Goal: Task Accomplishment & Management: Use online tool/utility

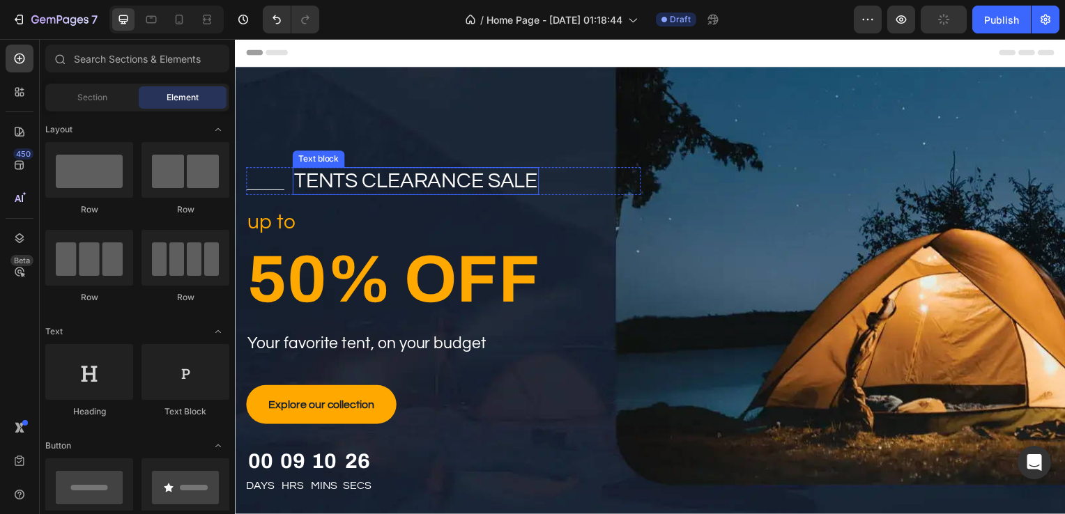
click at [394, 182] on p "tents clearance sale" at bounding box center [416, 182] width 245 height 25
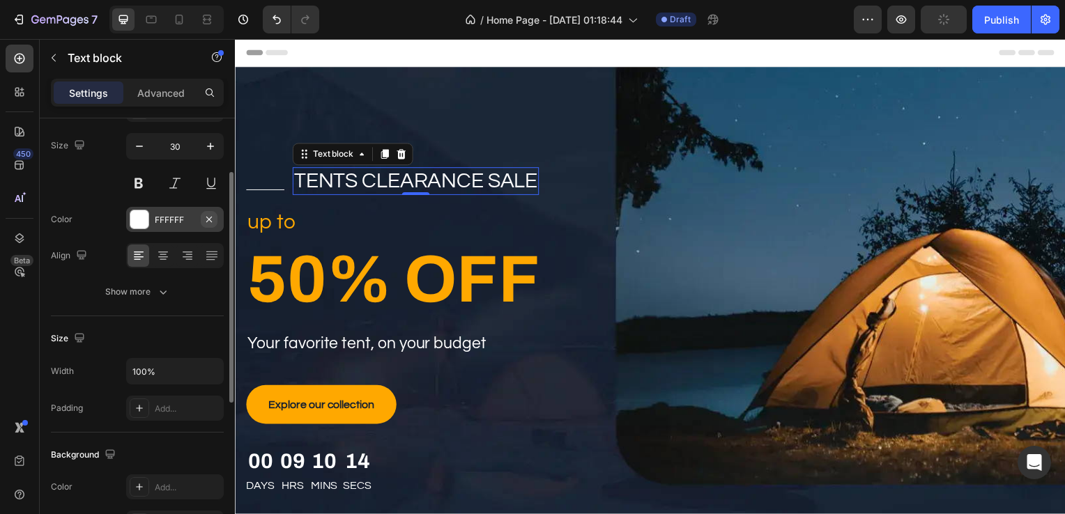
scroll to position [102, 0]
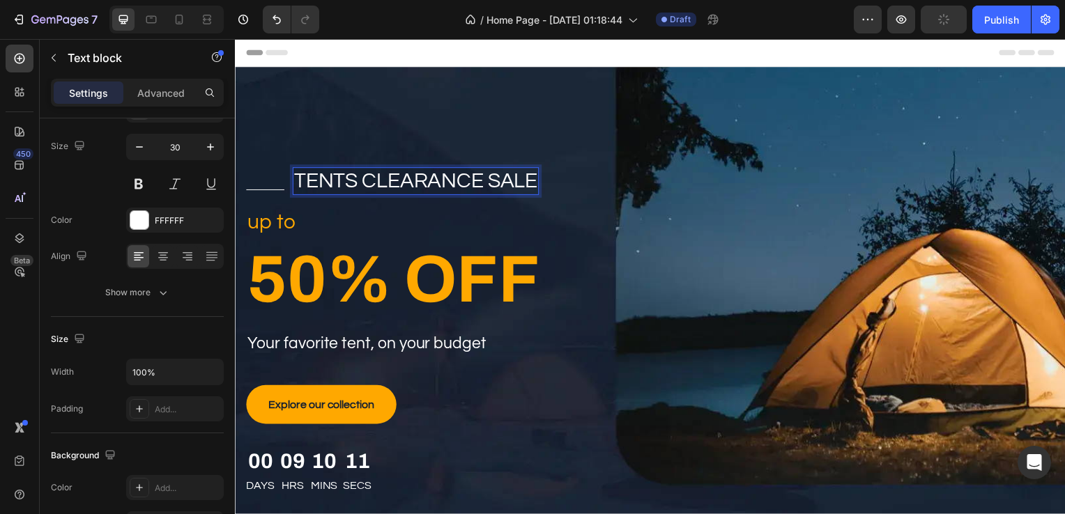
click at [361, 186] on p "tents clearance sale" at bounding box center [416, 182] width 245 height 25
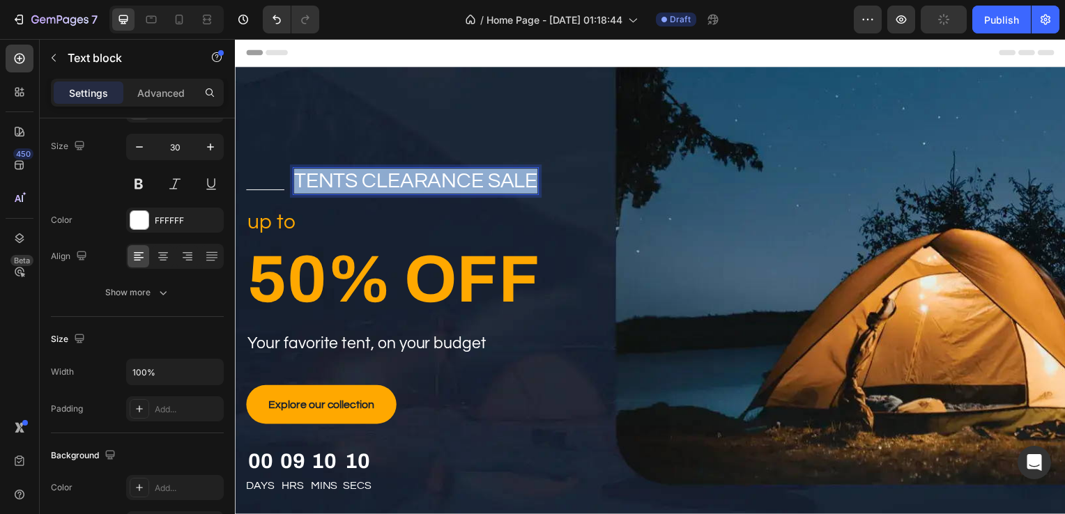
click at [361, 186] on p "tents clearance sale" at bounding box center [416, 182] width 245 height 25
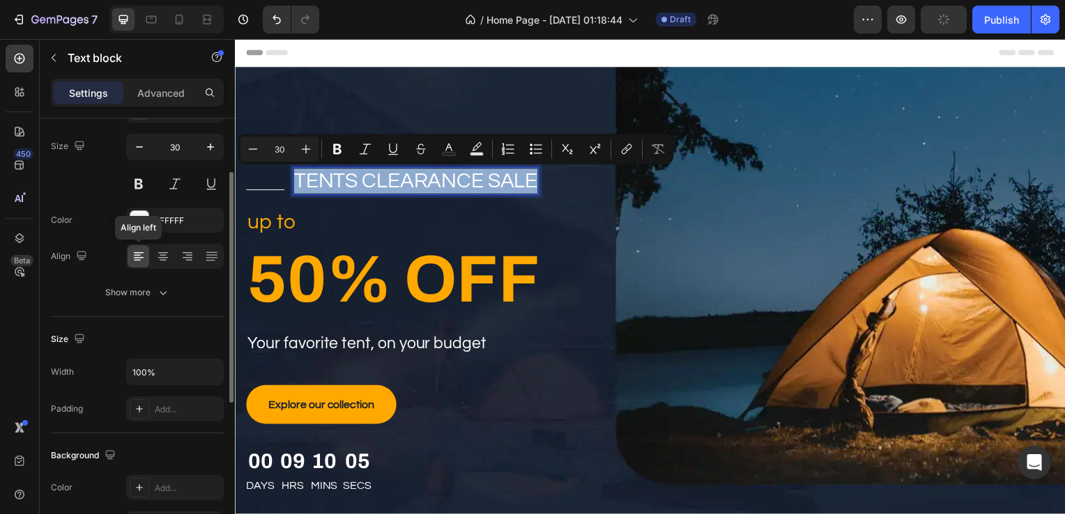
scroll to position [0, 0]
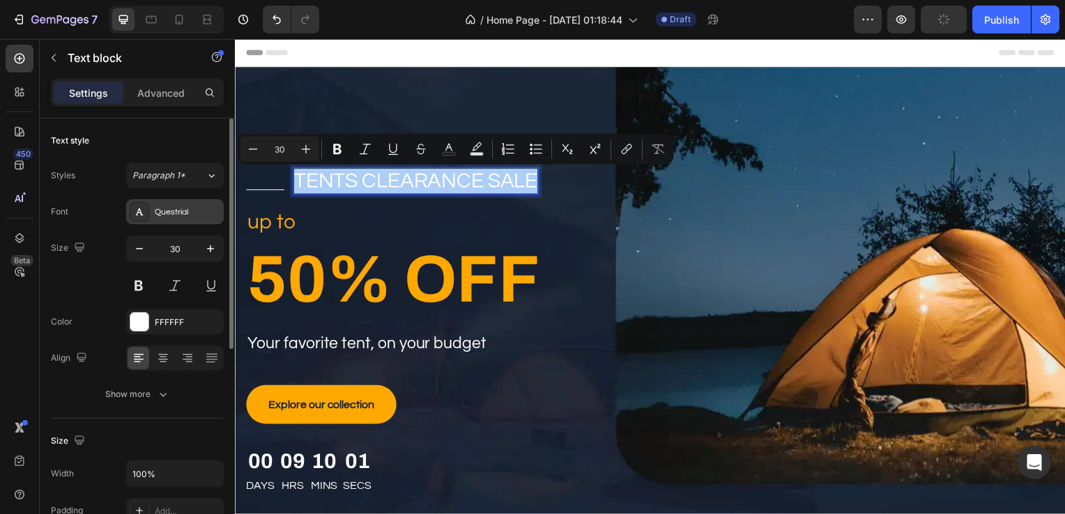
click at [191, 202] on div "Questrial" at bounding box center [175, 211] width 98 height 25
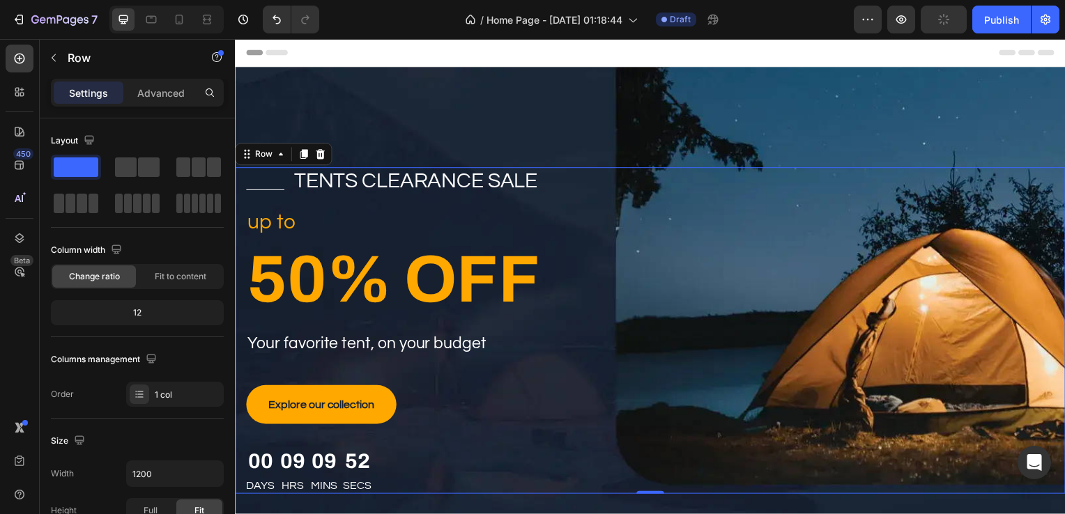
click at [766, 185] on div "Title Line tents clearance sale Text block Row up to Text block 50% OFF Heading…" at bounding box center [653, 333] width 836 height 329
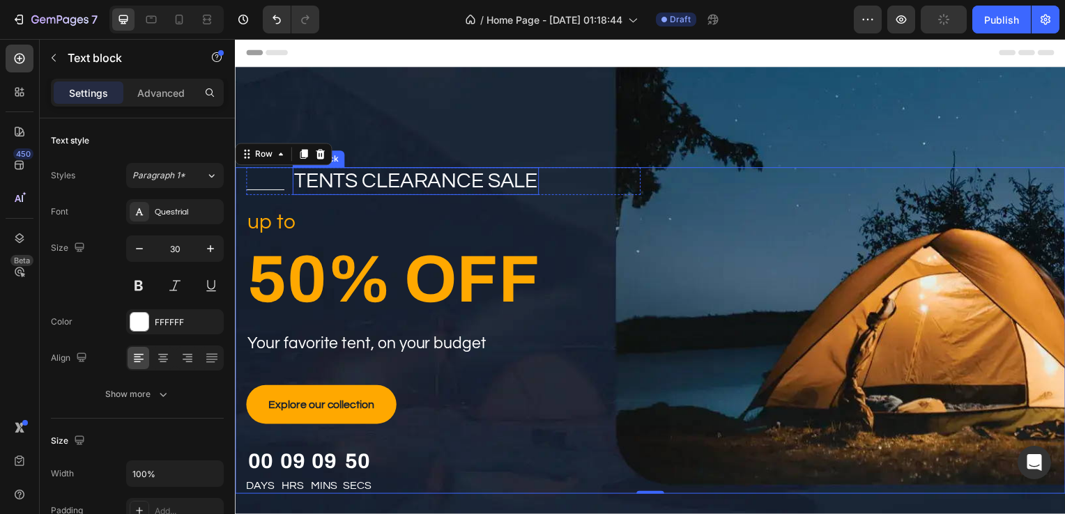
click at [506, 190] on p "tents clearance sale" at bounding box center [416, 182] width 245 height 25
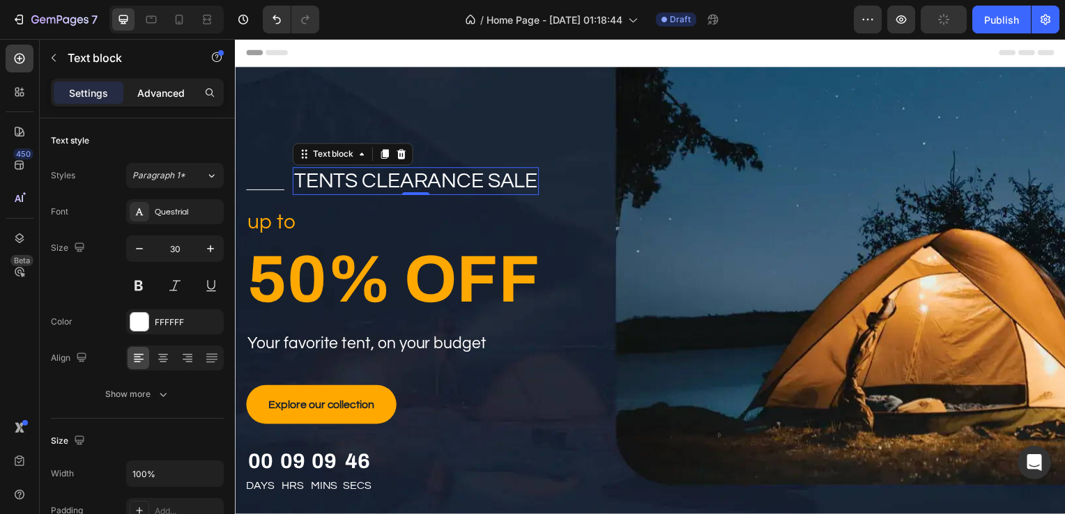
click at [179, 93] on p "Advanced" at bounding box center [160, 93] width 47 height 15
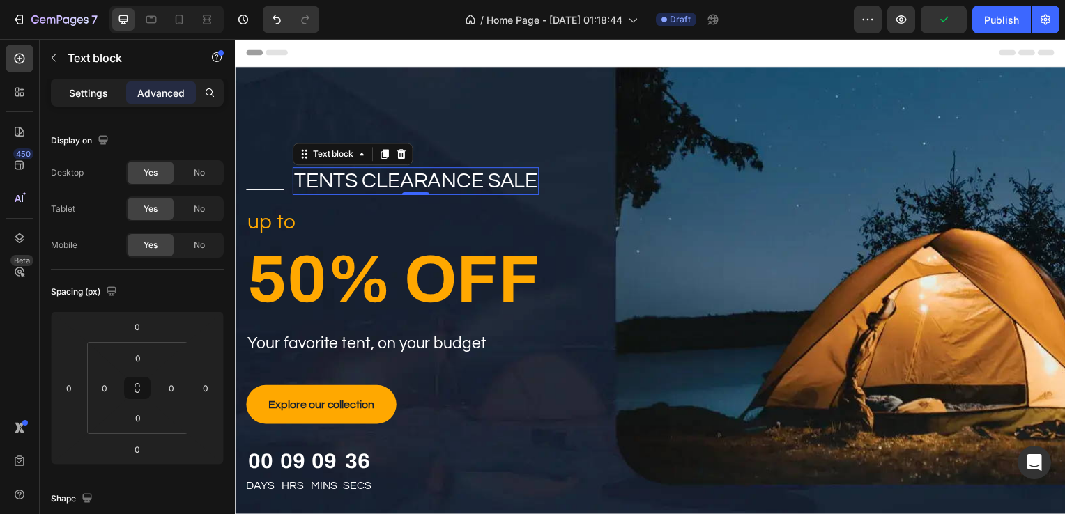
click at [89, 96] on p "Settings" at bounding box center [88, 93] width 39 height 15
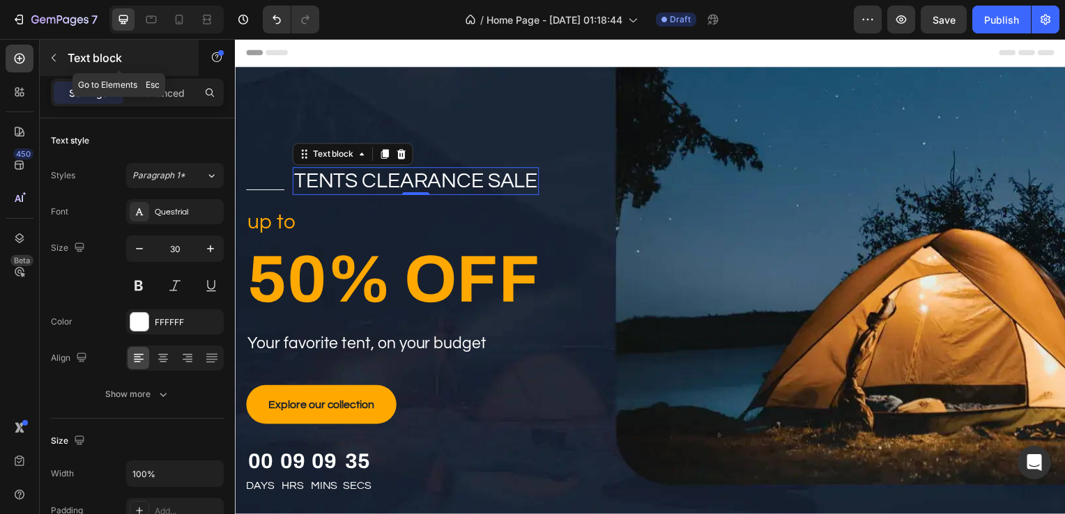
click at [82, 63] on p "Text block" at bounding box center [127, 57] width 118 height 17
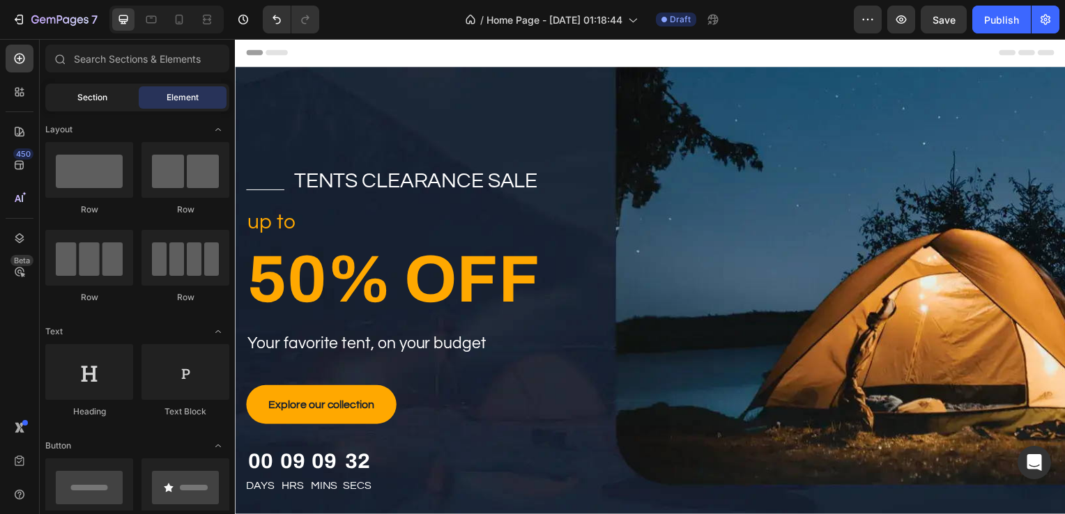
click at [77, 106] on div "Section" at bounding box center [92, 97] width 88 height 22
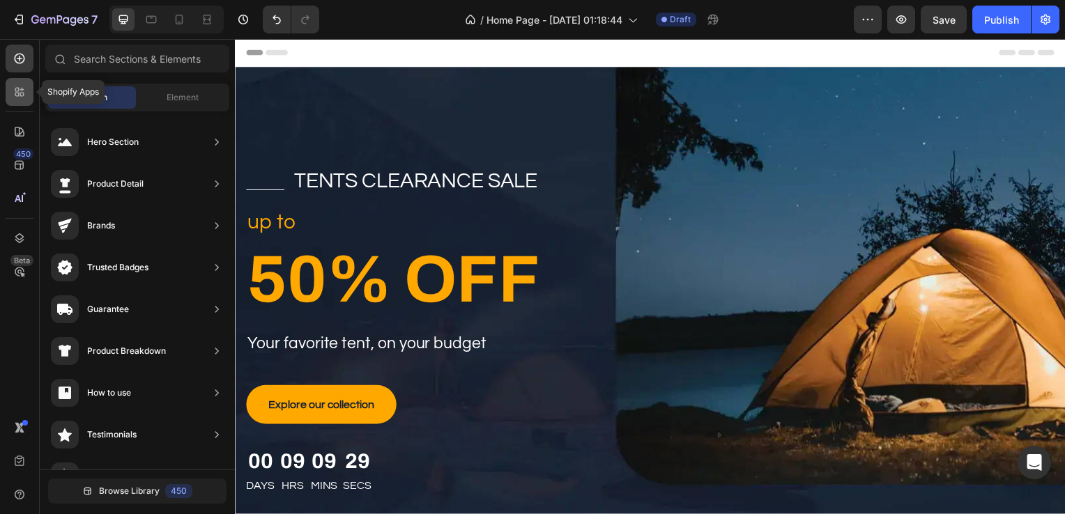
click at [10, 93] on div at bounding box center [20, 92] width 28 height 28
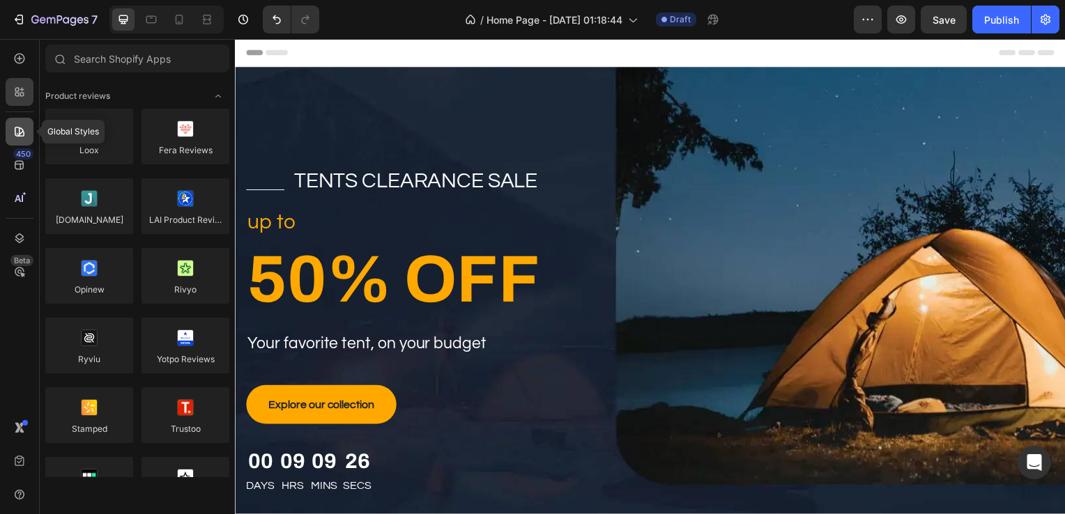
click at [11, 134] on div at bounding box center [20, 132] width 28 height 28
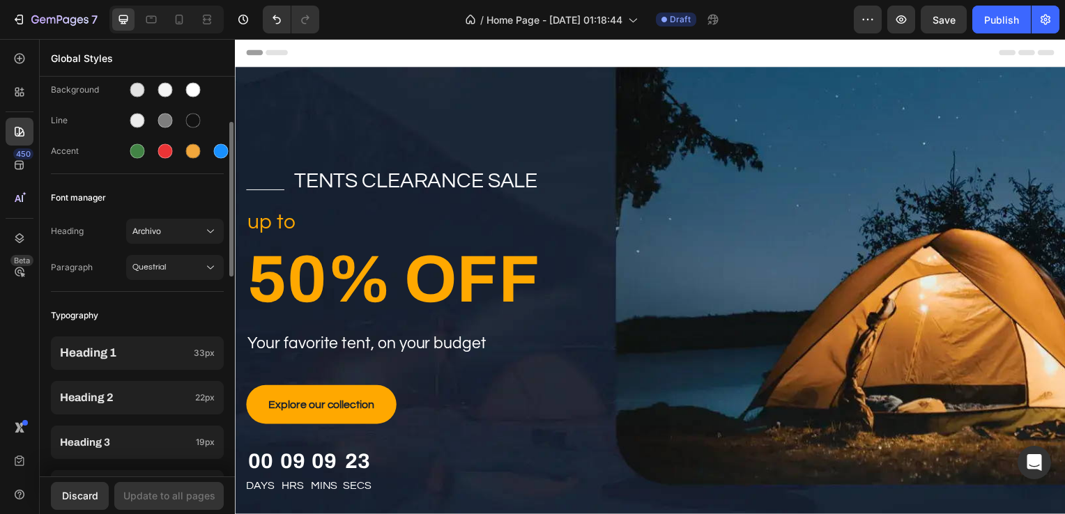
scroll to position [109, 0]
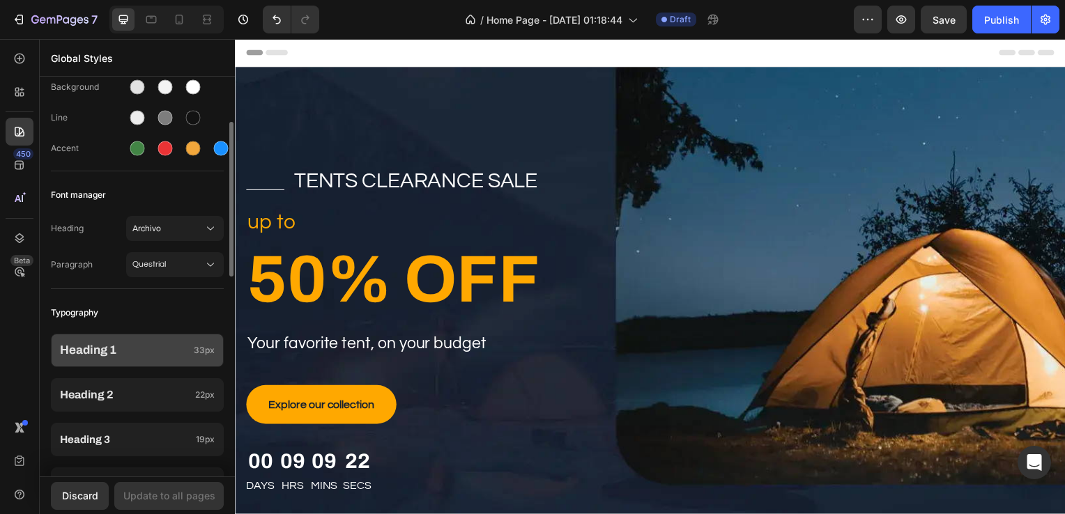
click at [123, 335] on div "Heading 1 33px" at bounding box center [137, 350] width 173 height 33
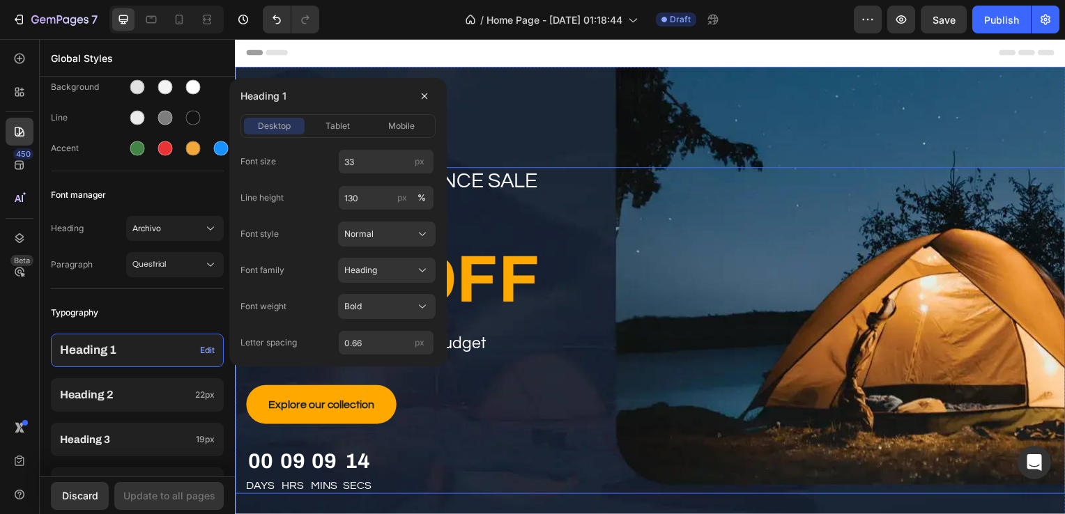
click at [837, 362] on div "Title Line tents clearance sale Text block Row up to Text block 50% OFF Heading…" at bounding box center [653, 333] width 836 height 329
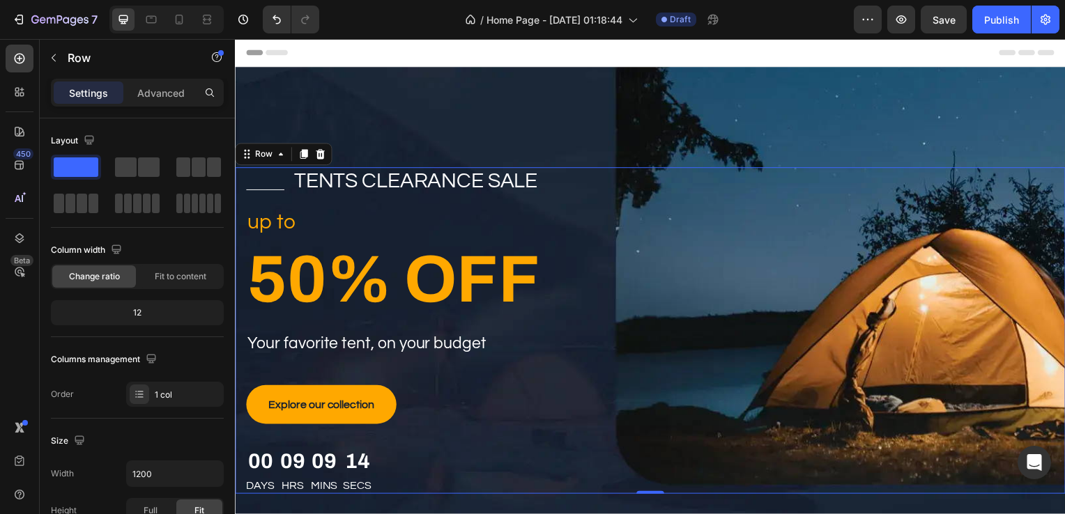
click at [837, 362] on div "Title Line tents clearance sale Text block Row up to Text block 50% OFF Heading…" at bounding box center [653, 333] width 836 height 329
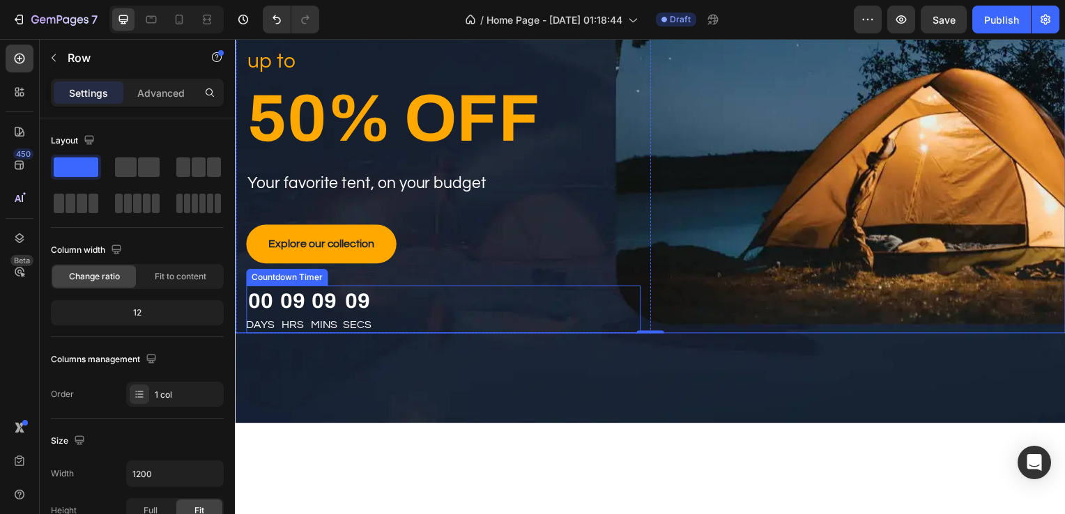
scroll to position [164, 0]
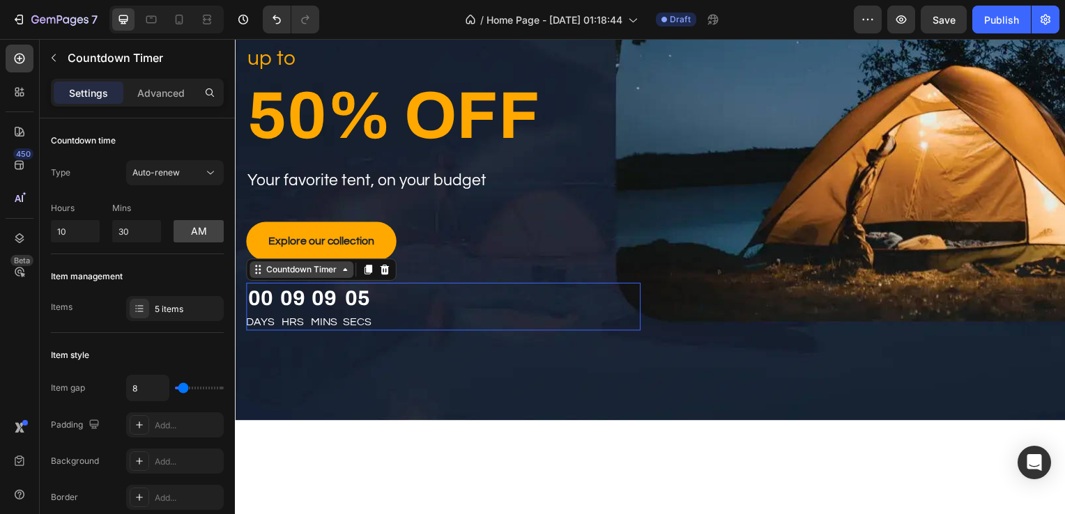
click at [288, 277] on div "Countdown Timer" at bounding box center [301, 271] width 105 height 17
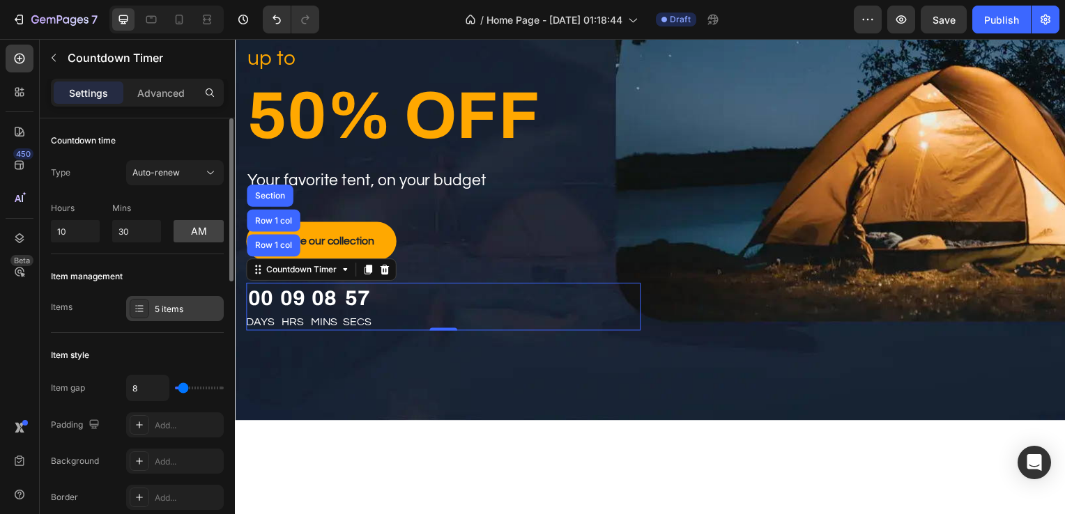
click at [159, 312] on div "5 items" at bounding box center [188, 309] width 66 height 13
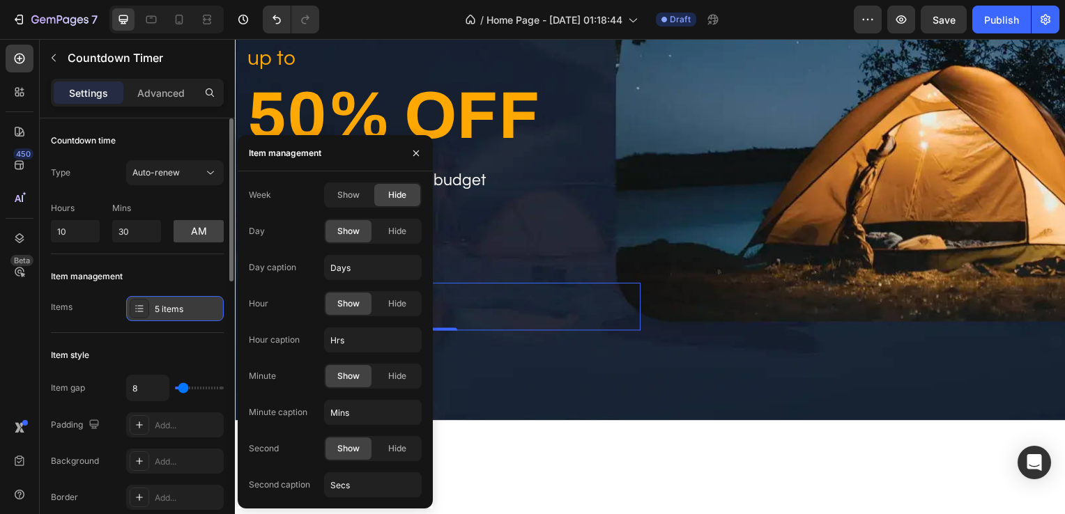
click at [139, 307] on icon at bounding box center [139, 308] width 11 height 11
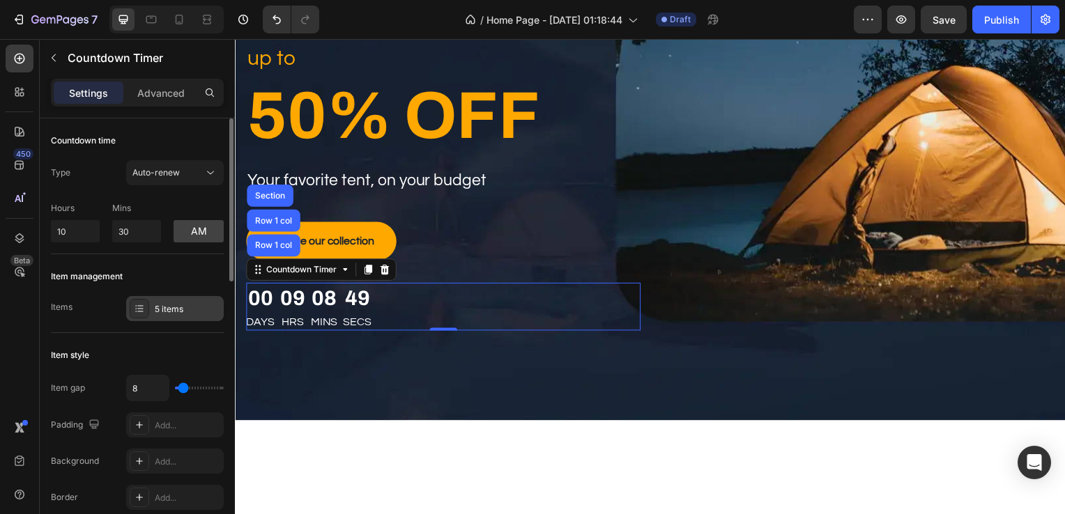
click at [139, 307] on icon at bounding box center [139, 308] width 11 height 11
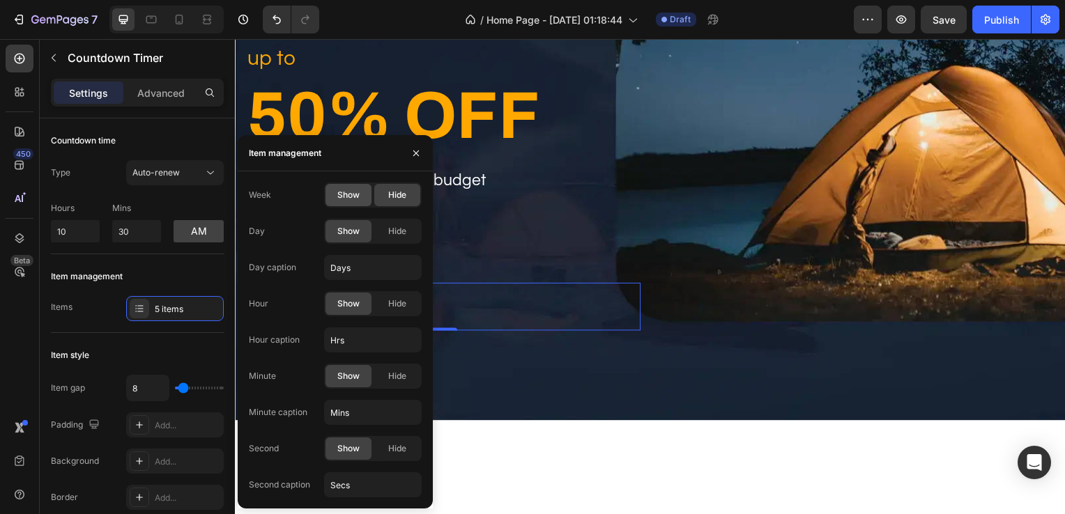
click at [332, 203] on div "Show" at bounding box center [348, 195] width 46 height 22
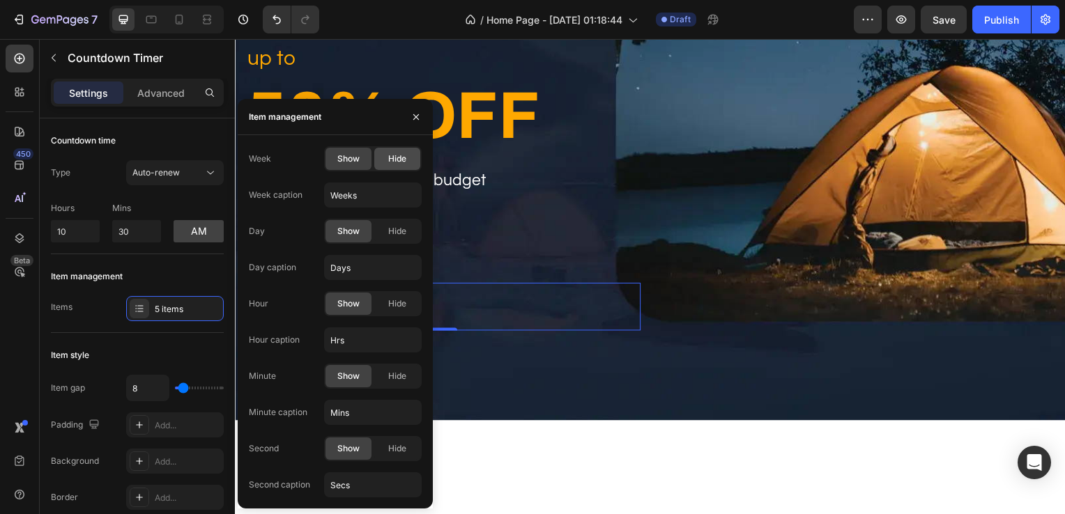
click at [393, 164] on span "Hide" at bounding box center [397, 159] width 18 height 13
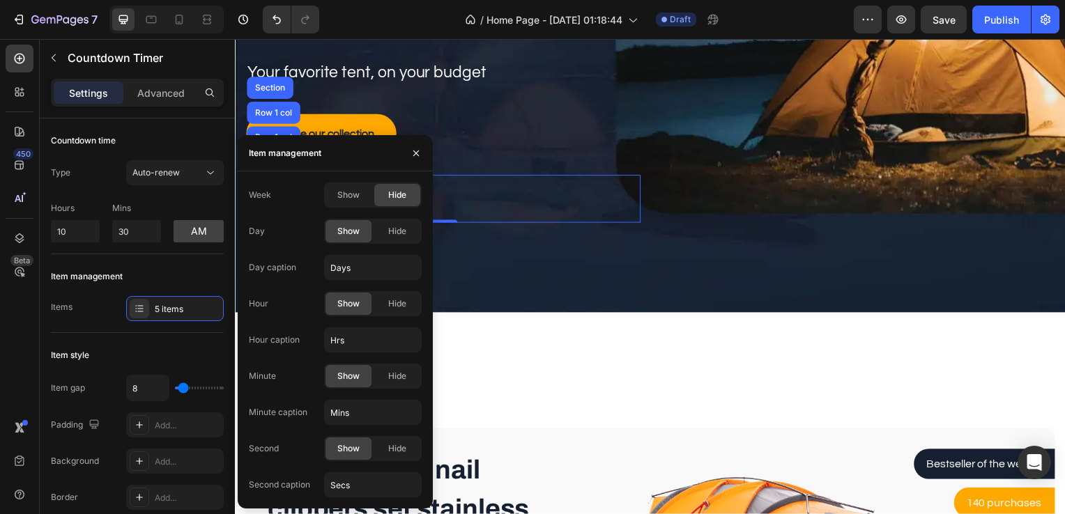
scroll to position [275, 0]
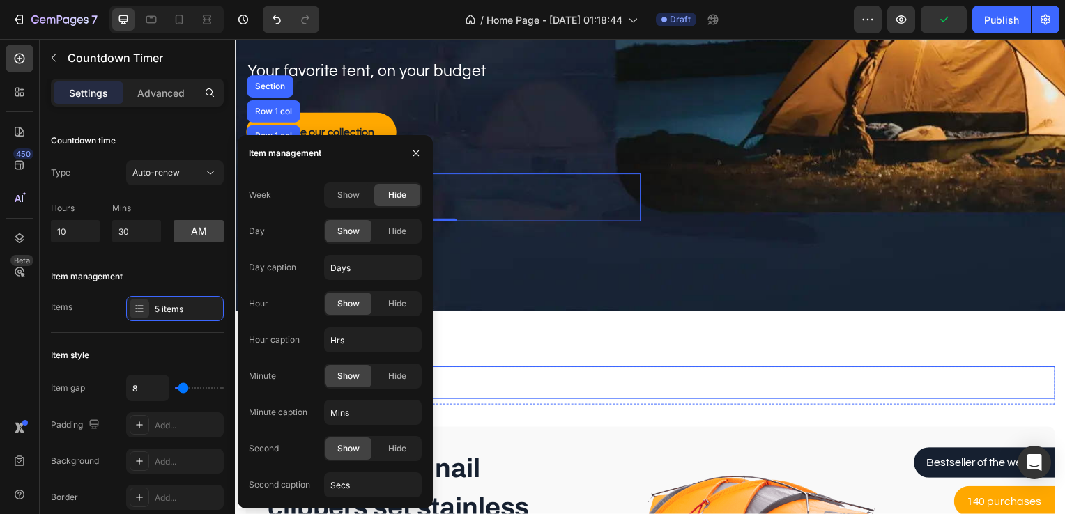
click at [616, 378] on p "Camping Tents" at bounding box center [653, 386] width 813 height 30
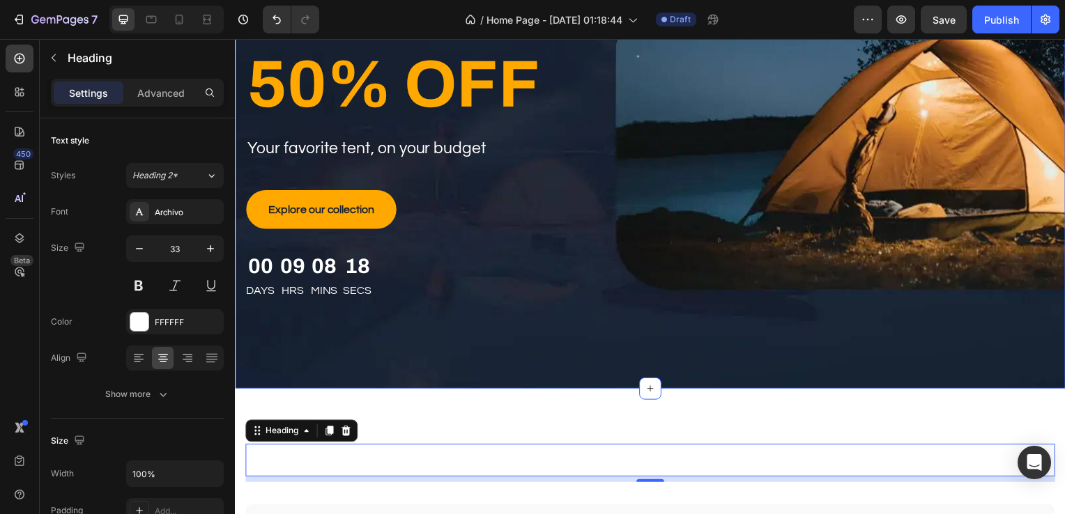
scroll to position [0, 0]
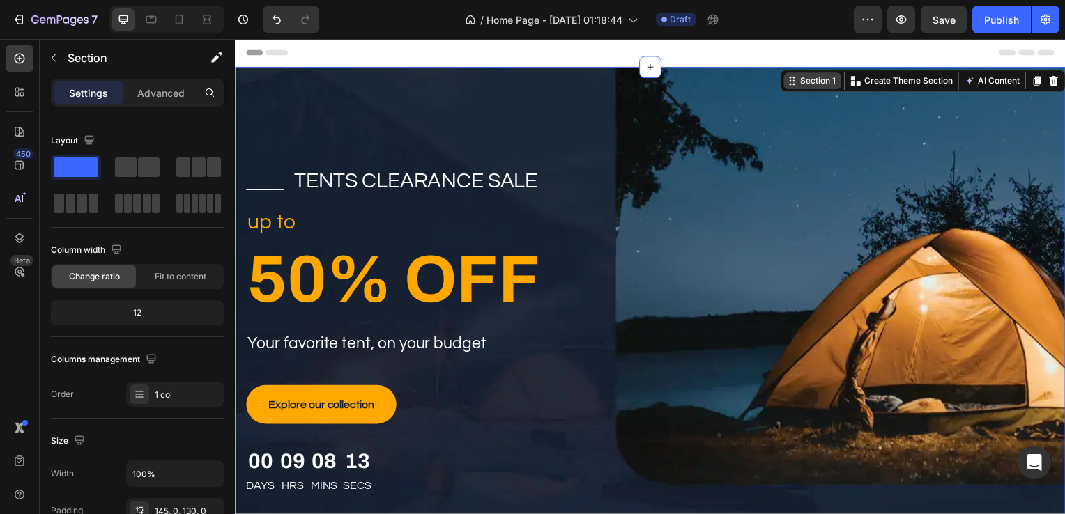
click at [1035, 79] on div "Section 1 You can create reusable sections Create Theme Section AI Content Writ…" at bounding box center [927, 81] width 287 height 22
click at [801, 76] on div "Section 1" at bounding box center [821, 81] width 41 height 13
click at [905, 77] on p "Create Theme Section" at bounding box center [912, 81] width 89 height 13
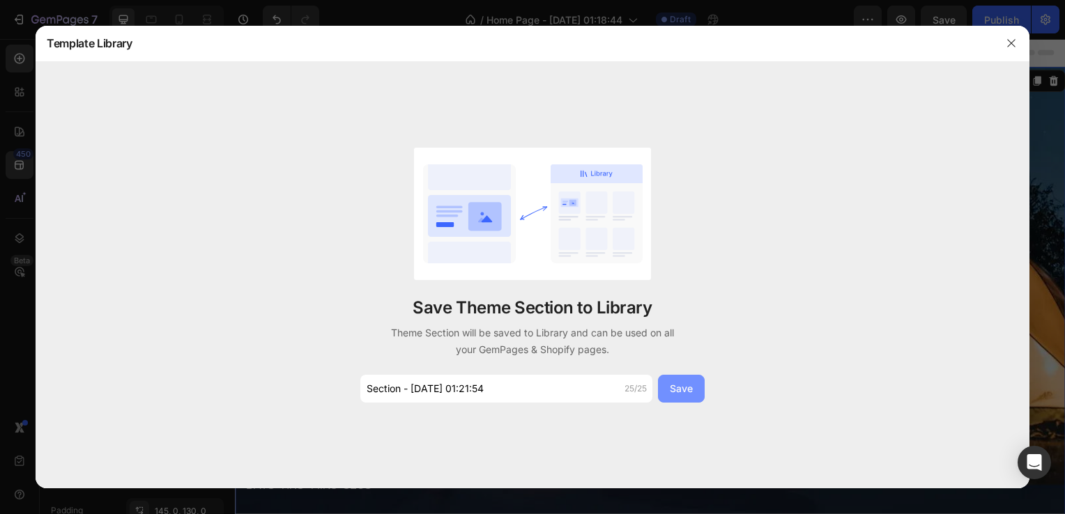
click at [670, 389] on div "Save" at bounding box center [681, 388] width 23 height 15
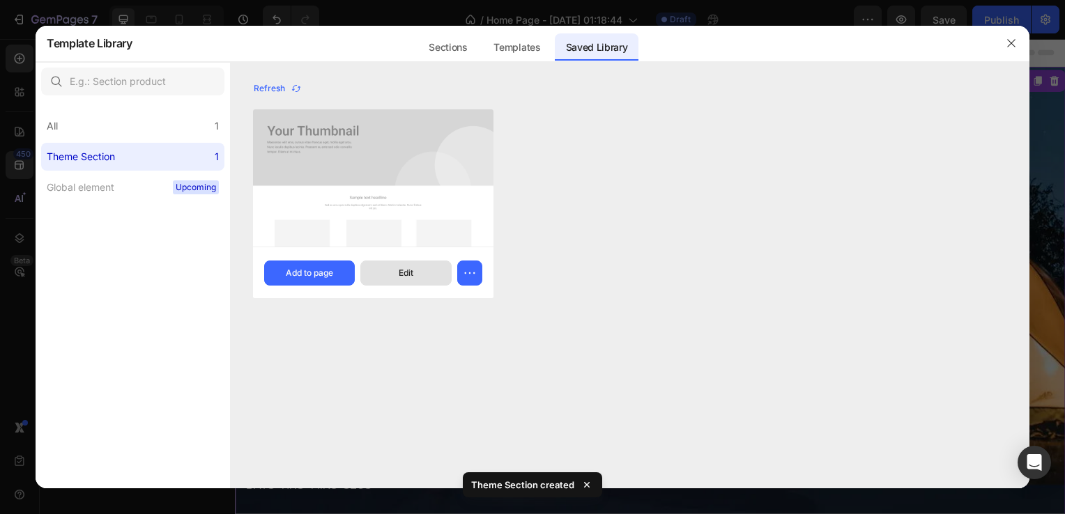
click at [413, 275] on div "Edit" at bounding box center [406, 273] width 15 height 13
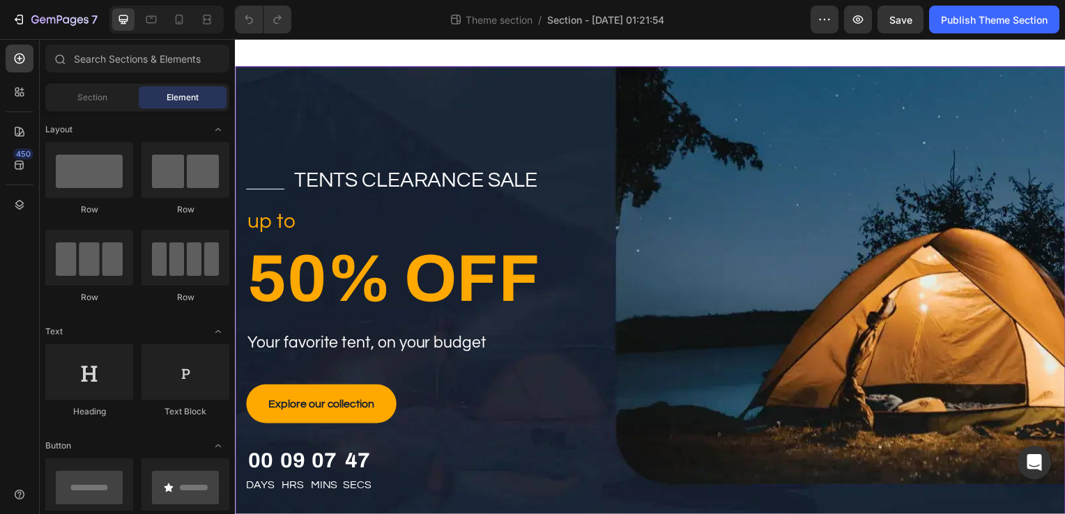
click at [470, 130] on div "Title Line tents clearance sale Text block Row up to Text block 50% OFF Heading…" at bounding box center [653, 327] width 836 height 521
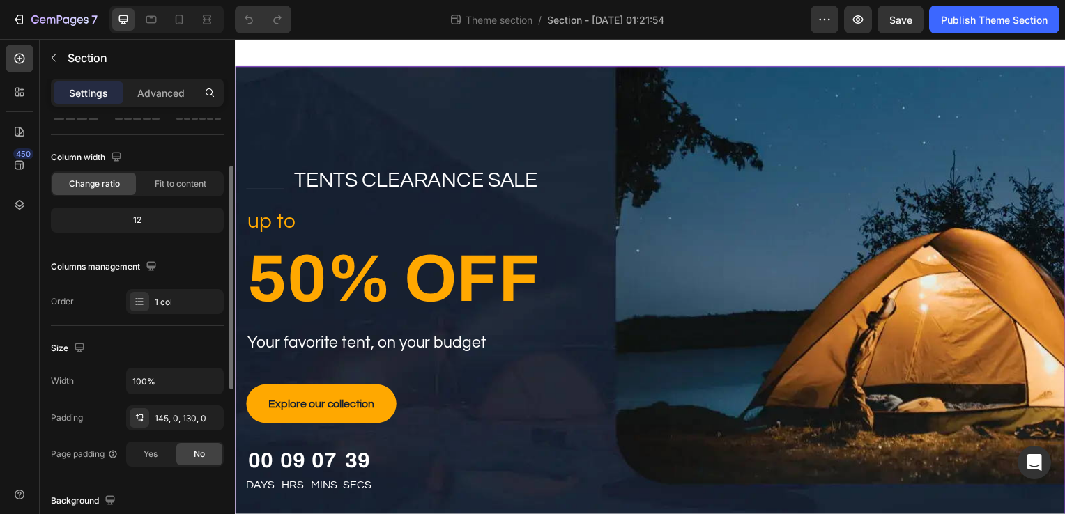
scroll to position [129, 0]
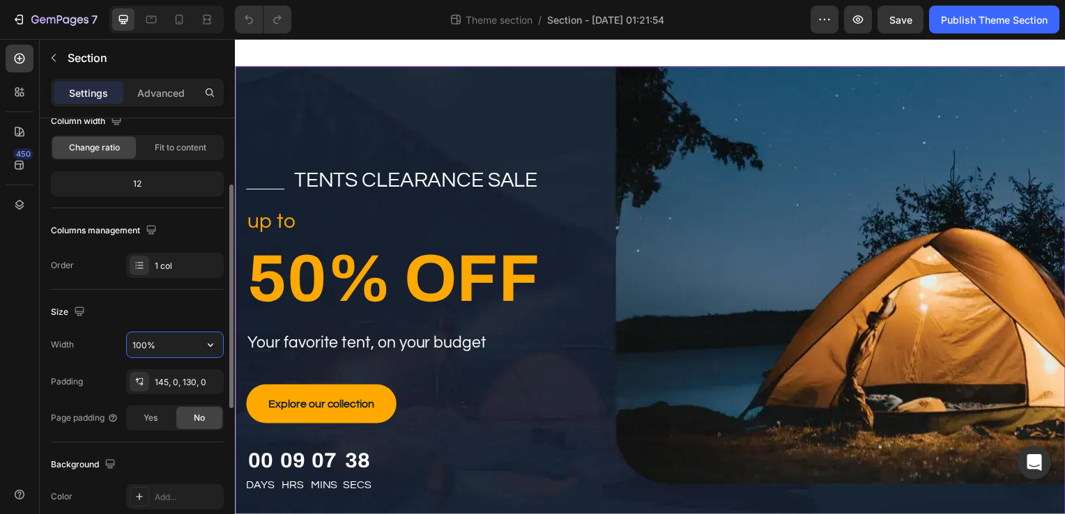
click at [162, 344] on input "100%" at bounding box center [175, 344] width 96 height 25
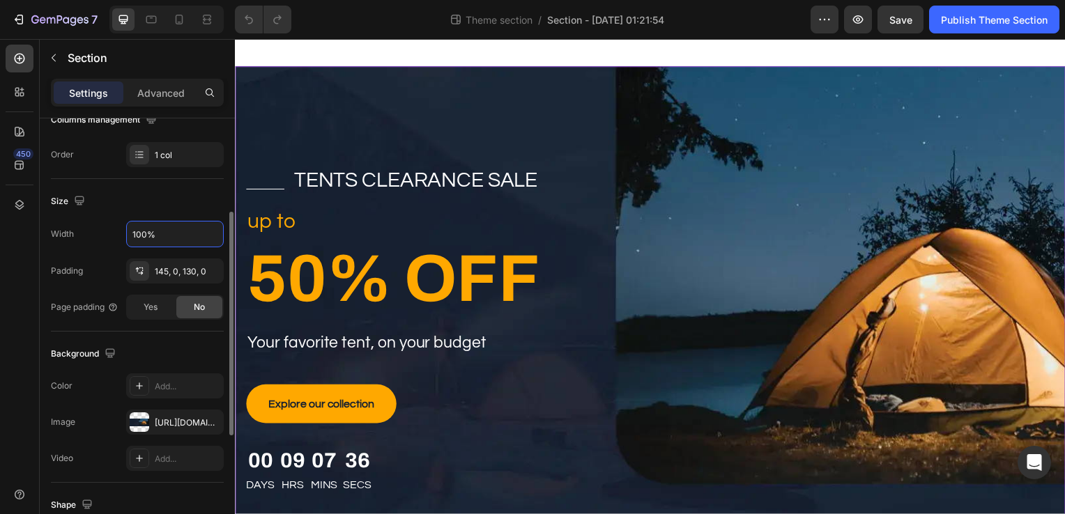
scroll to position [249, 0]
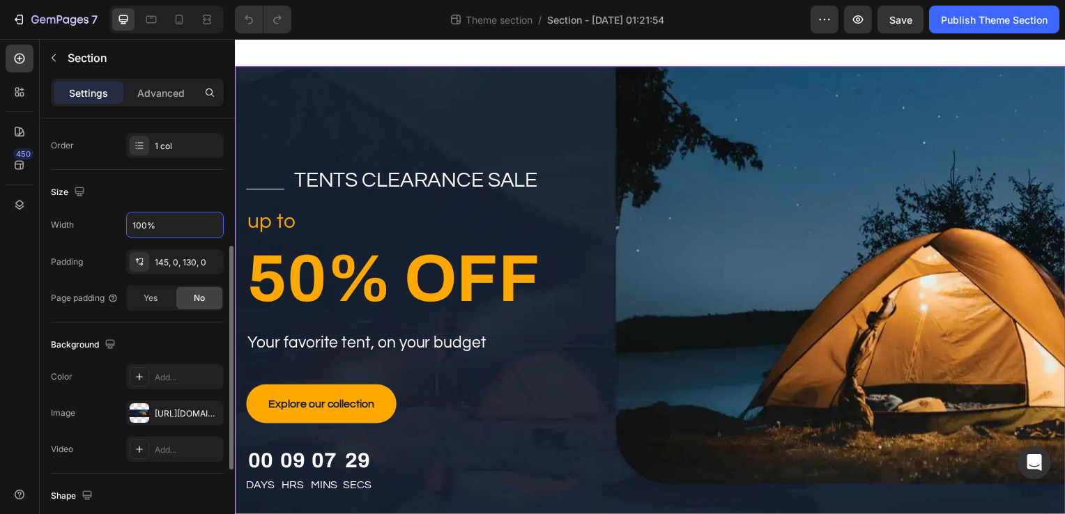
click at [89, 383] on div "Color Add..." at bounding box center [137, 376] width 173 height 25
click at [144, 381] on icon at bounding box center [139, 376] width 11 height 11
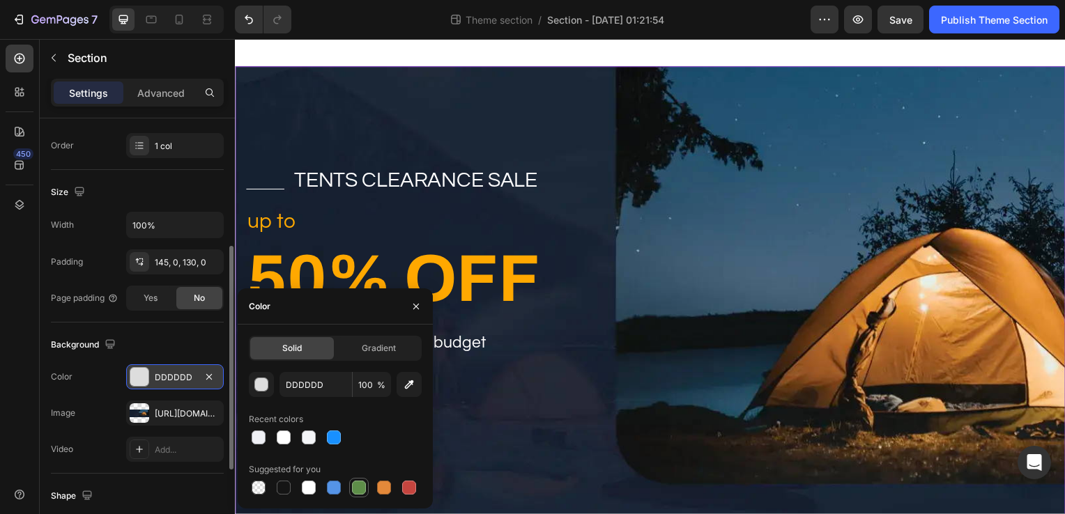
click at [360, 492] on div at bounding box center [359, 488] width 14 height 14
type input "5E8E49"
click at [381, 355] on span "Gradient" at bounding box center [379, 348] width 34 height 13
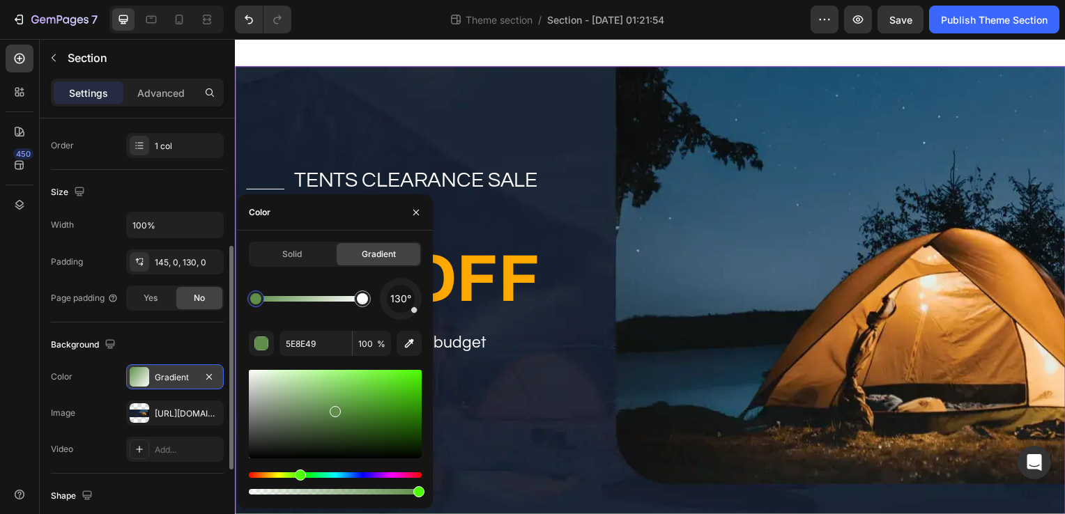
click at [387, 388] on div at bounding box center [335, 414] width 173 height 89
click at [387, 388] on div at bounding box center [389, 390] width 11 height 11
click at [417, 403] on div at bounding box center [418, 406] width 11 height 11
type input "329E04"
click at [698, 365] on div "Title Line tents clearance sale Text block Row up to Text block 50% OFF Heading…" at bounding box center [653, 332] width 836 height 329
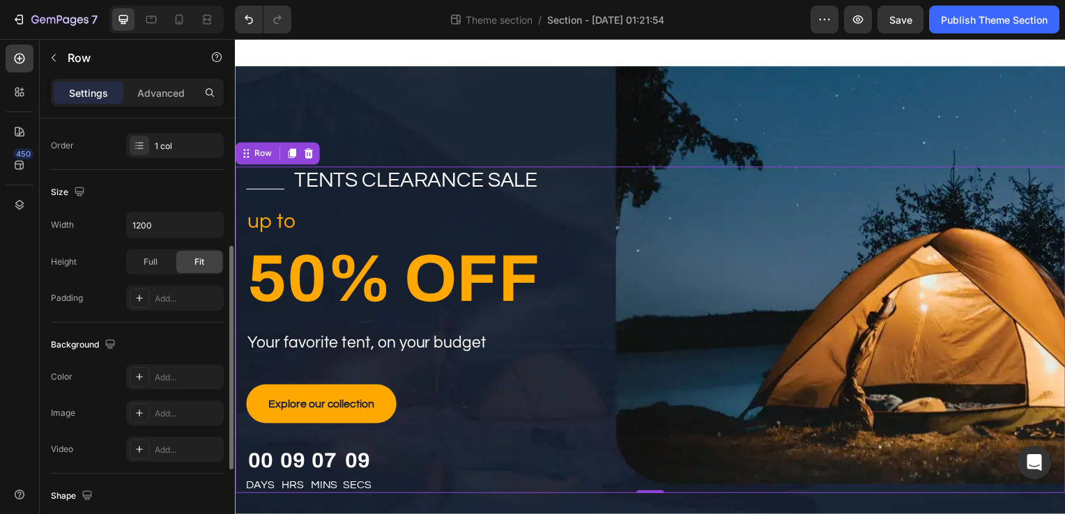
scroll to position [0, 0]
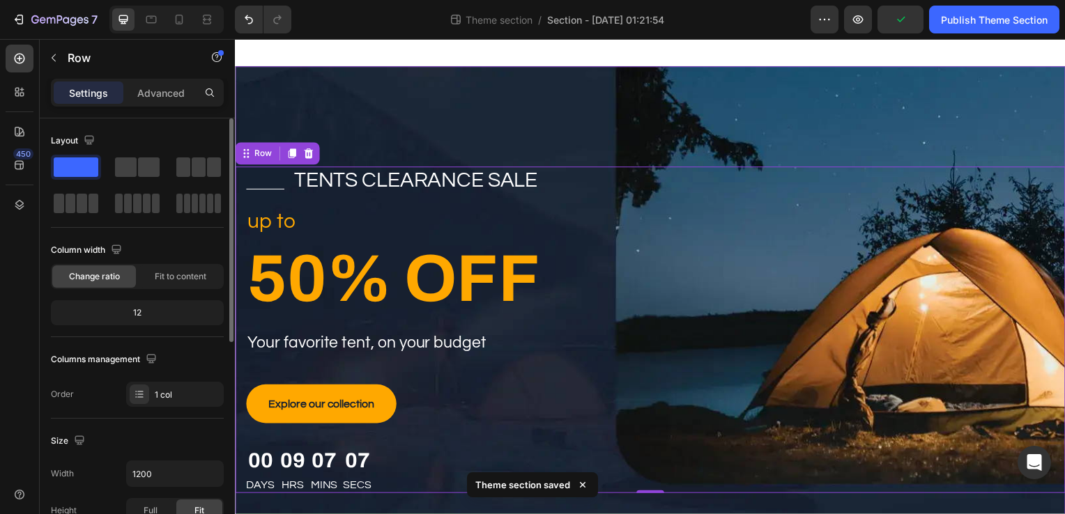
click at [674, 150] on div "Title Line tents clearance sale Text block Row up to Text block 50% OFF Heading…" at bounding box center [653, 327] width 836 height 521
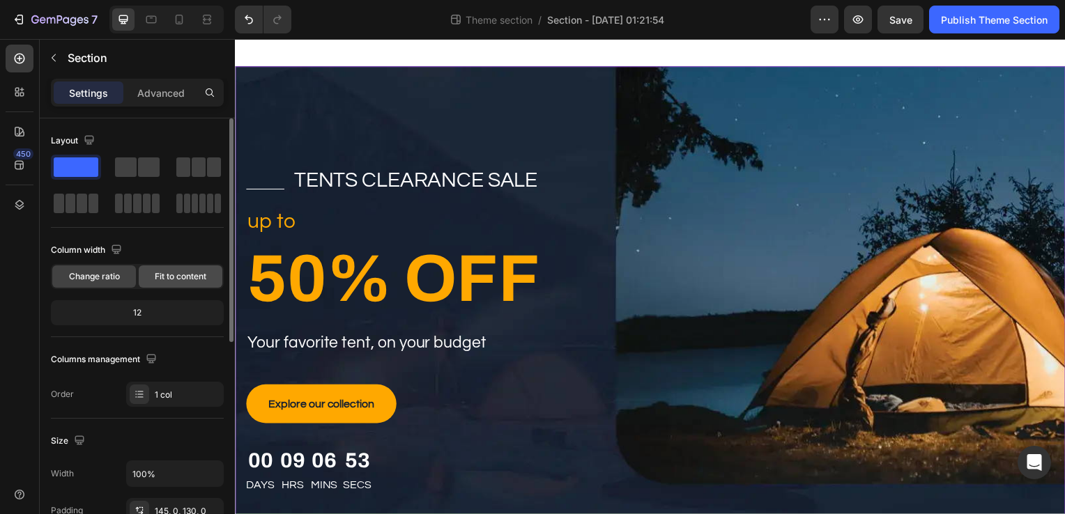
click at [195, 276] on span "Fit to content" at bounding box center [181, 276] width 52 height 13
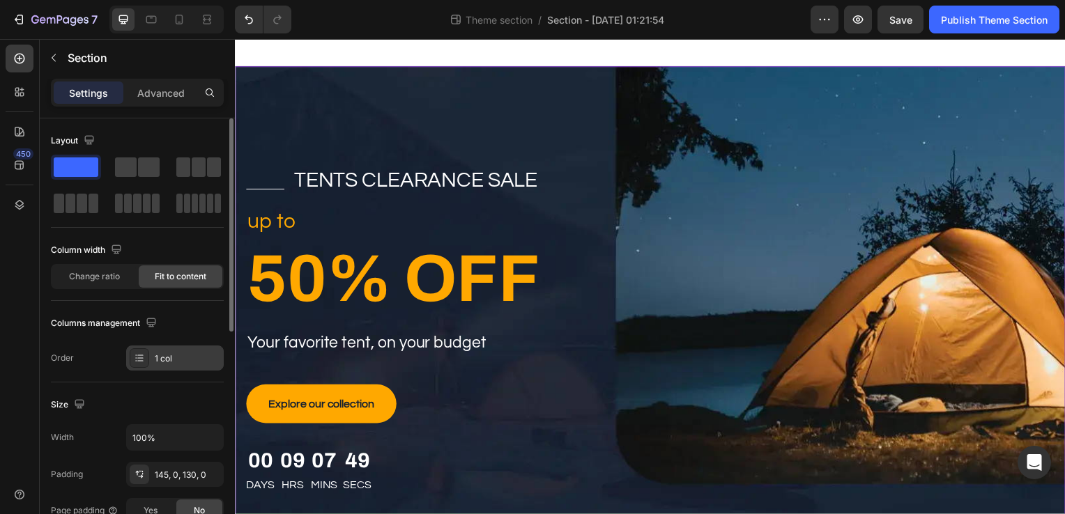
click at [142, 358] on icon at bounding box center [139, 358] width 11 height 11
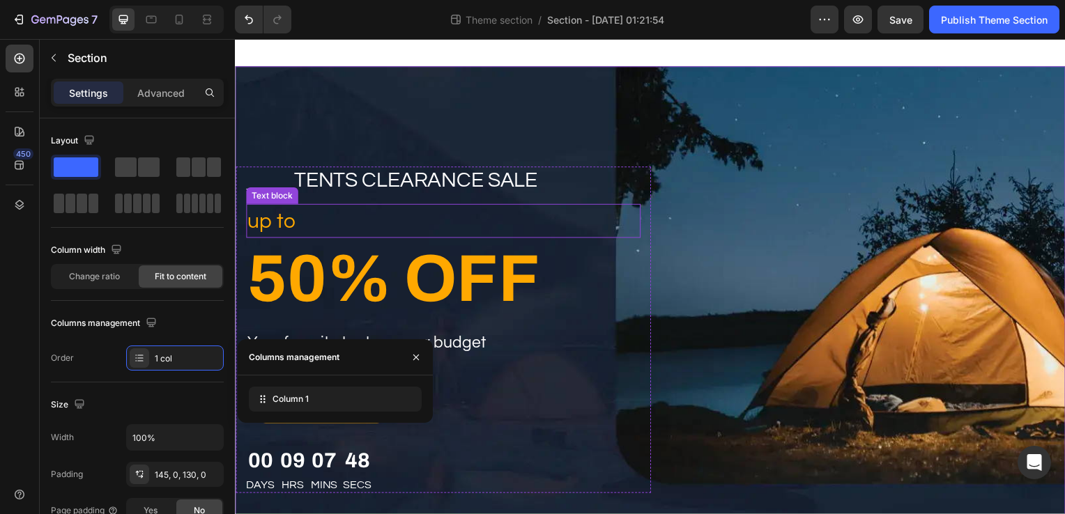
click at [526, 231] on p "up to" at bounding box center [444, 222] width 394 height 31
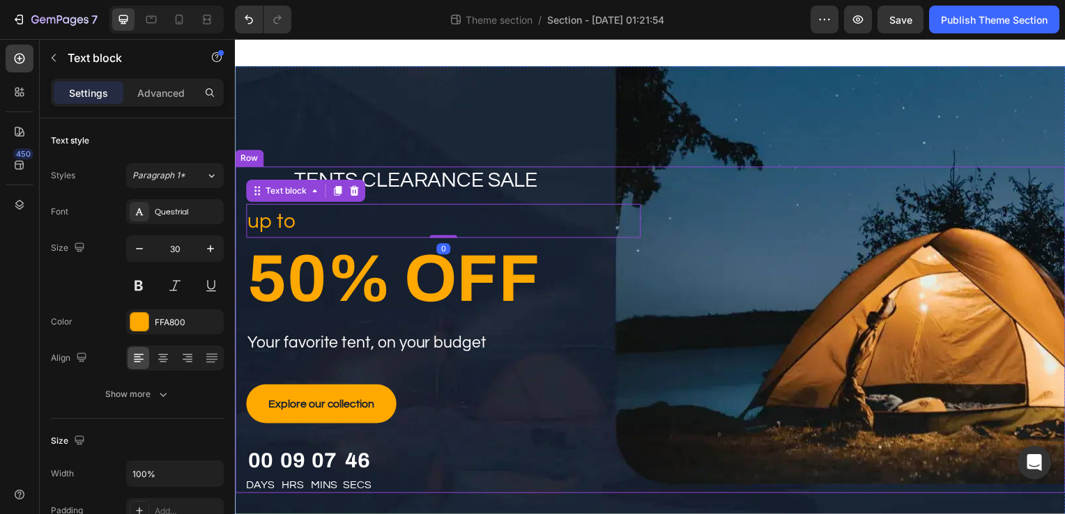
click at [930, 197] on div "Title Line tents clearance sale Text block Row up to Text block 0 50% OFF Headi…" at bounding box center [653, 332] width 836 height 329
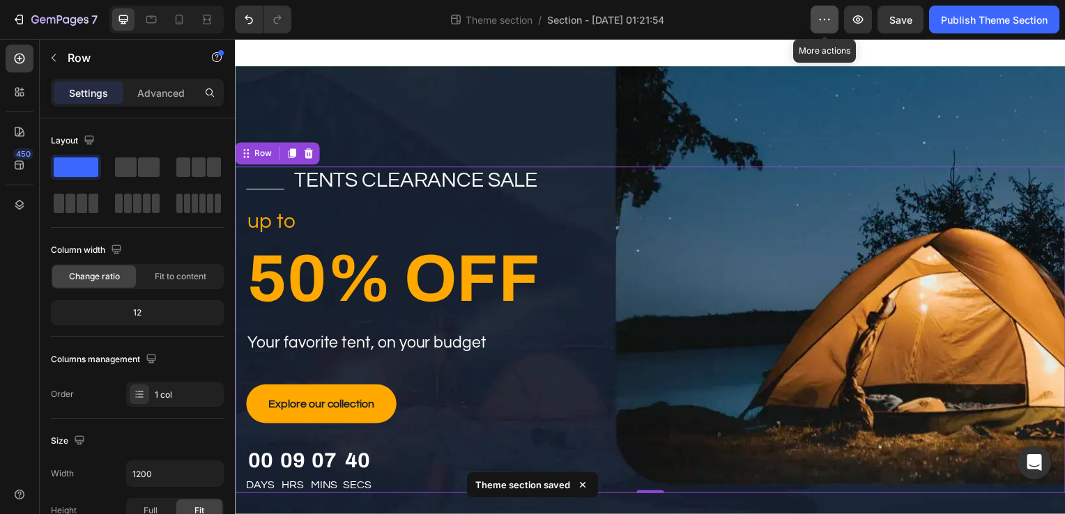
click at [830, 17] on icon "button" at bounding box center [824, 20] width 14 height 14
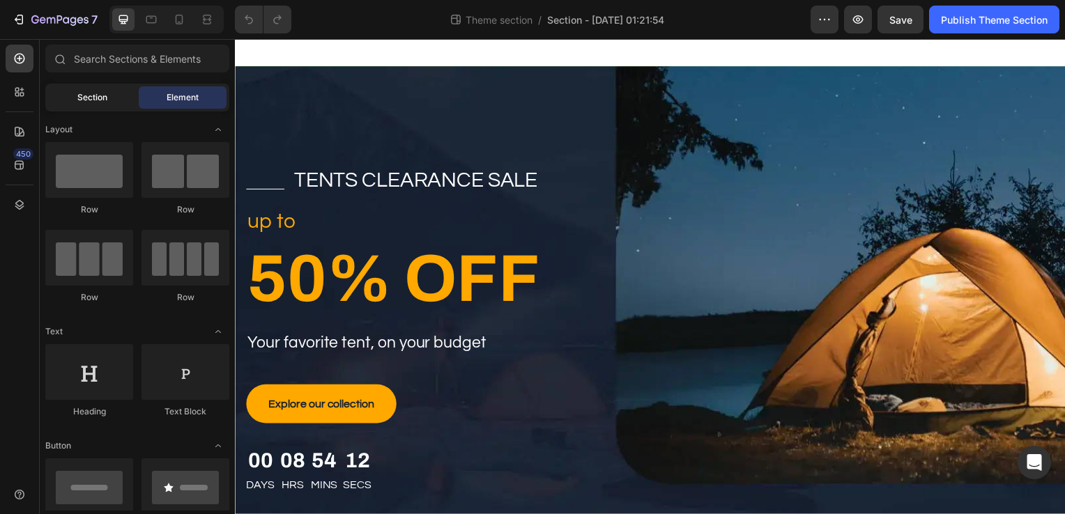
click at [79, 93] on span "Section" at bounding box center [92, 97] width 30 height 13
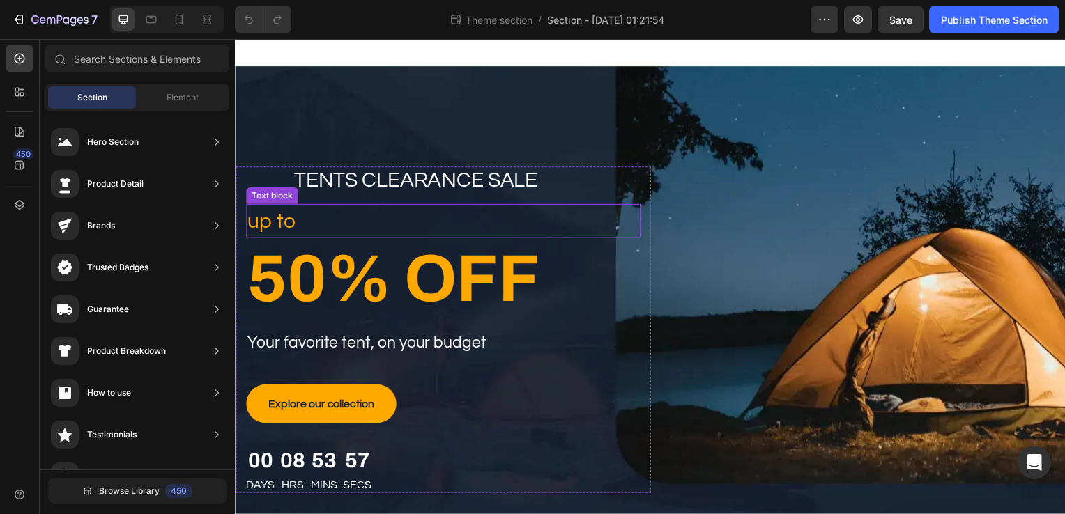
scroll to position [69, 0]
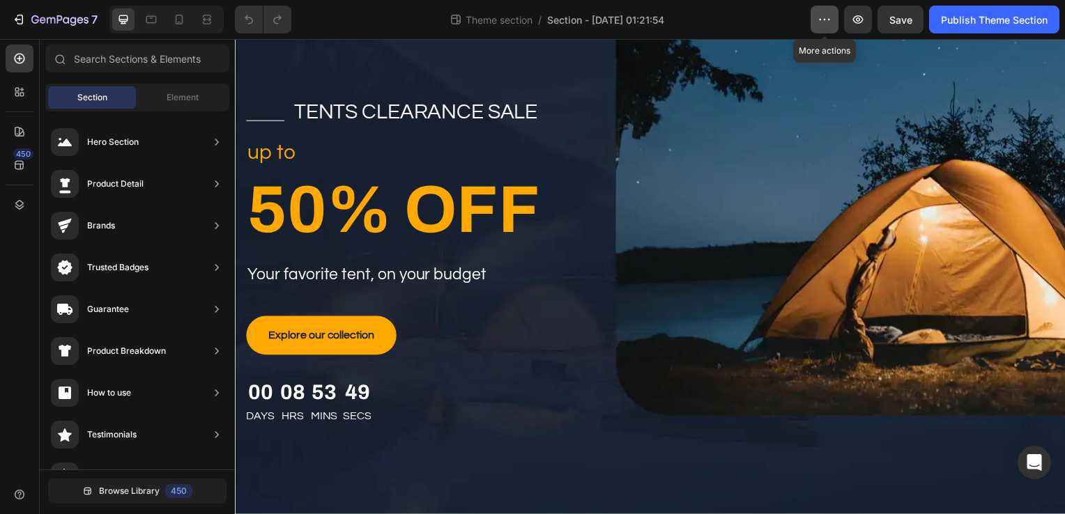
click at [811, 17] on button "button" at bounding box center [824, 20] width 28 height 28
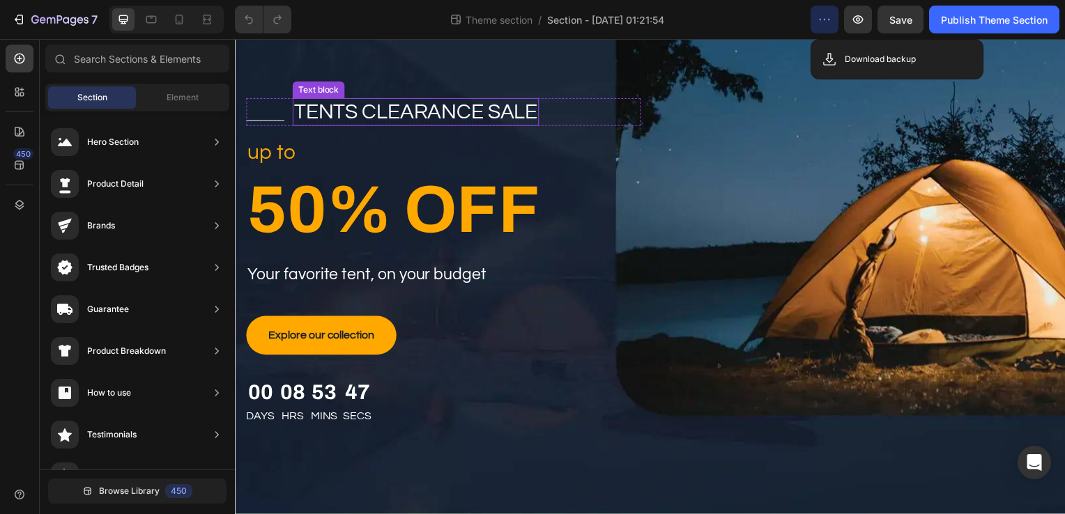
click at [491, 100] on p "tents clearance sale" at bounding box center [416, 112] width 245 height 25
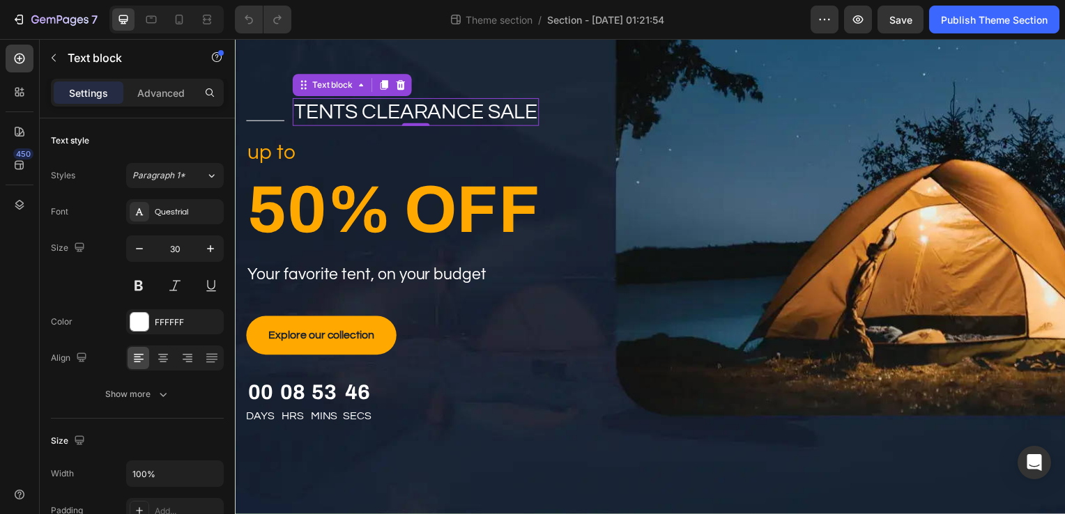
click at [491, 100] on p "tents clearance sale" at bounding box center [416, 112] width 245 height 25
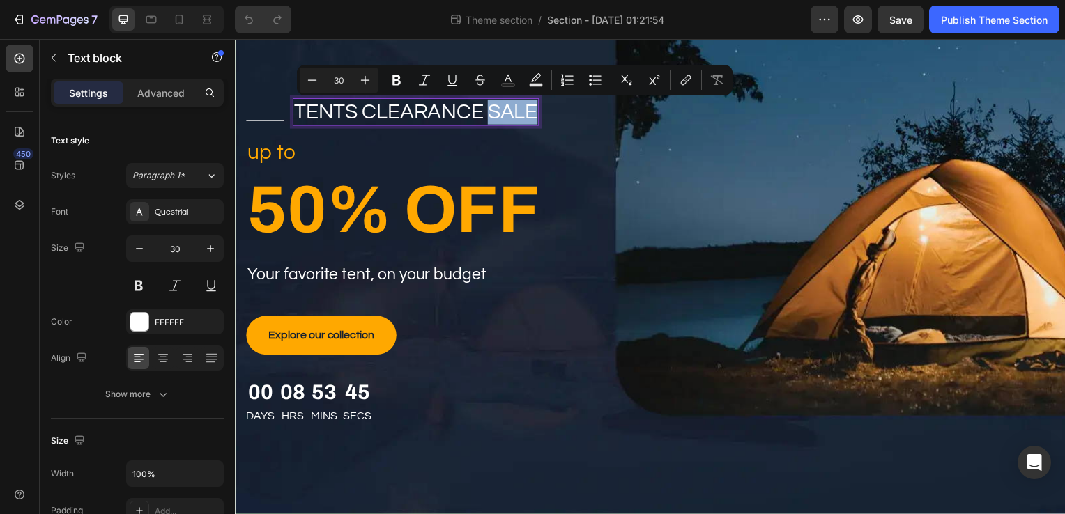
click at [491, 100] on p "tents clearance sale" at bounding box center [416, 112] width 245 height 25
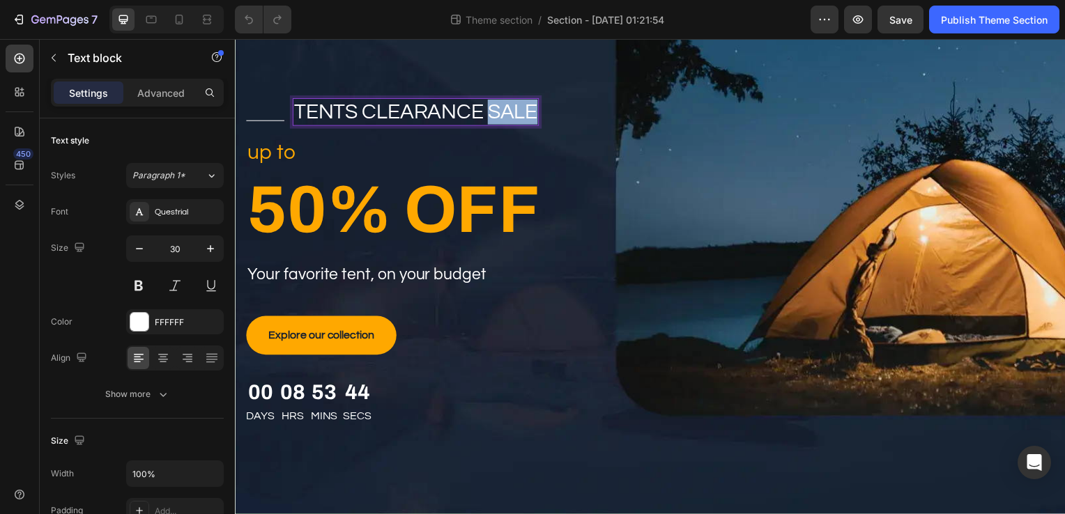
click at [491, 100] on p "tents clearance sale" at bounding box center [416, 112] width 245 height 25
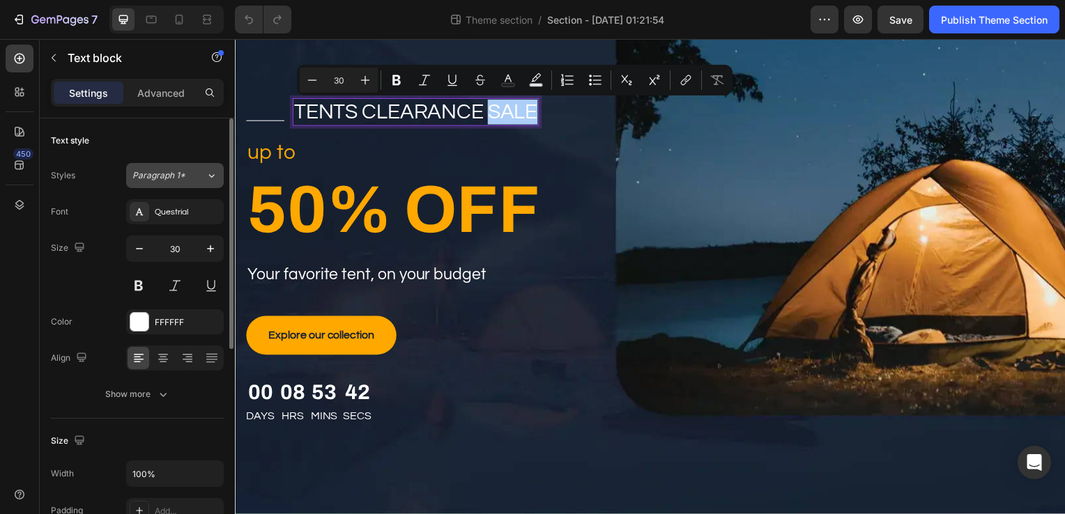
click at [201, 183] on button "Paragraph 1*" at bounding box center [175, 175] width 98 height 25
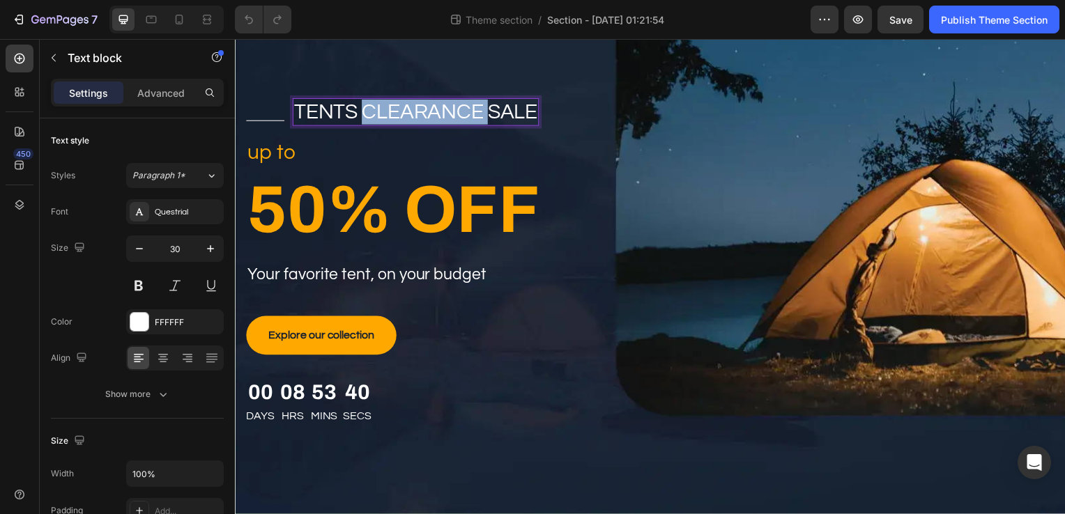
click at [470, 109] on p "tents clearance sale" at bounding box center [416, 112] width 245 height 25
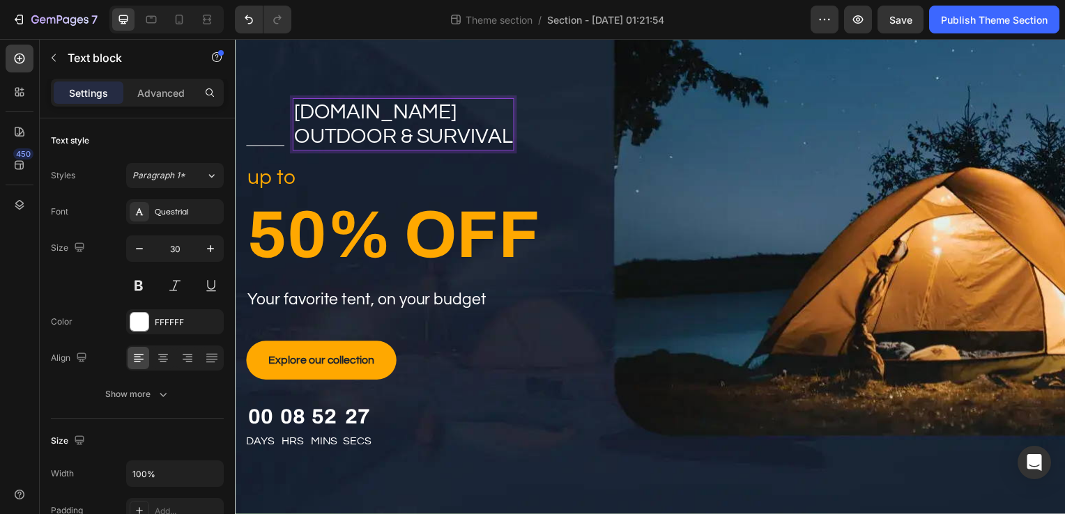
click at [300, 141] on p "outdoor & survival" at bounding box center [404, 137] width 220 height 25
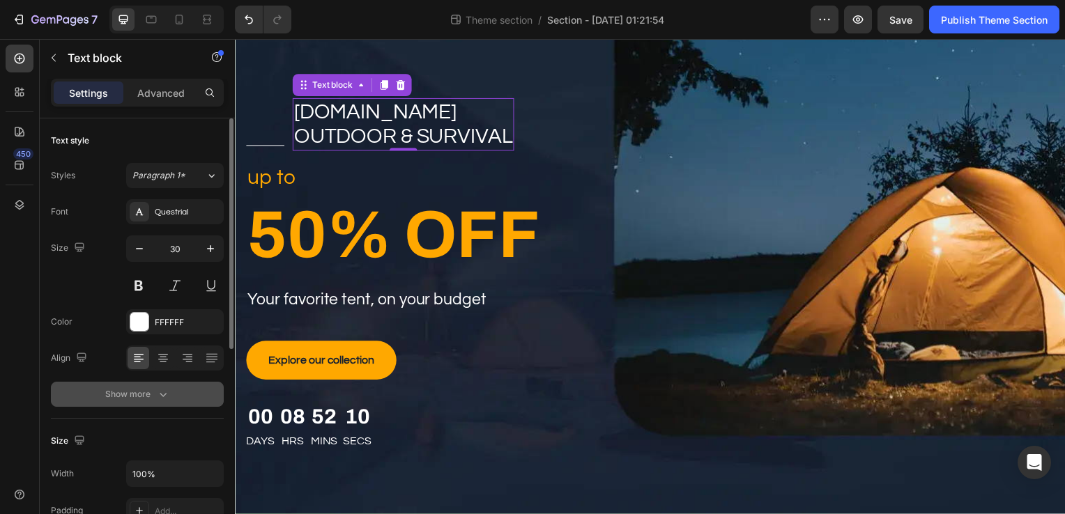
click at [176, 401] on button "Show more" at bounding box center [137, 394] width 173 height 25
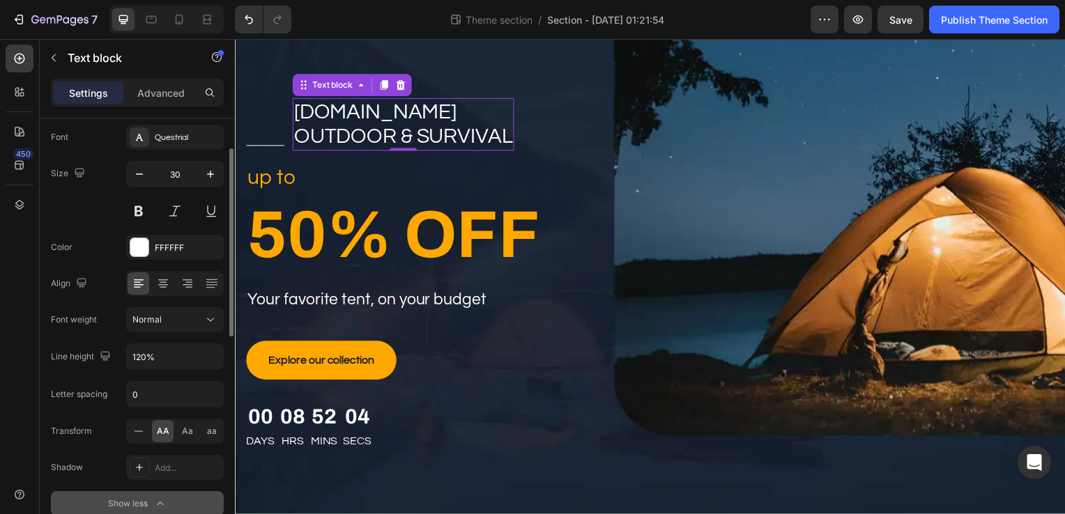
scroll to position [70, 0]
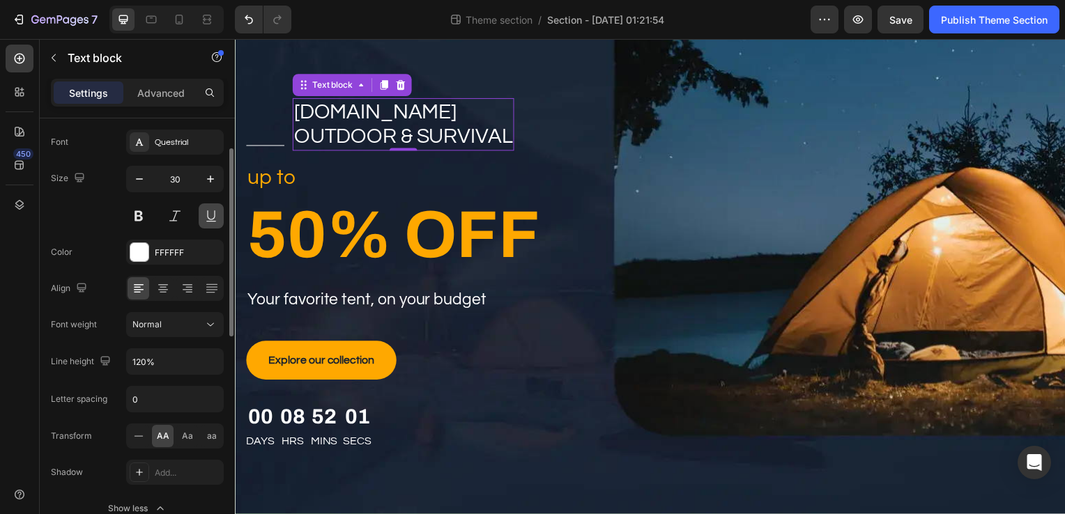
click at [206, 216] on button at bounding box center [211, 215] width 25 height 25
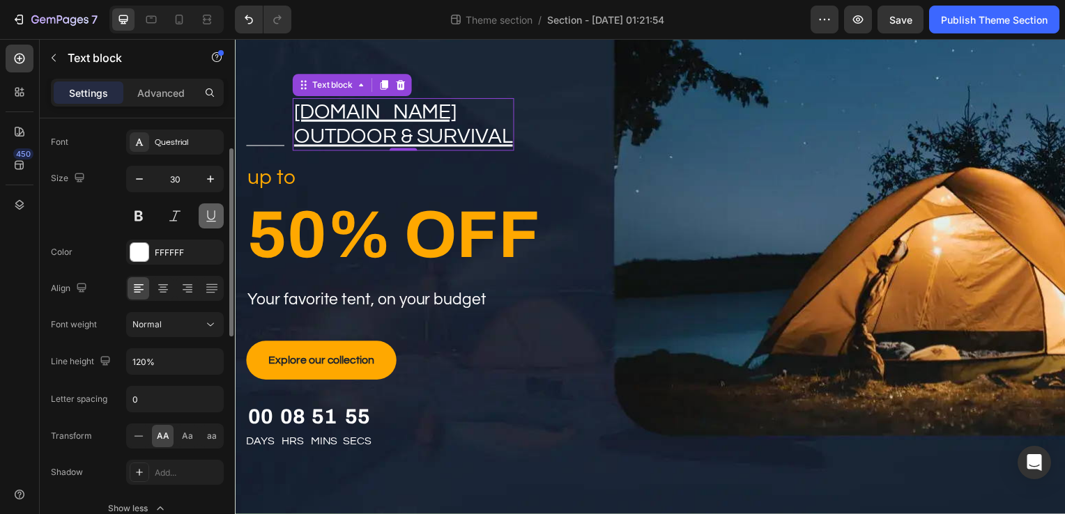
click at [209, 219] on button at bounding box center [211, 215] width 25 height 25
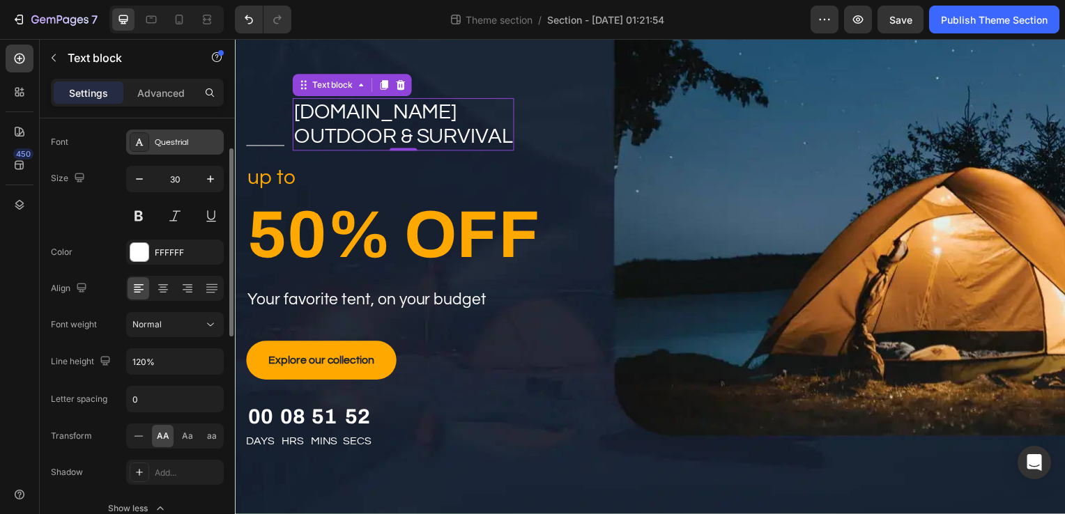
scroll to position [0, 0]
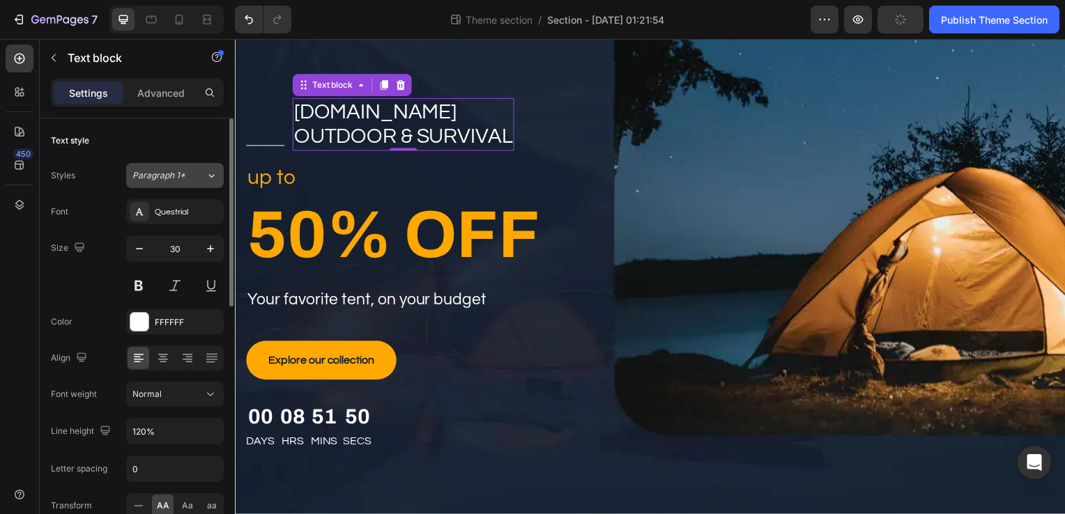
click at [185, 173] on div "Paragraph 1*" at bounding box center [160, 175] width 56 height 13
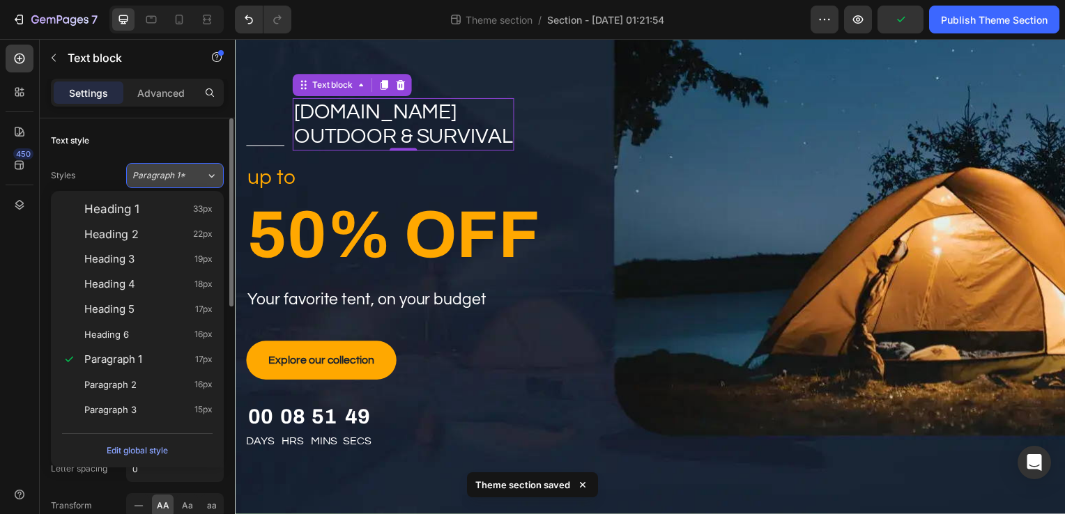
click at [185, 173] on div "Paragraph 1*" at bounding box center [160, 175] width 56 height 13
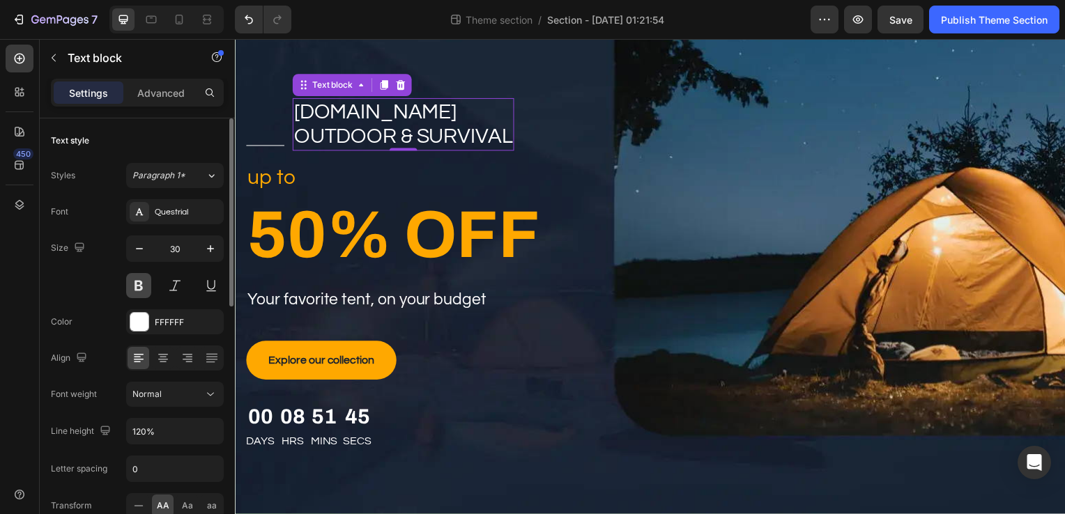
click at [143, 291] on button at bounding box center [138, 285] width 25 height 25
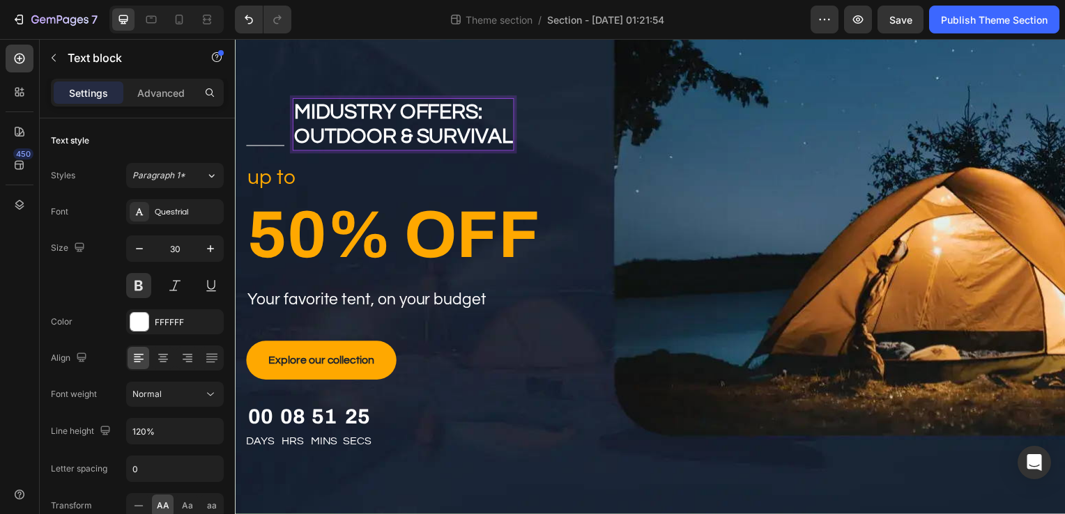
click at [512, 142] on p "outdoor & survival" at bounding box center [404, 137] width 220 height 25
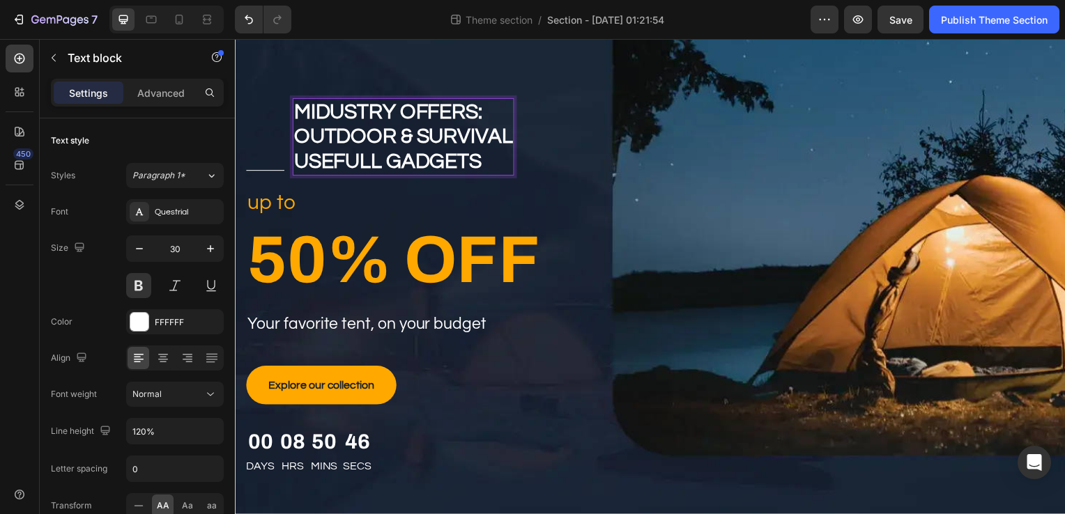
click at [387, 170] on p "usefull gadgets" at bounding box center [404, 163] width 220 height 25
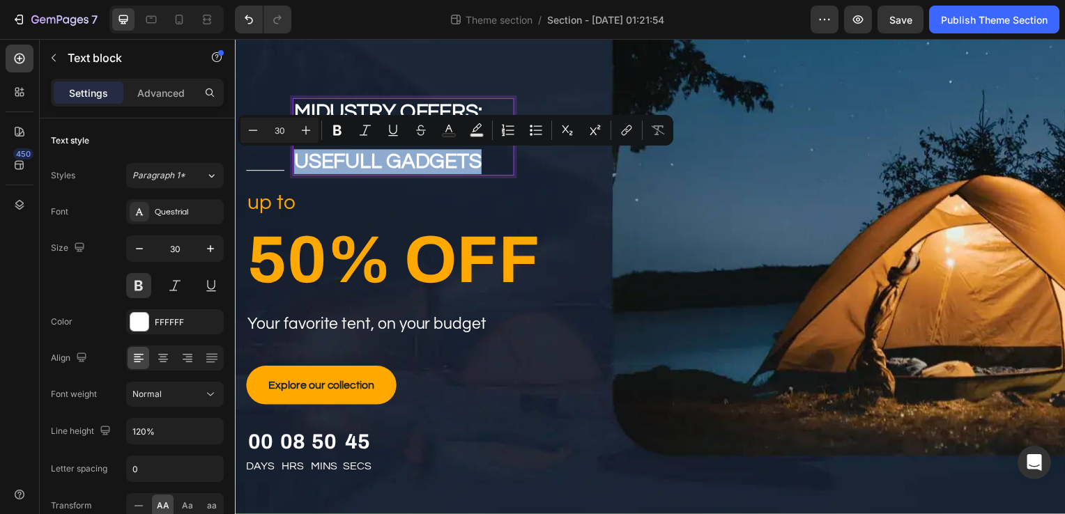
click at [387, 170] on p "usefull gadgets" at bounding box center [404, 163] width 220 height 25
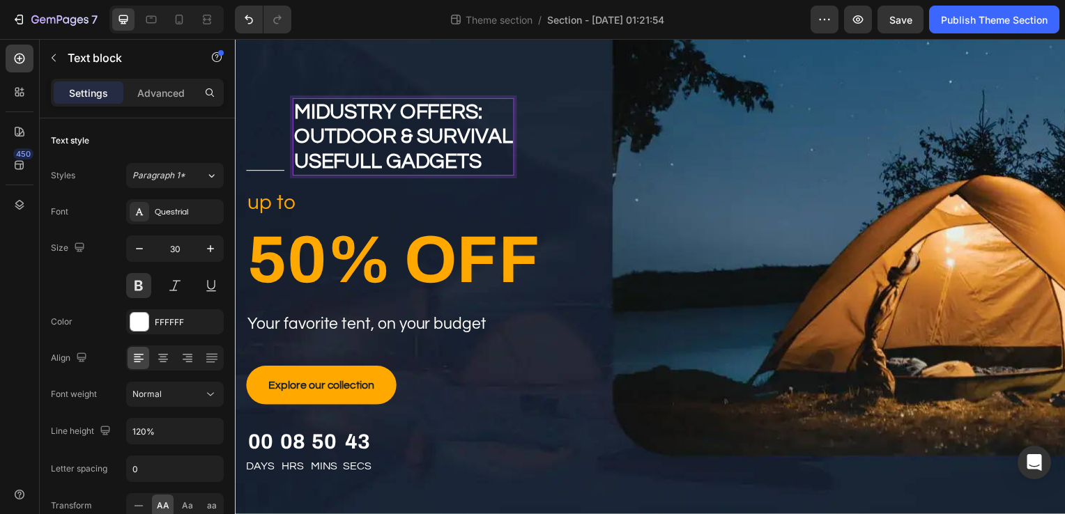
click at [376, 148] on p "outdoor & survival" at bounding box center [404, 137] width 220 height 25
click at [382, 162] on p "usefull gadgets" at bounding box center [404, 163] width 220 height 25
click at [531, 163] on p "all purpose gadgets" at bounding box center [412, 163] width 237 height 25
click at [294, 162] on p "all purpose gadgets" at bounding box center [412, 163] width 237 height 25
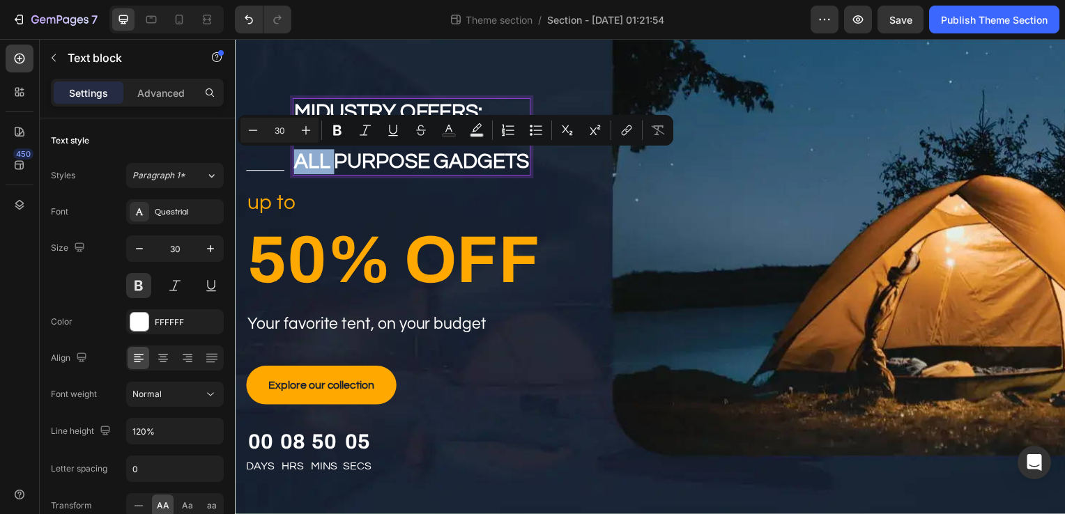
click at [294, 162] on p "all purpose gadgets" at bounding box center [412, 163] width 237 height 25
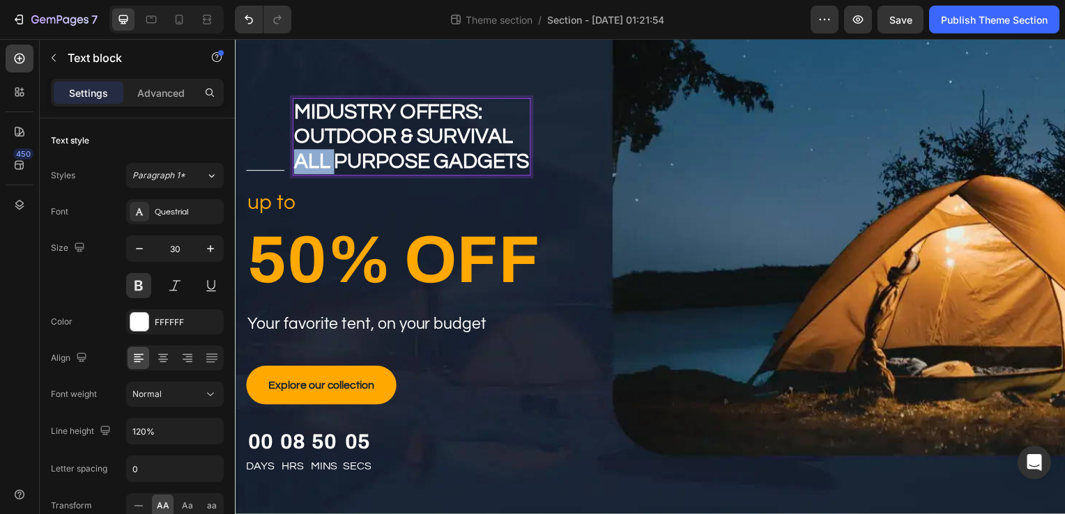
click at [294, 162] on p "all purpose gadgets" at bounding box center [412, 163] width 237 height 25
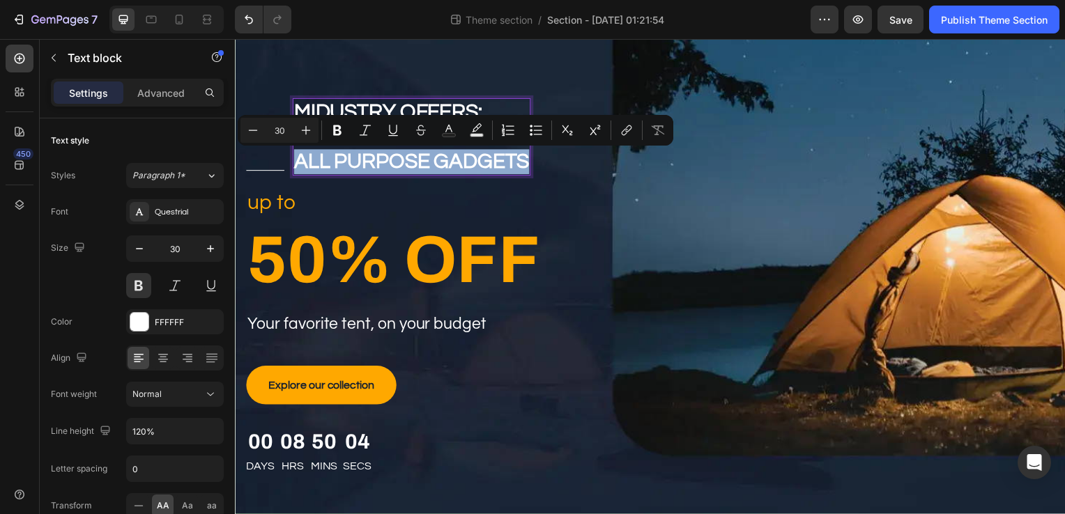
click at [294, 162] on p "all purpose gadgets" at bounding box center [412, 163] width 237 height 25
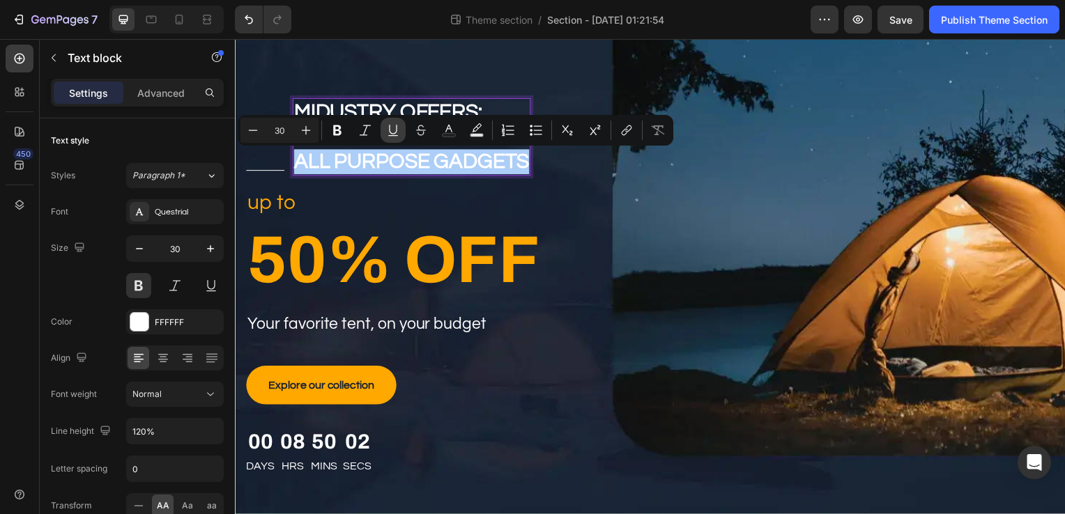
click at [387, 133] on icon "Editor contextual toolbar" at bounding box center [393, 130] width 14 height 14
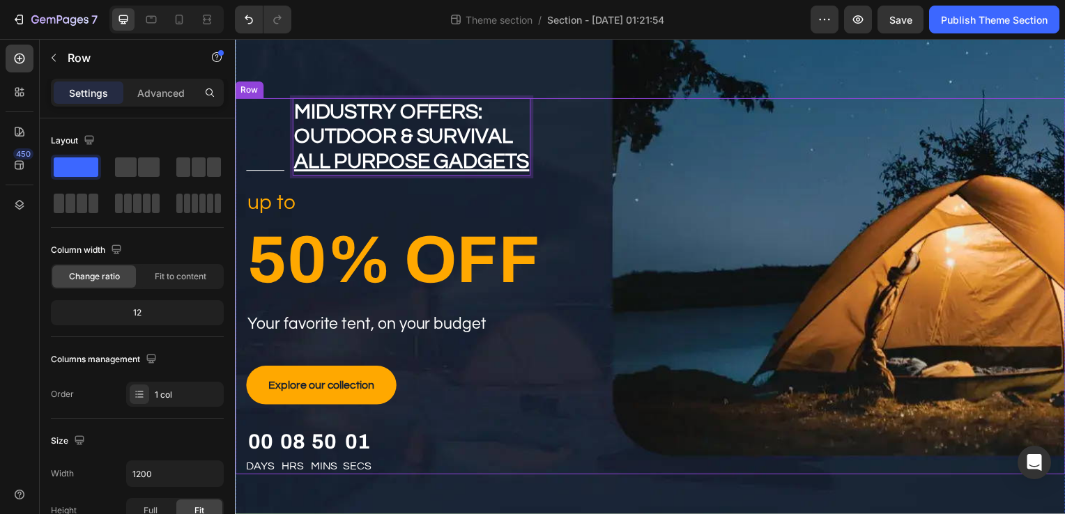
click at [734, 259] on div "Title Line midustry offers: outdoor & survival all purpose gadgets Text block 0…" at bounding box center [653, 288] width 836 height 379
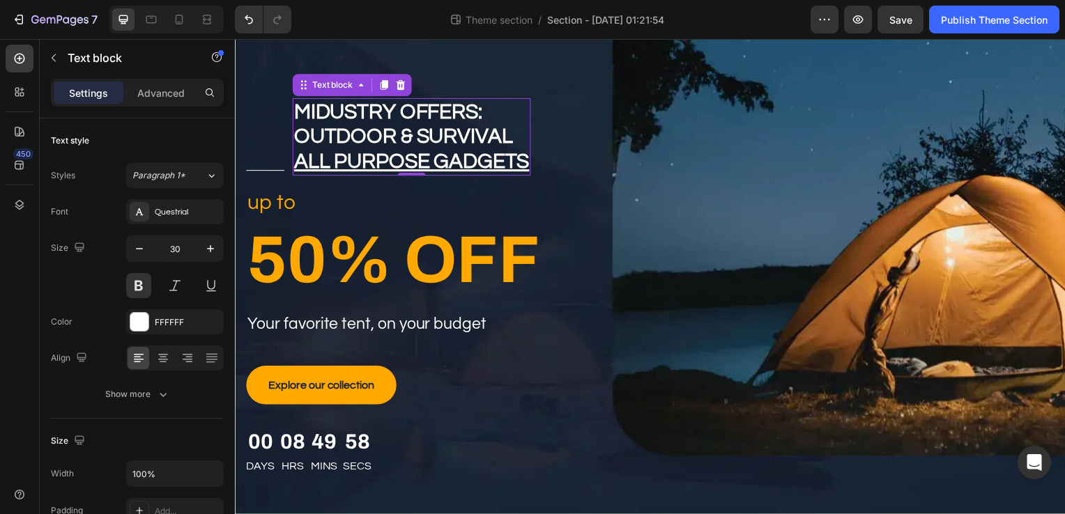
click at [462, 134] on p "outdoor & survival" at bounding box center [412, 137] width 237 height 25
click at [515, 137] on p "outdoor & survival" at bounding box center [412, 137] width 237 height 25
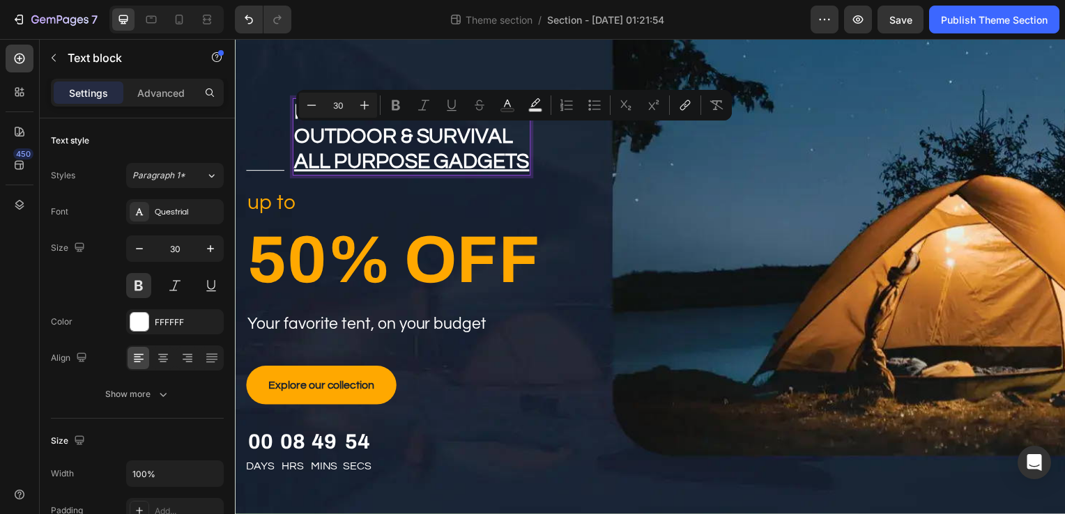
click at [515, 137] on p "outdoor & survival" at bounding box center [412, 137] width 237 height 25
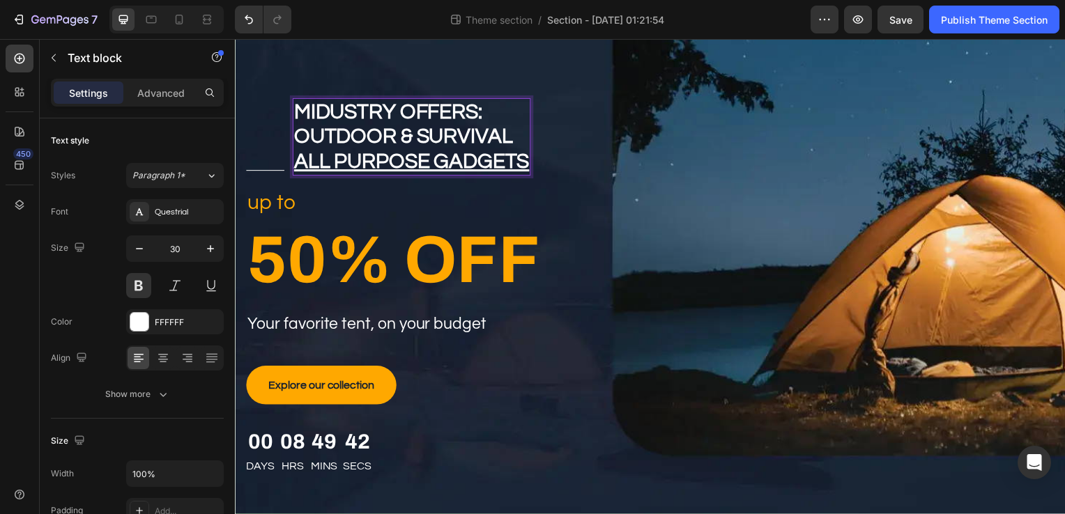
click at [515, 137] on p "outdoor & survival" at bounding box center [412, 137] width 237 height 25
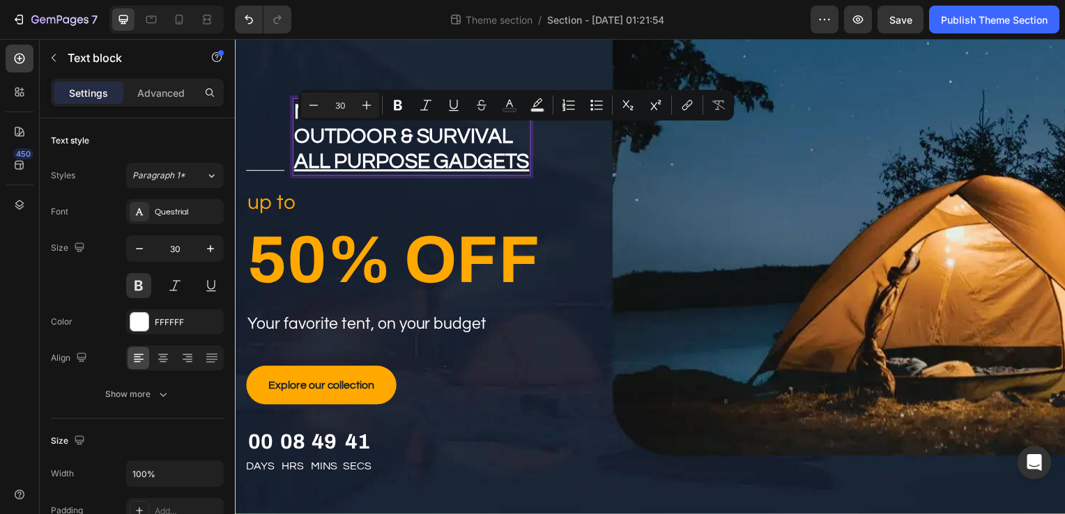
click at [515, 137] on p "outdoor & survival" at bounding box center [412, 137] width 237 height 25
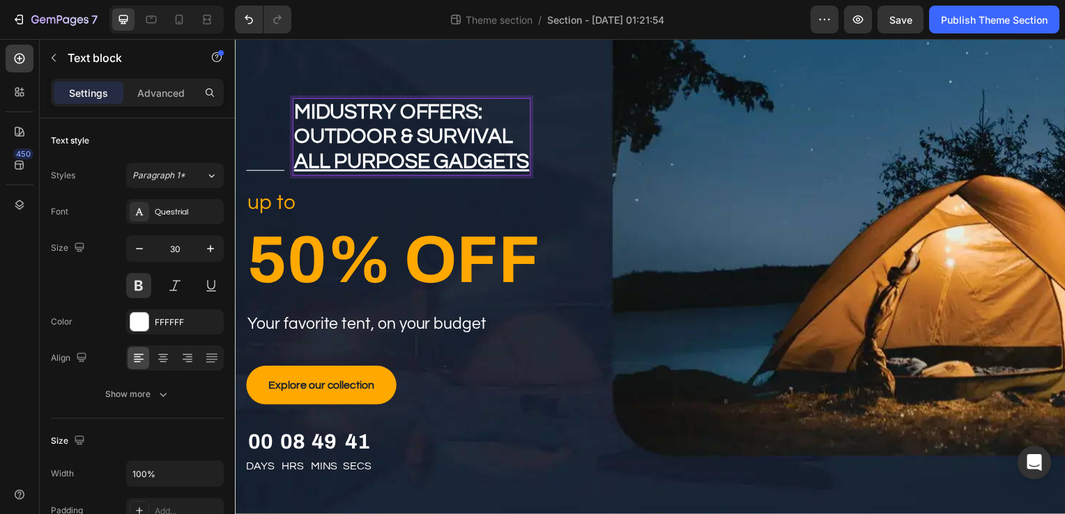
click at [515, 137] on p "outdoor & survival" at bounding box center [412, 137] width 237 height 25
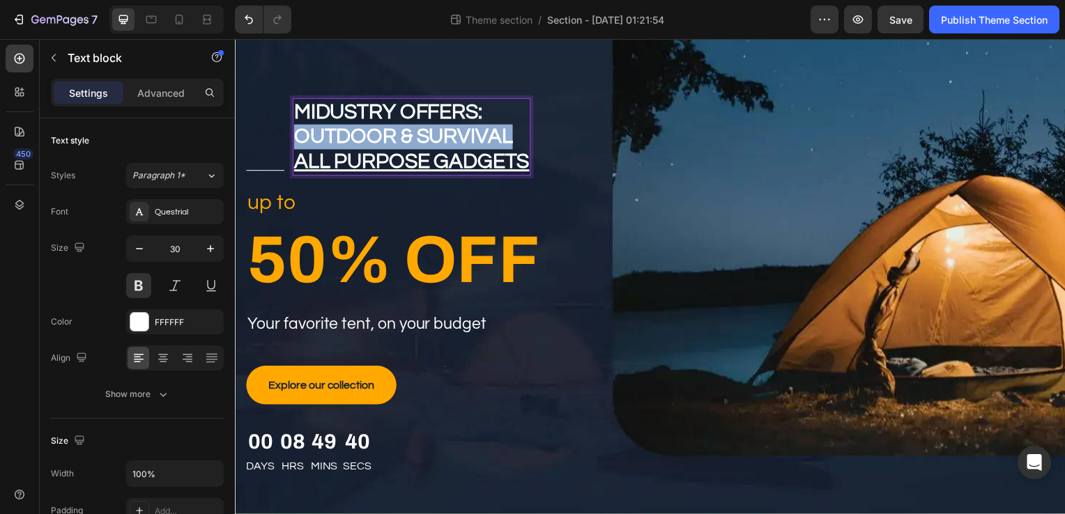
click at [515, 137] on p "outdoor & survival" at bounding box center [412, 137] width 237 height 25
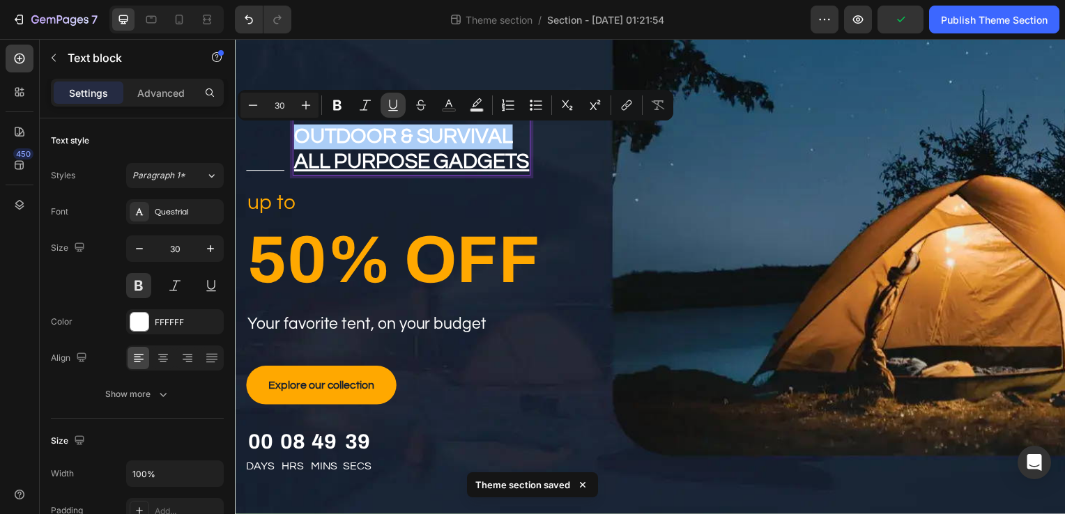
click at [387, 102] on icon "Editor contextual toolbar" at bounding box center [393, 105] width 14 height 14
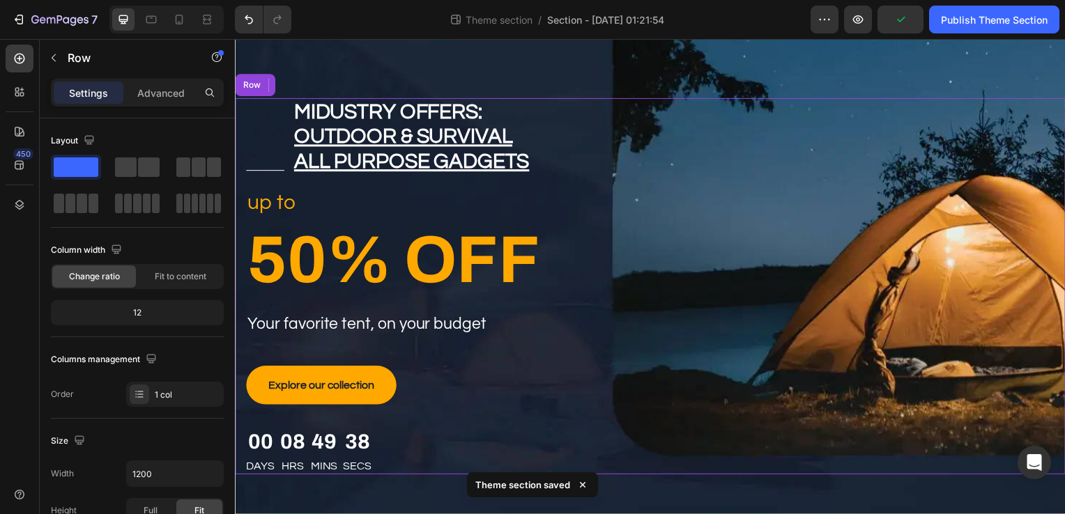
click at [679, 296] on div "Title Line midustry offers: outdoor & survival all purpose gadgets Text block 0…" at bounding box center [653, 288] width 836 height 379
click at [679, 296] on div "Title Line midustry offers: outdoor & survival all purpose gadgets Text block R…" at bounding box center [653, 288] width 836 height 379
click at [465, 125] on p "outdoor & survival" at bounding box center [412, 137] width 237 height 25
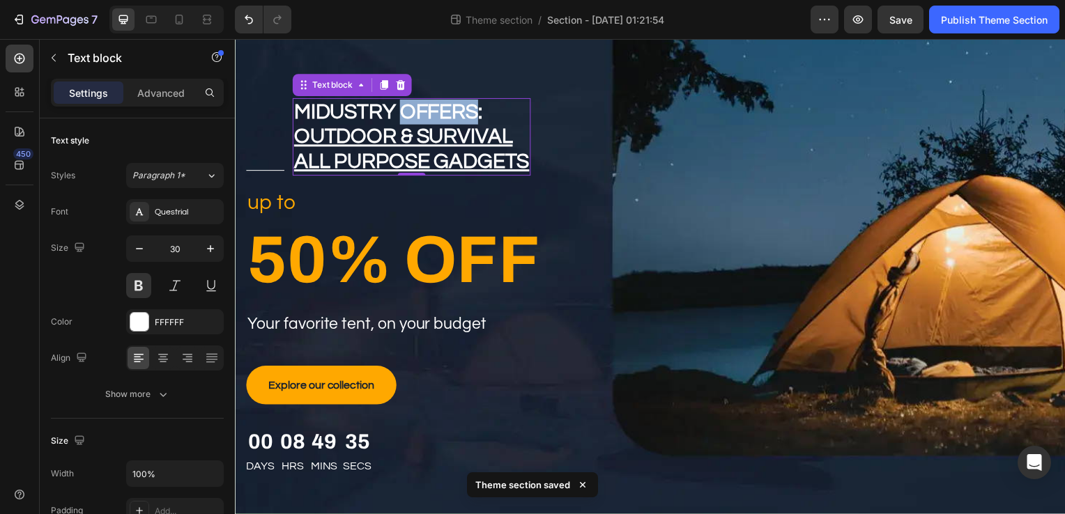
click at [470, 108] on p "midustry offers:" at bounding box center [412, 112] width 237 height 25
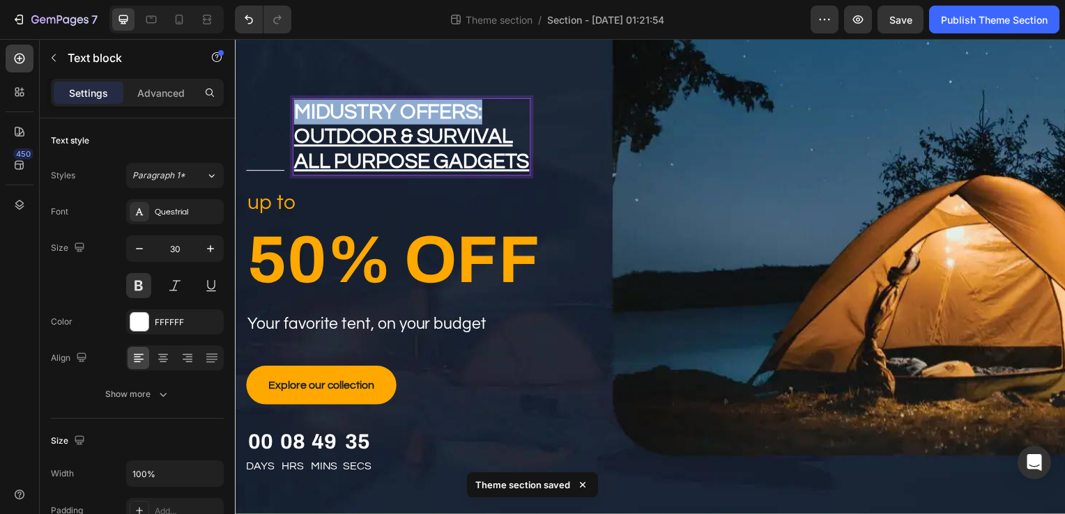
click at [470, 108] on p "midustry offers:" at bounding box center [412, 112] width 237 height 25
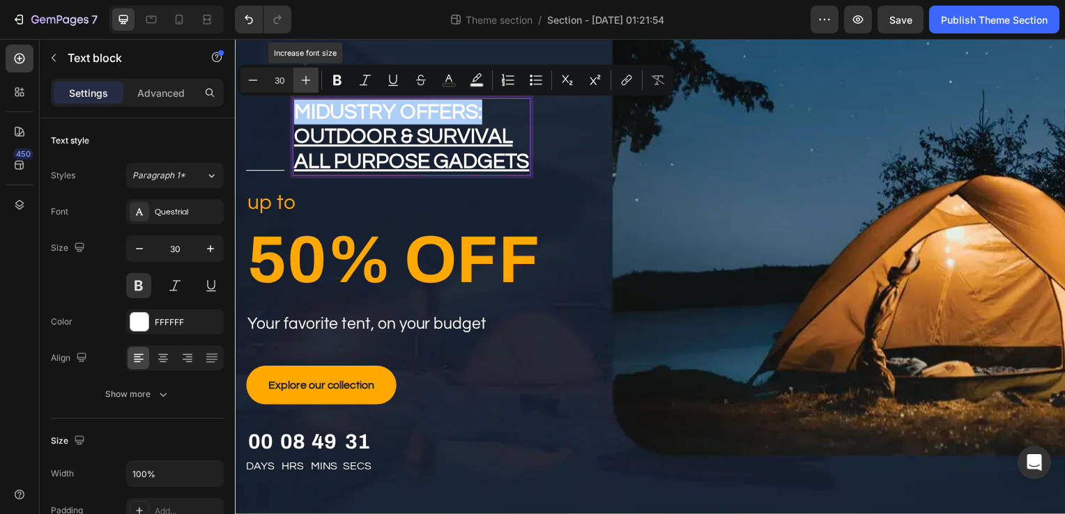
click at [310, 79] on icon "Editor contextual toolbar" at bounding box center [306, 80] width 14 height 14
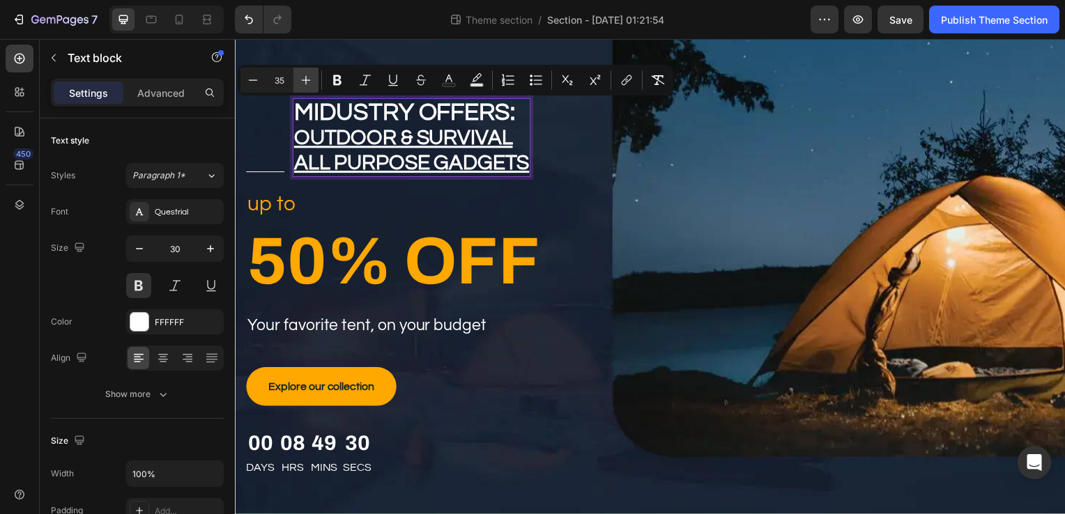
click at [310, 79] on icon "Editor contextual toolbar" at bounding box center [306, 80] width 14 height 14
type input "36"
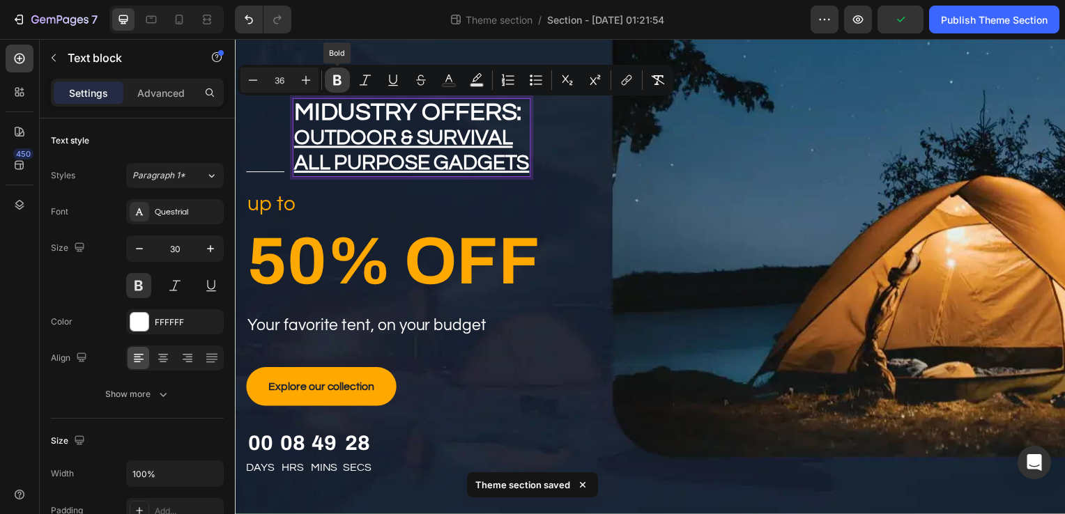
click at [328, 82] on button "Bold" at bounding box center [337, 80] width 25 height 25
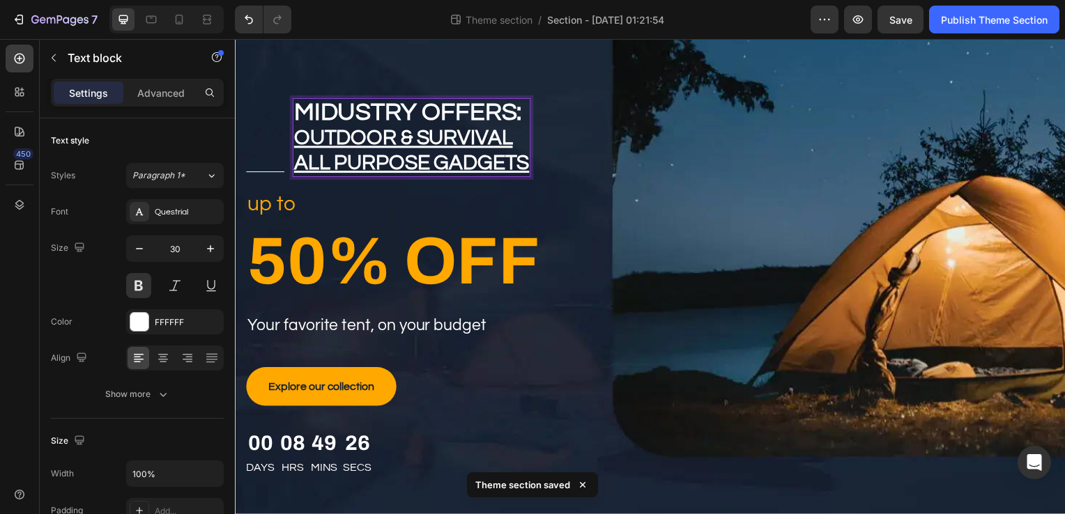
click at [365, 109] on strong "midustry offers:" at bounding box center [408, 113] width 229 height 26
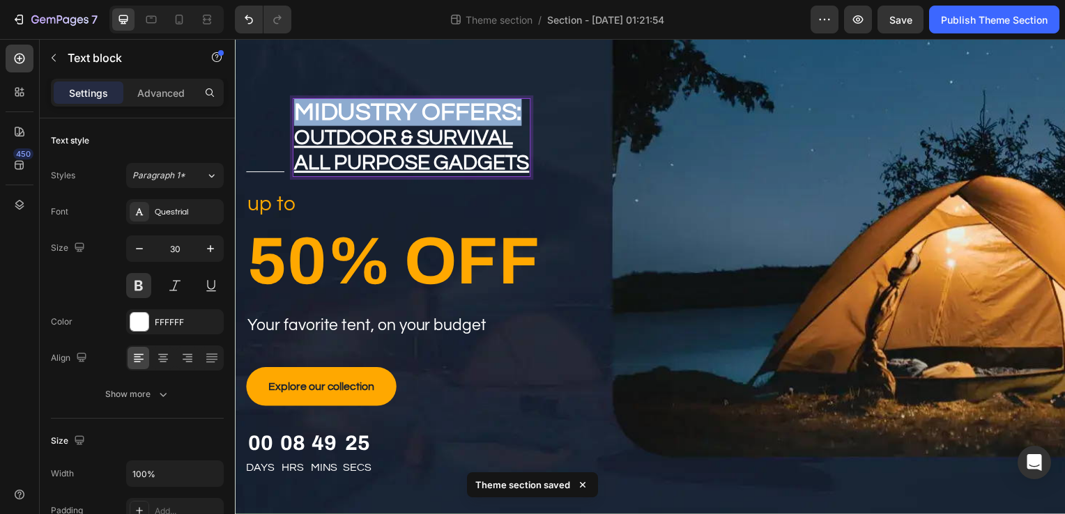
click at [365, 109] on strong "midustry offers:" at bounding box center [408, 113] width 229 height 26
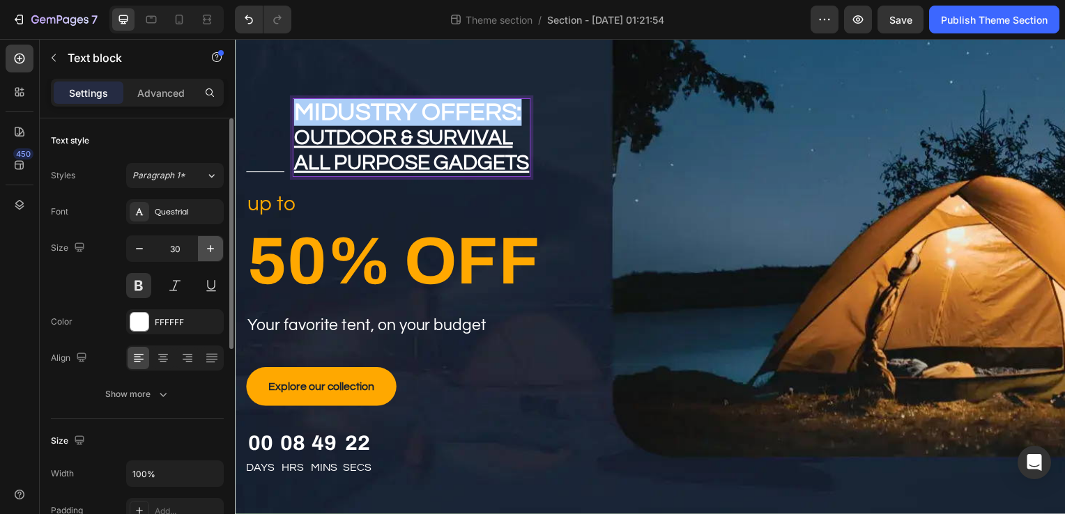
click at [210, 242] on icon "button" at bounding box center [210, 249] width 14 height 14
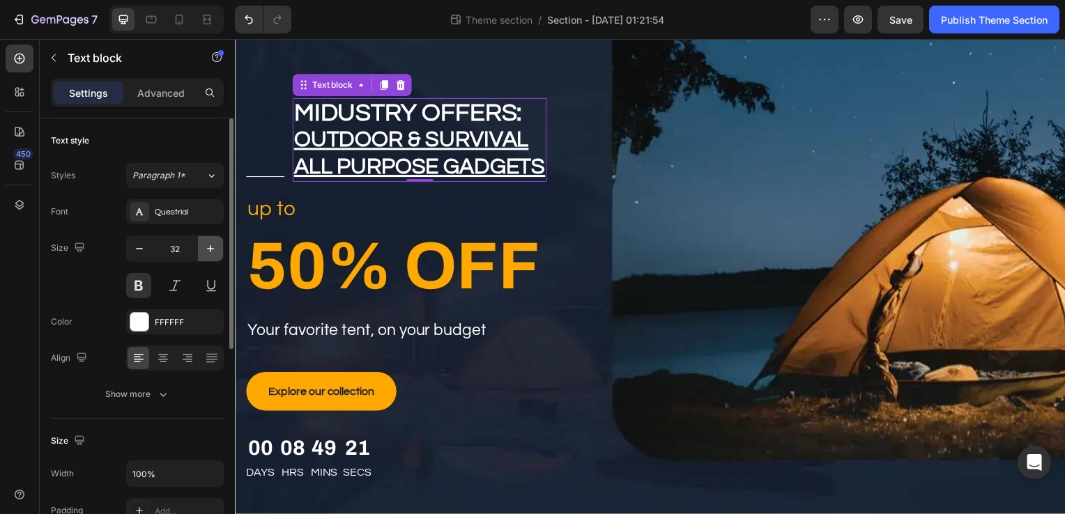
click at [210, 242] on icon "button" at bounding box center [210, 249] width 14 height 14
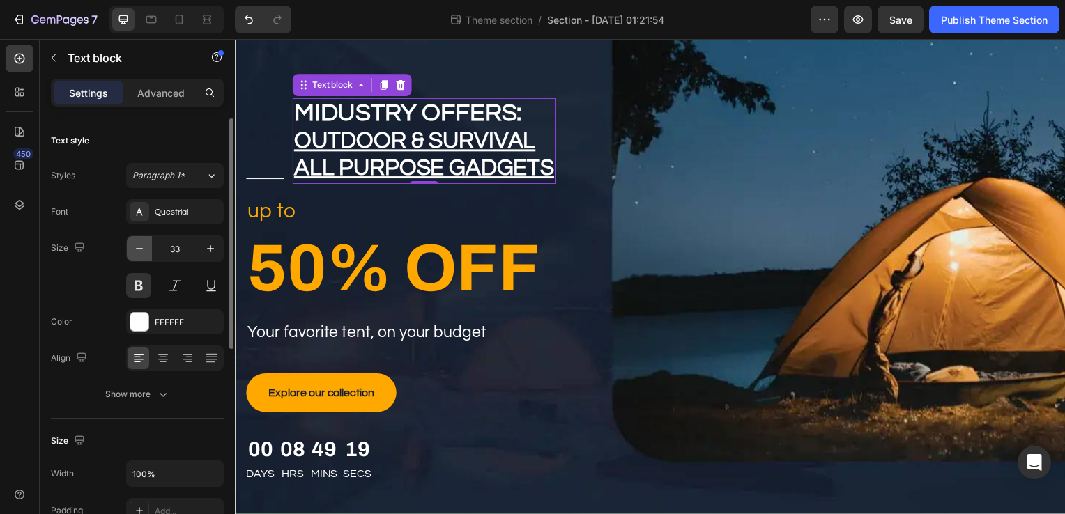
click at [135, 245] on icon "button" at bounding box center [139, 249] width 14 height 14
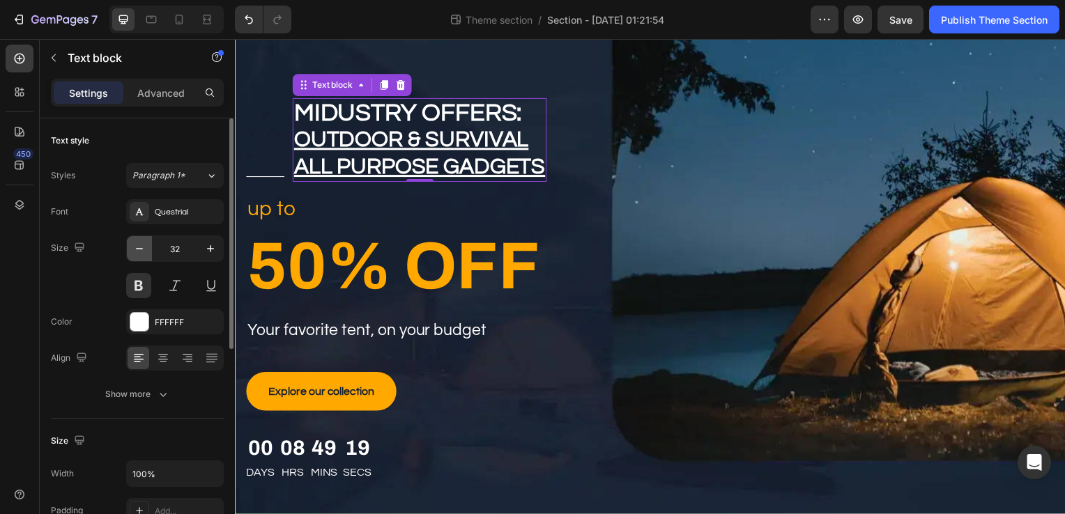
click at [135, 245] on icon "button" at bounding box center [139, 249] width 14 height 14
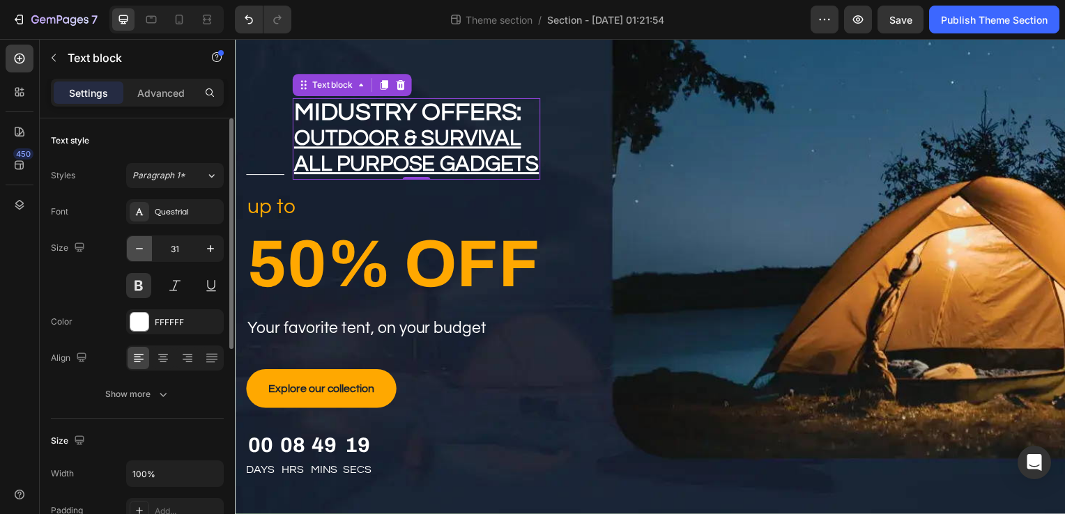
click at [135, 245] on icon "button" at bounding box center [139, 249] width 14 height 14
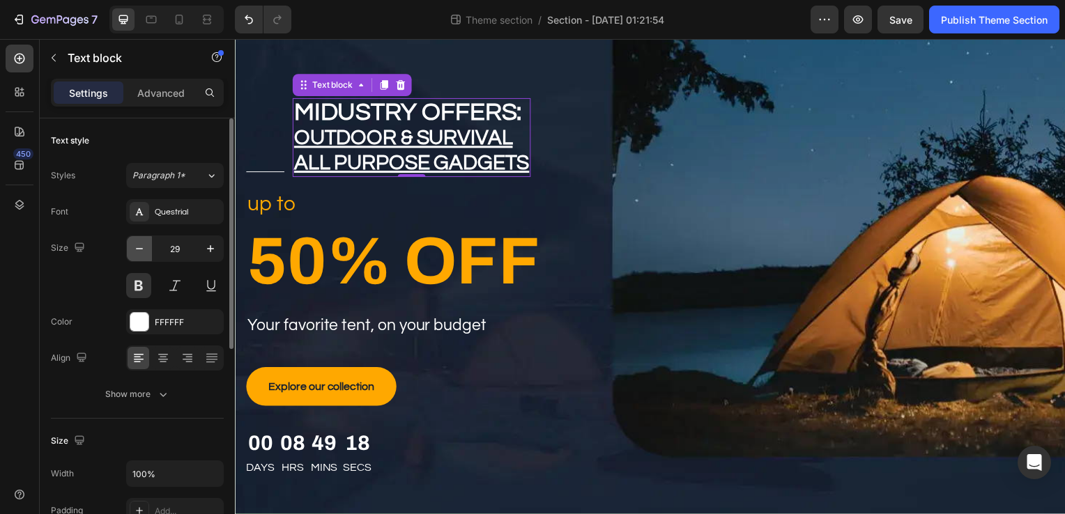
click at [135, 245] on icon "button" at bounding box center [139, 249] width 14 height 14
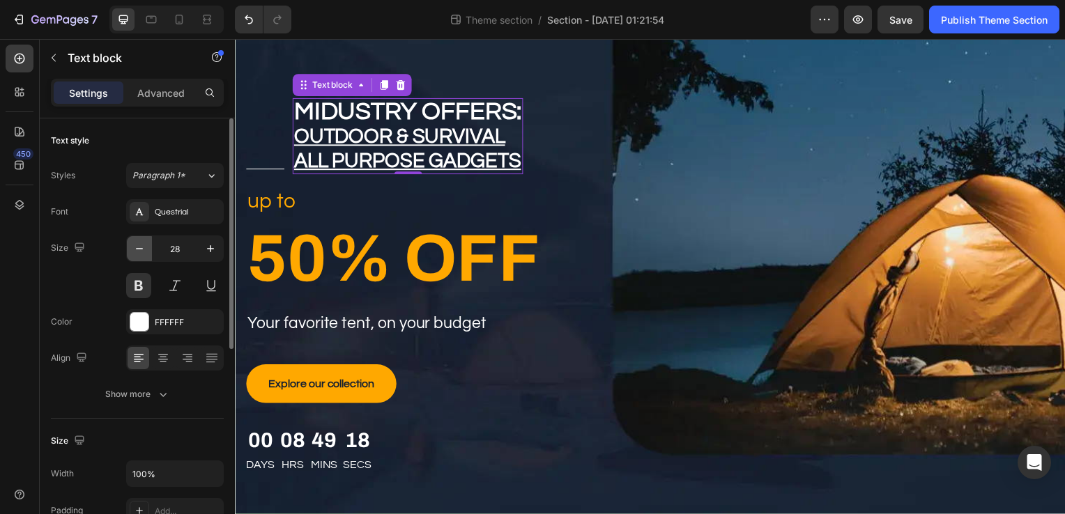
click at [135, 245] on icon "button" at bounding box center [139, 249] width 14 height 14
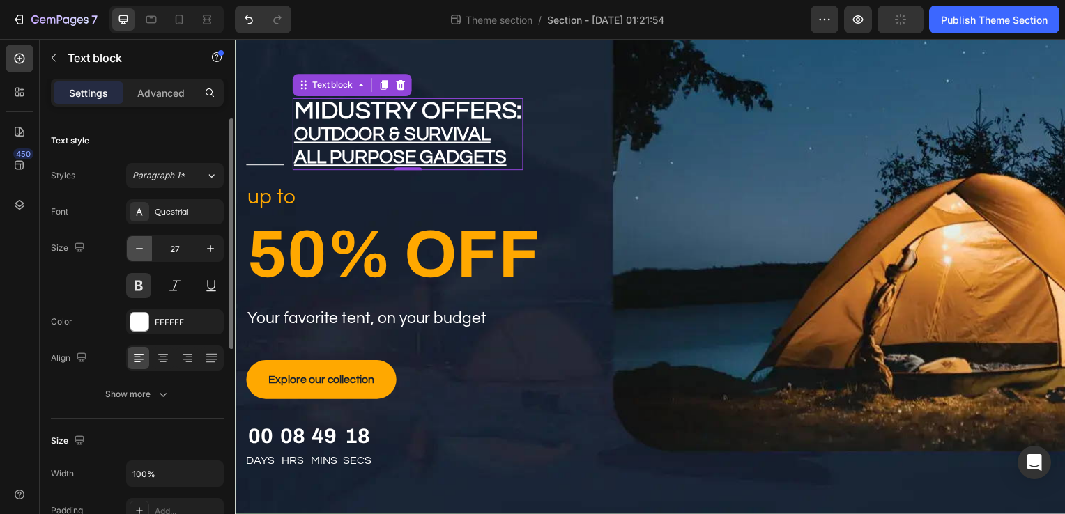
type input "26"
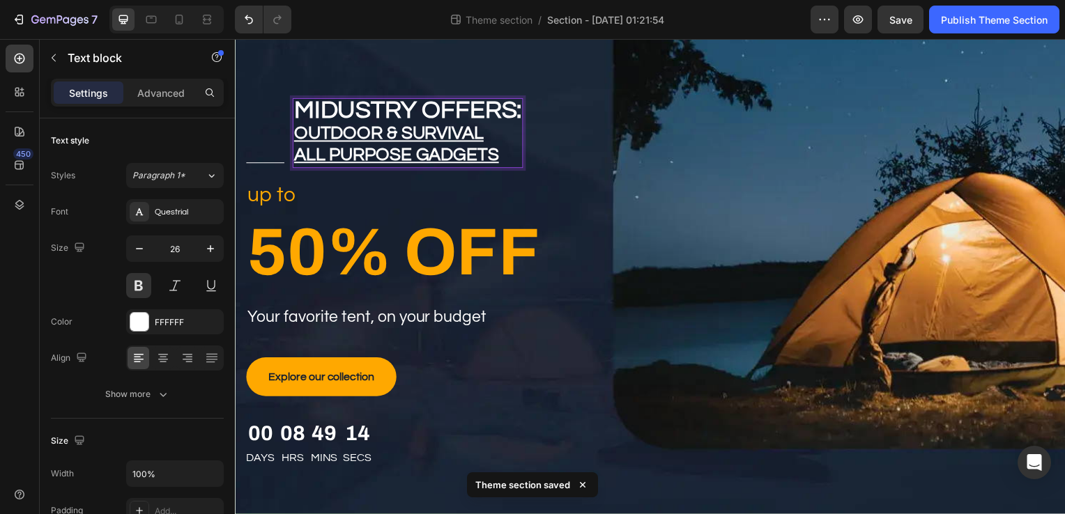
click at [490, 125] on p "outdoor & survival" at bounding box center [408, 135] width 229 height 22
click at [300, 134] on u "outdoor & survival" at bounding box center [389, 134] width 191 height 18
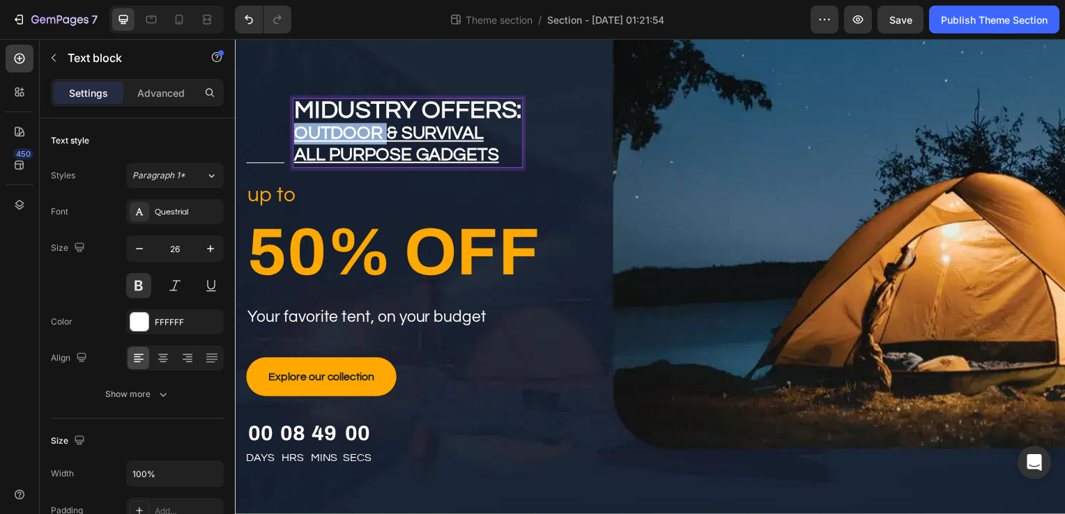
click at [300, 134] on u "outdoor & survival" at bounding box center [389, 134] width 191 height 18
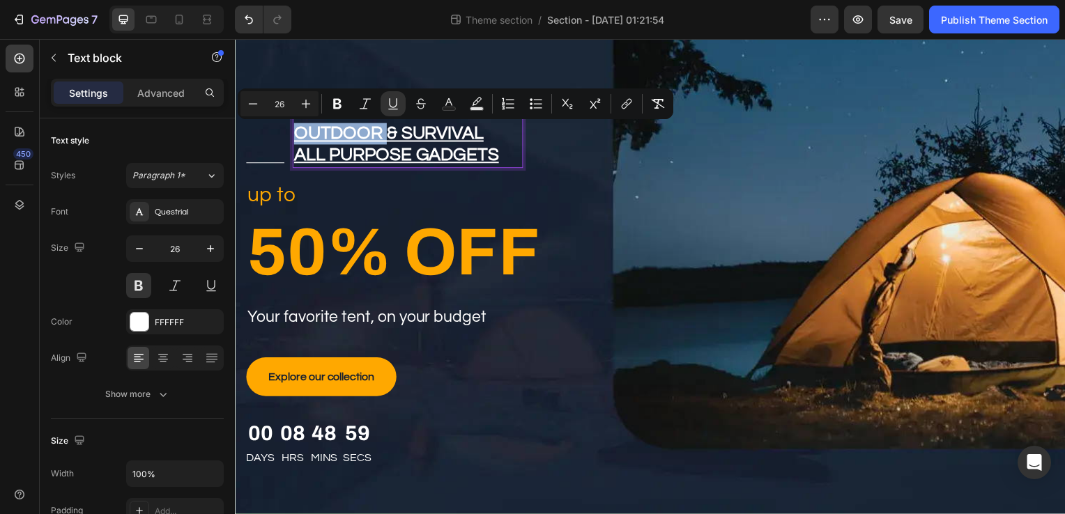
click at [300, 134] on u "outdoor & survival" at bounding box center [389, 134] width 191 height 18
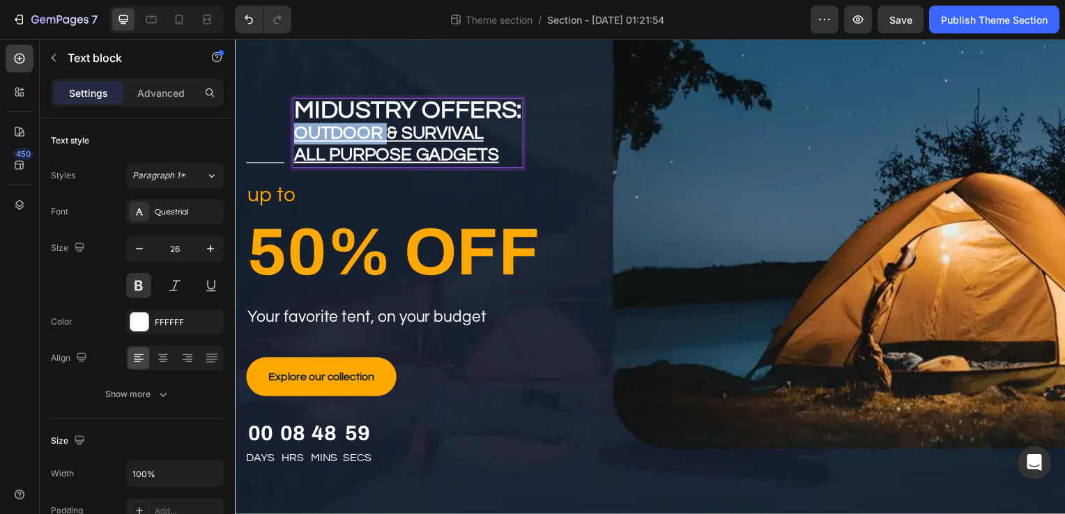
click at [300, 134] on u "outdoor & survival" at bounding box center [389, 134] width 191 height 18
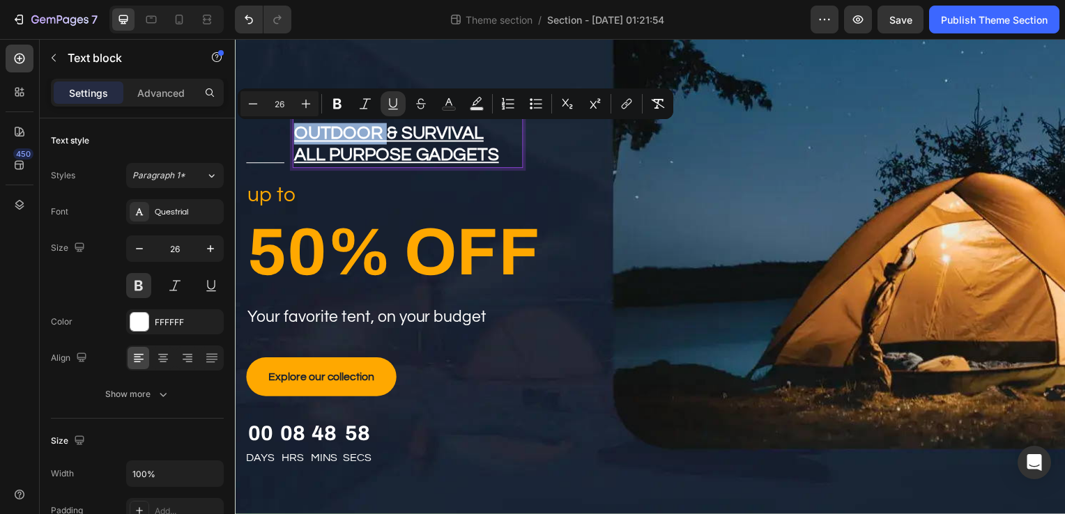
click at [300, 134] on u "outdoor & survival" at bounding box center [389, 134] width 191 height 18
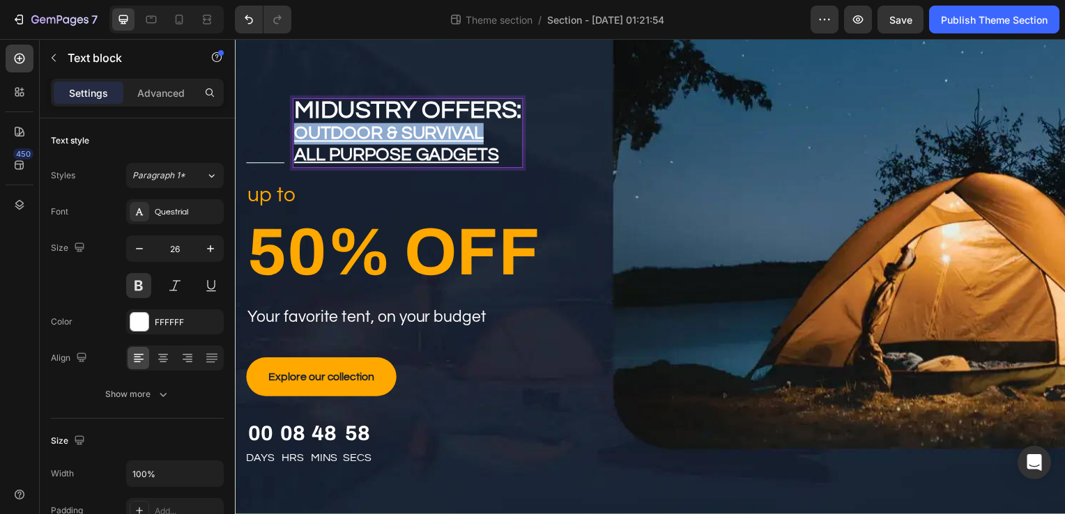
click at [300, 134] on u "outdoor & survival" at bounding box center [389, 134] width 191 height 18
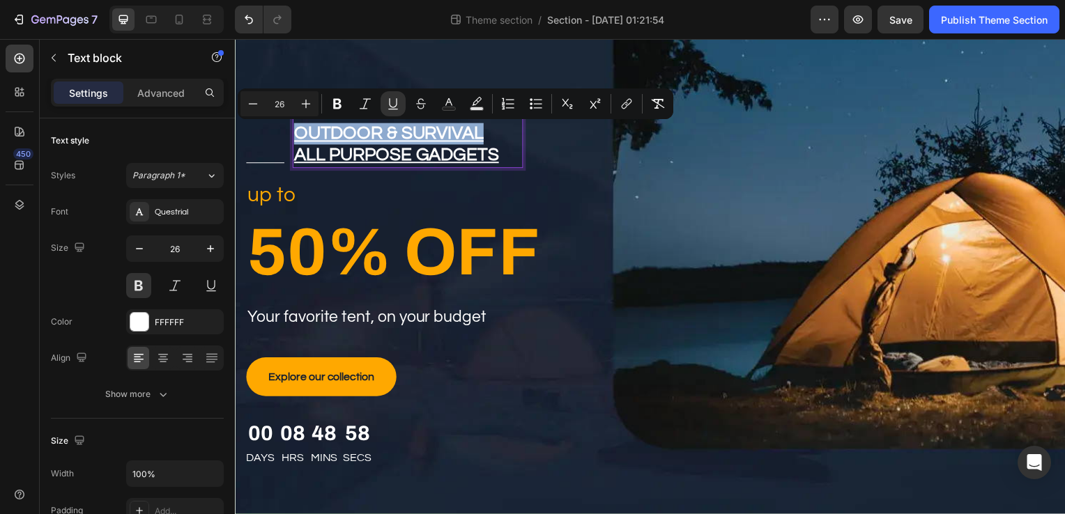
click at [300, 134] on u "outdoor & survival" at bounding box center [389, 134] width 191 height 18
click at [247, 110] on icon "Editor contextual toolbar" at bounding box center [253, 104] width 14 height 14
type input "26"
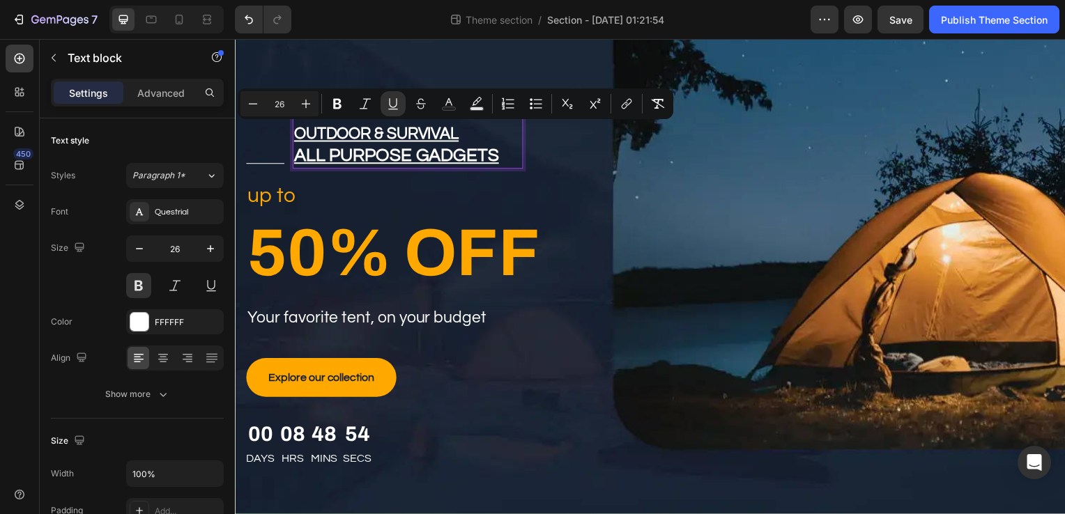
click at [331, 153] on u "all purpose gadgets" at bounding box center [397, 157] width 206 height 18
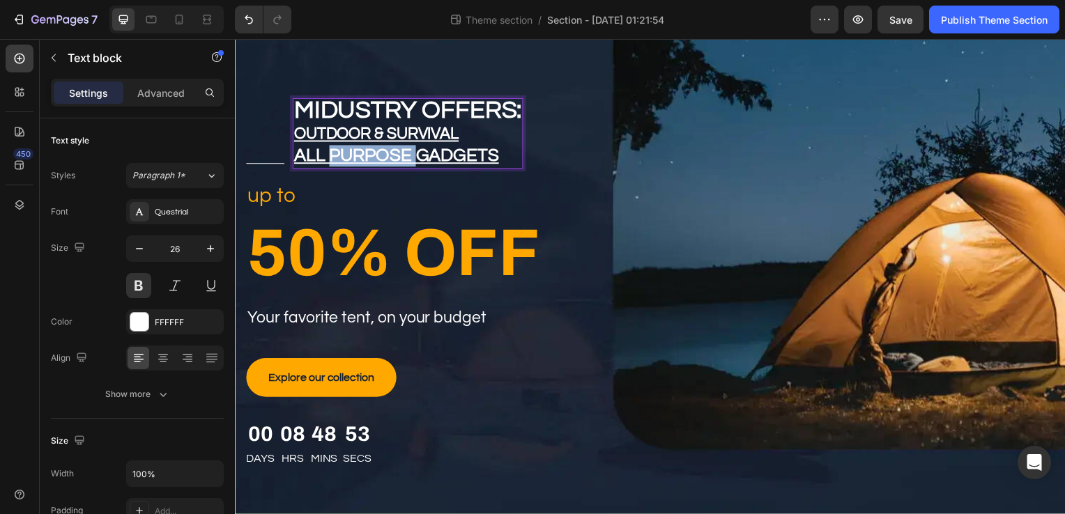
click at [331, 153] on u "all purpose gadgets" at bounding box center [397, 157] width 206 height 18
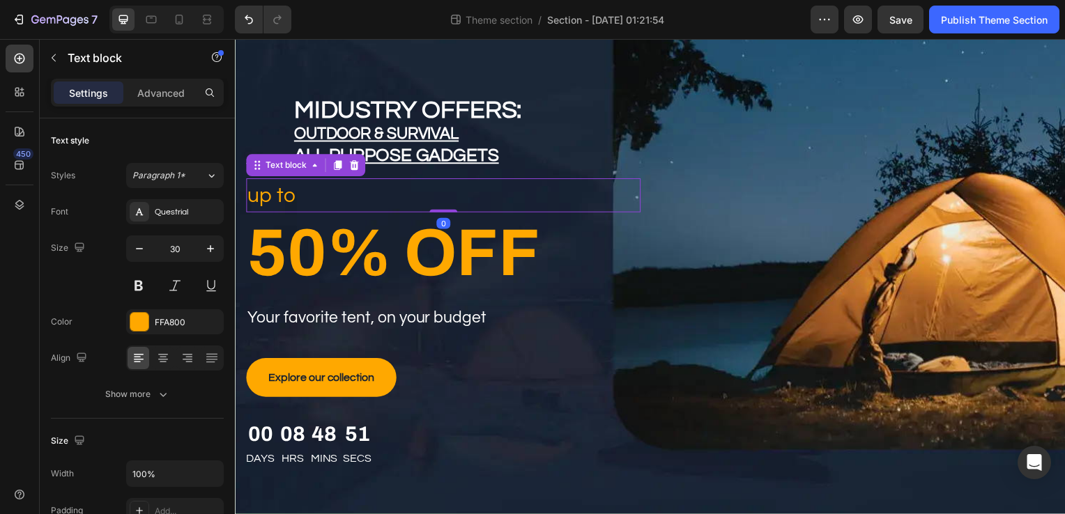
click at [537, 203] on p "up to" at bounding box center [444, 196] width 394 height 31
click at [488, 167] on p "all purpose gadgets" at bounding box center [408, 157] width 229 height 22
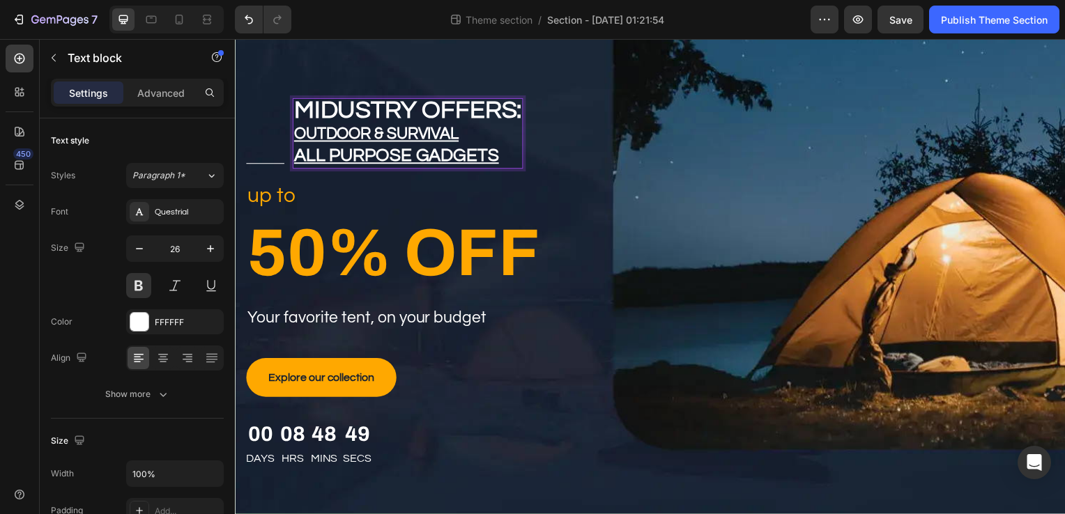
click at [488, 167] on p "all purpose gadgets" at bounding box center [408, 157] width 229 height 22
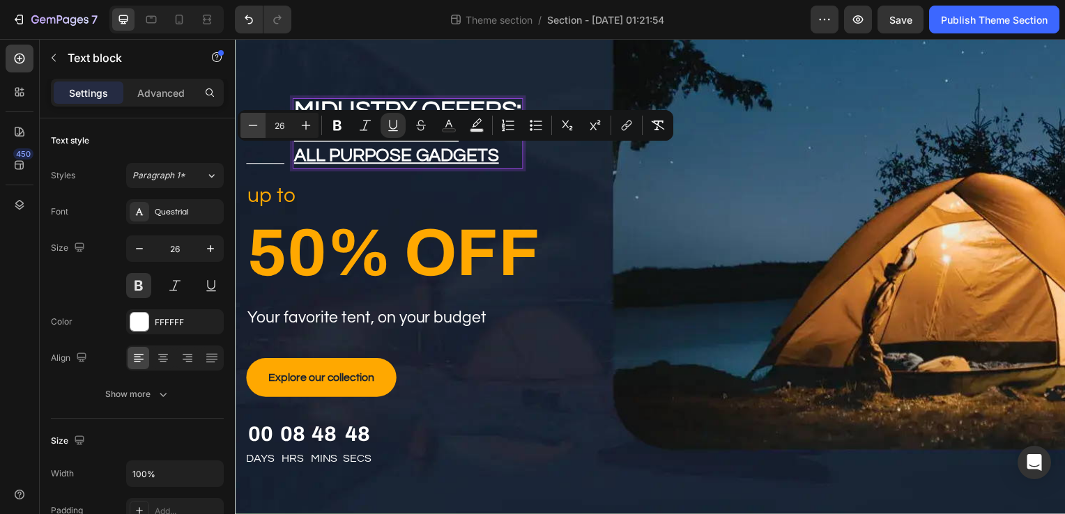
click at [254, 135] on button "Minus" at bounding box center [252, 125] width 25 height 25
type input "23"
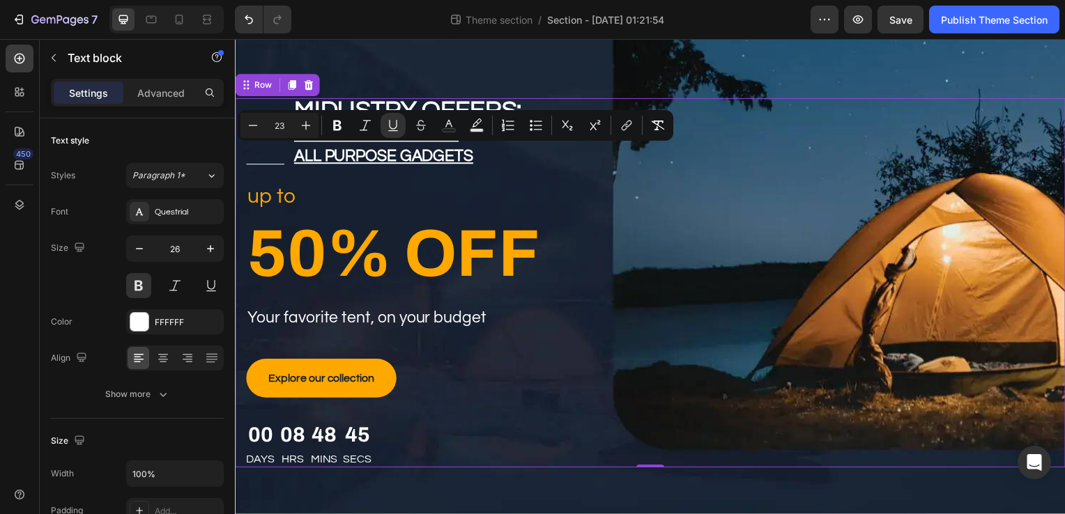
click at [777, 239] on div "Title Line midustry offers: outdoor & survival all purpose gadgets Text block R…" at bounding box center [653, 285] width 836 height 372
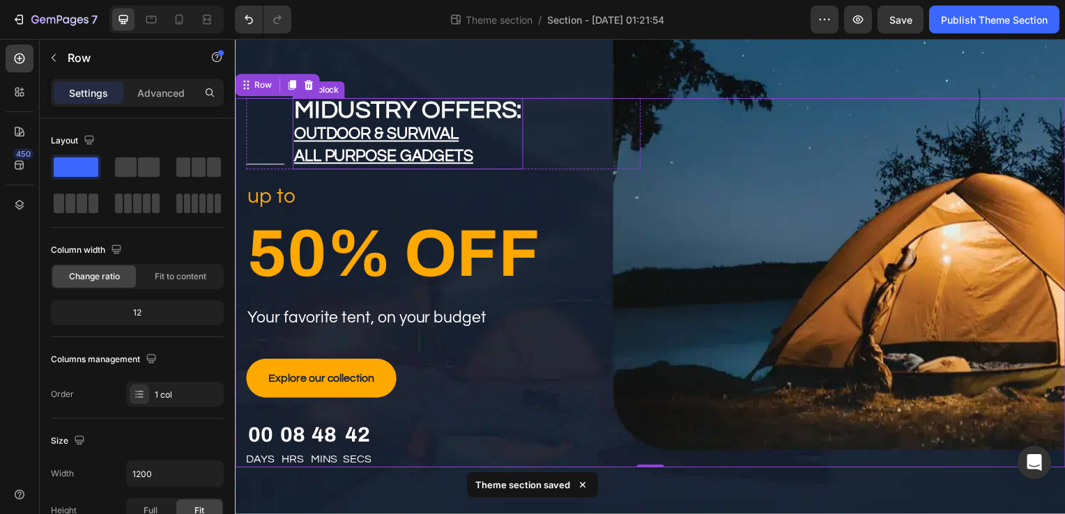
click at [456, 129] on u "outdoor & survival" at bounding box center [377, 135] width 166 height 17
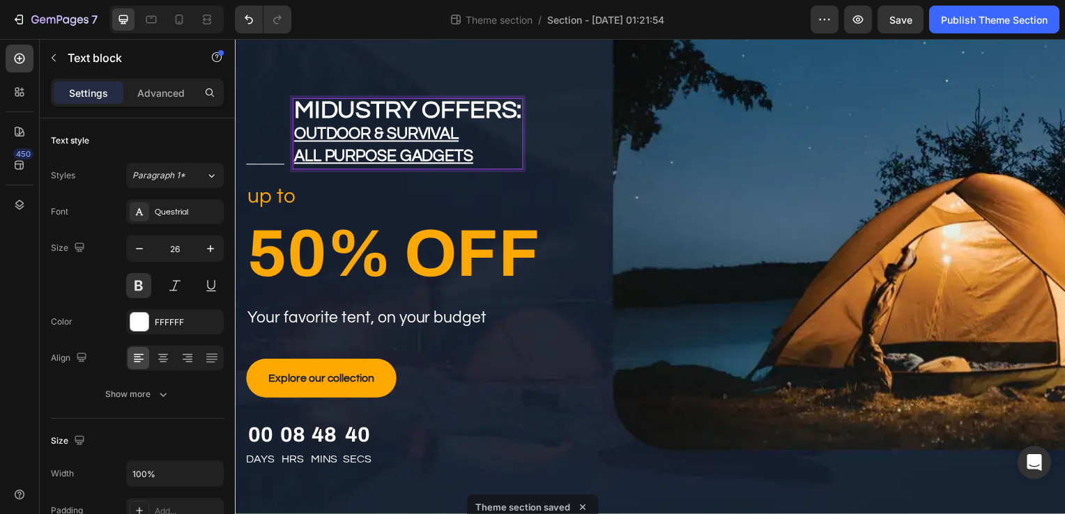
click at [460, 137] on u "outdoor & survival" at bounding box center [377, 135] width 166 height 17
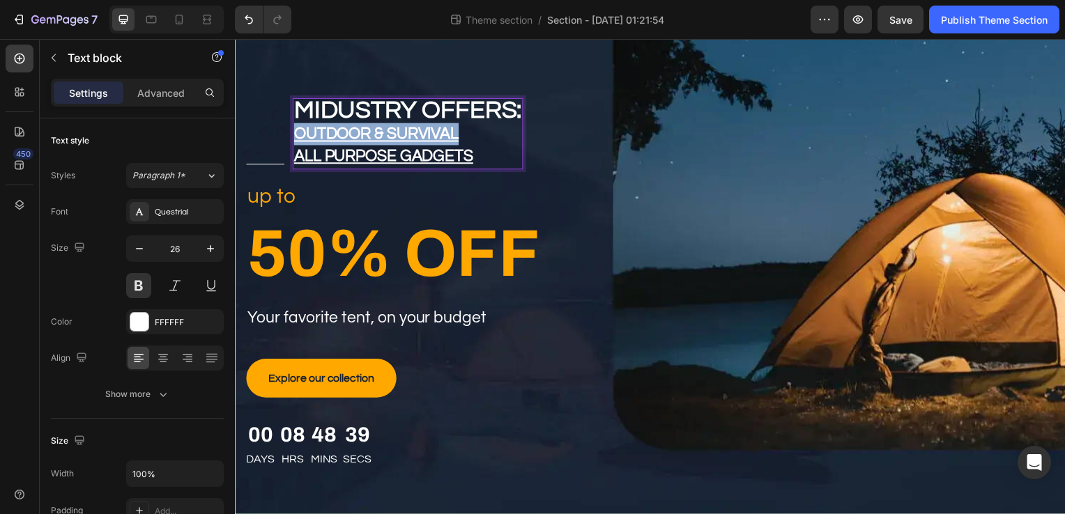
click at [460, 137] on u "outdoor & survival" at bounding box center [377, 135] width 166 height 17
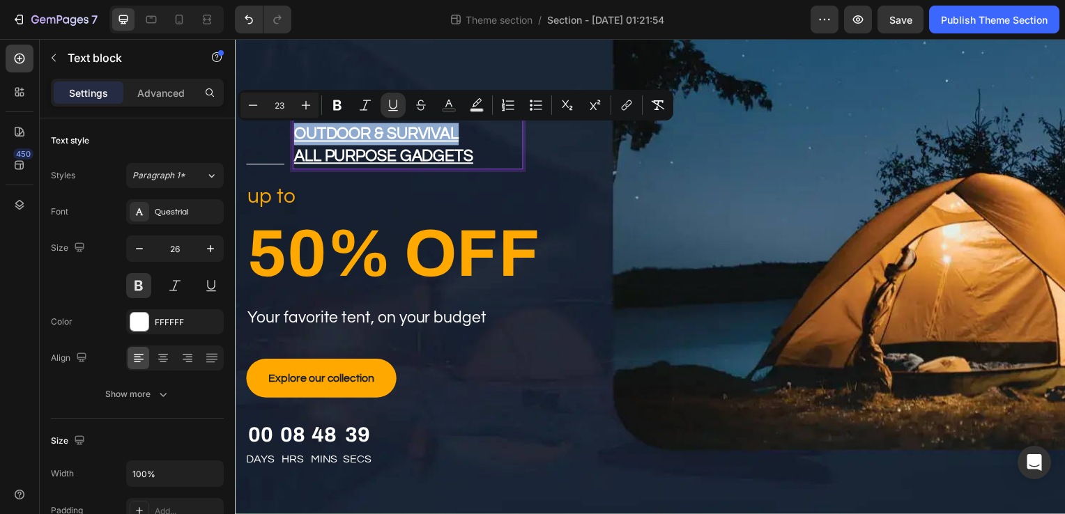
click at [460, 137] on u "outdoor & survival" at bounding box center [377, 135] width 166 height 17
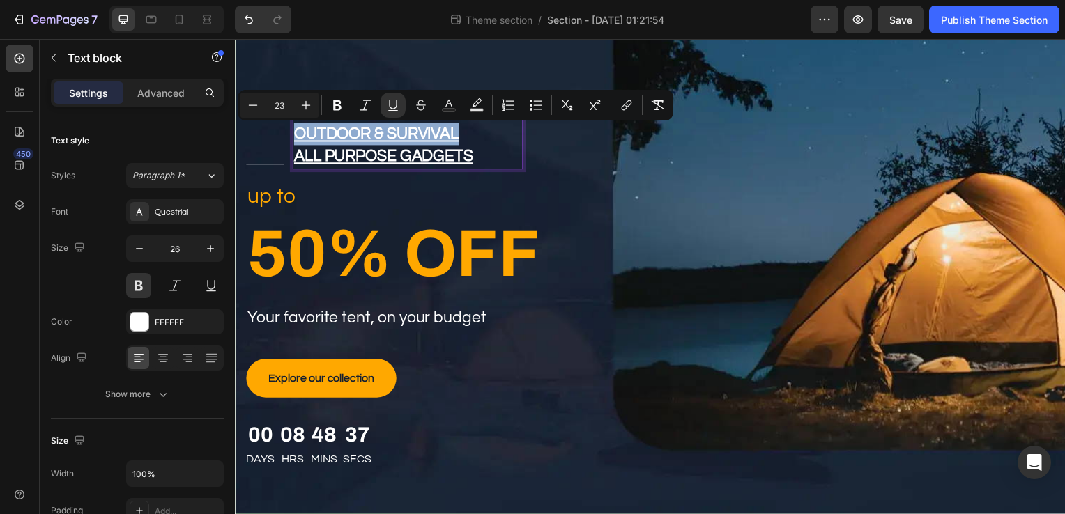
click at [460, 137] on u "outdoor & survival" at bounding box center [377, 135] width 166 height 17
click at [490, 127] on p "outdoor & survival" at bounding box center [408, 135] width 229 height 22
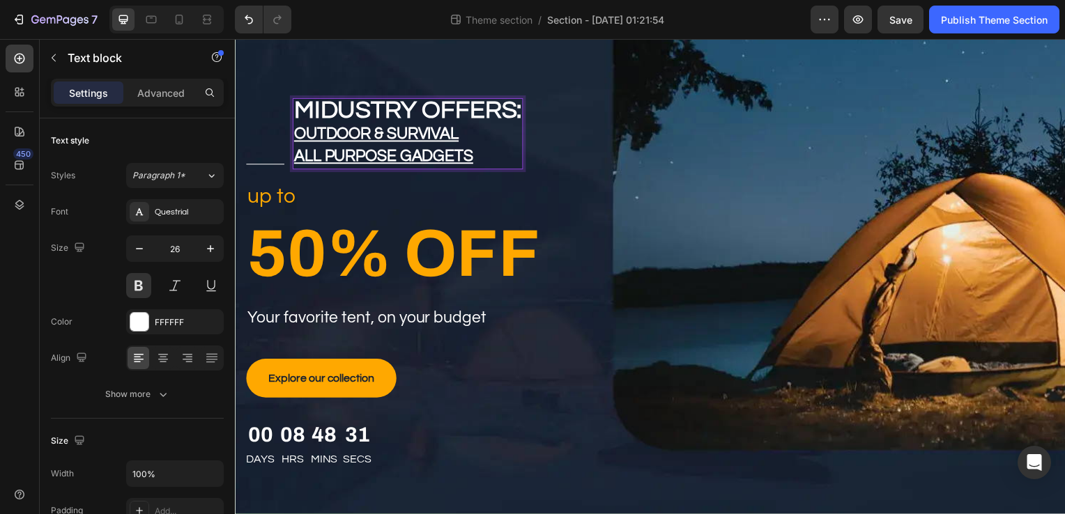
click at [475, 107] on strong "midustry offers:" at bounding box center [408, 111] width 229 height 26
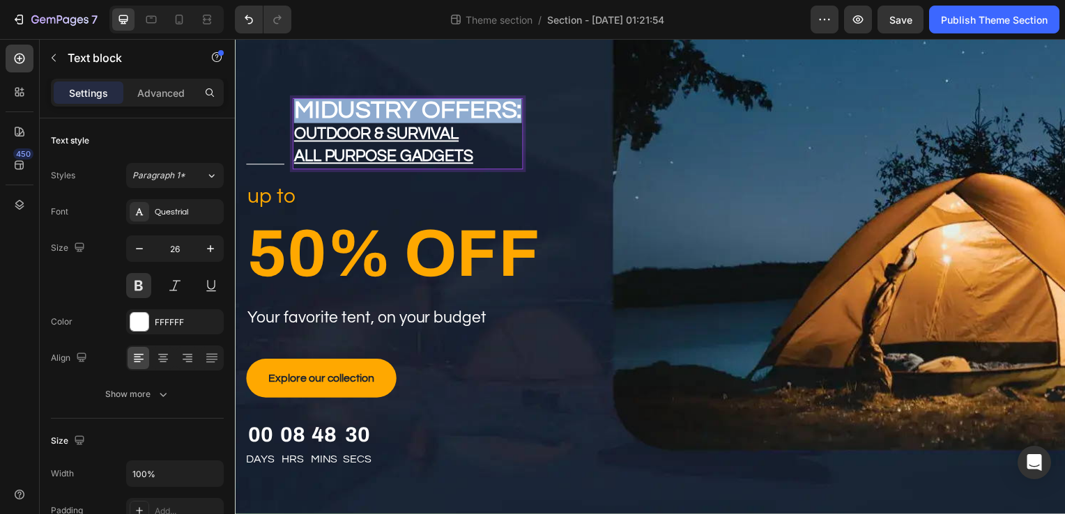
click at [475, 107] on strong "midustry offers:" at bounding box center [408, 111] width 229 height 26
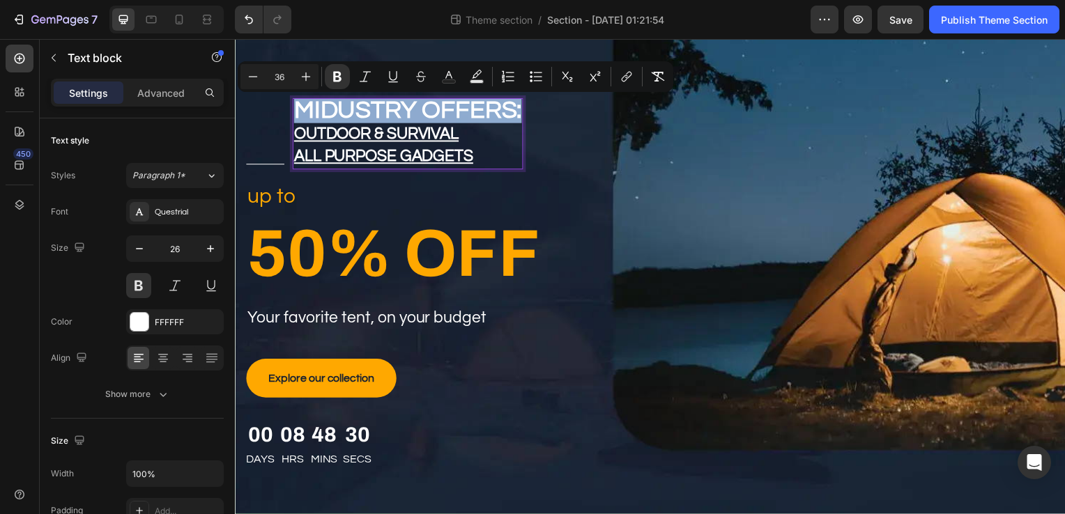
click at [475, 107] on strong "midustry offers:" at bounding box center [408, 111] width 229 height 26
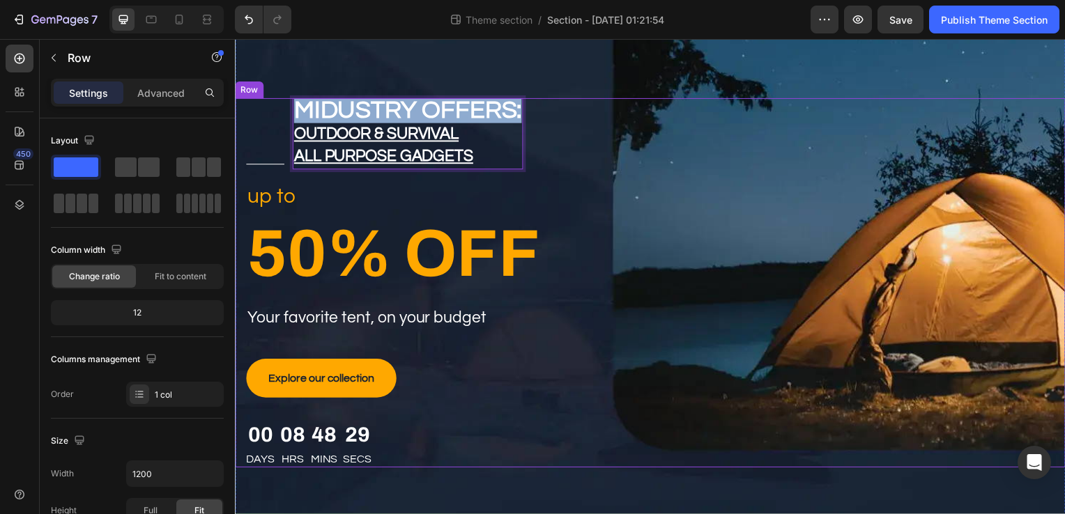
click at [735, 197] on div "Title Line midustry offers: outdoor & survival all purpose gadgets Text block 0…" at bounding box center [653, 285] width 836 height 372
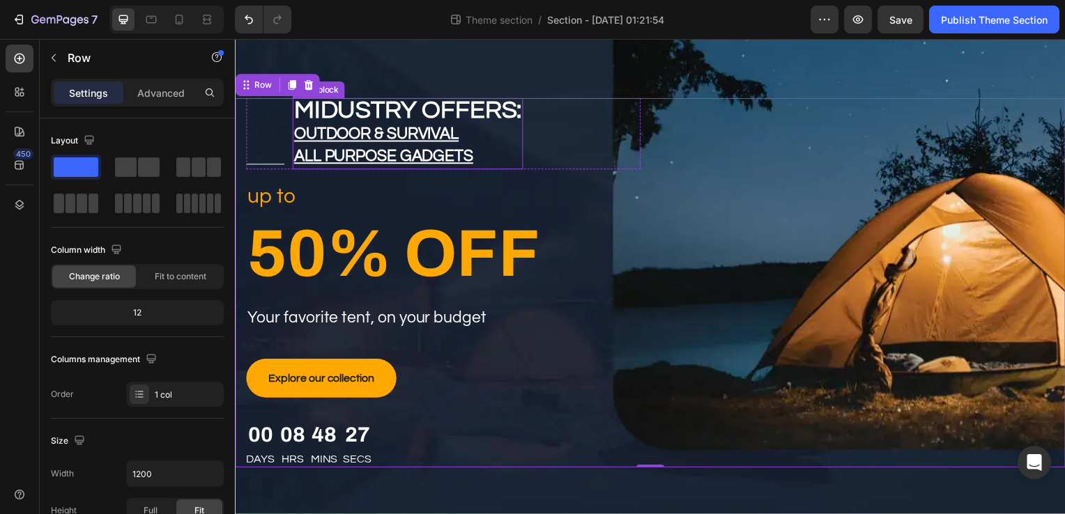
click at [489, 112] on strong "midustry offers:" at bounding box center [408, 111] width 229 height 26
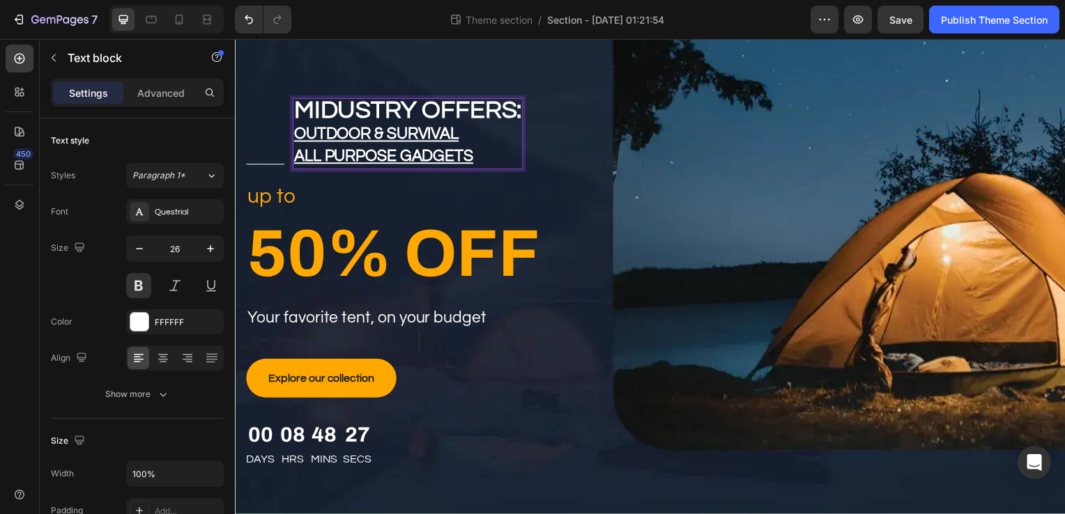
click at [489, 112] on strong "midustry offers:" at bounding box center [408, 111] width 229 height 26
click at [564, 116] on strong "products midustry :" at bounding box center [430, 111] width 273 height 26
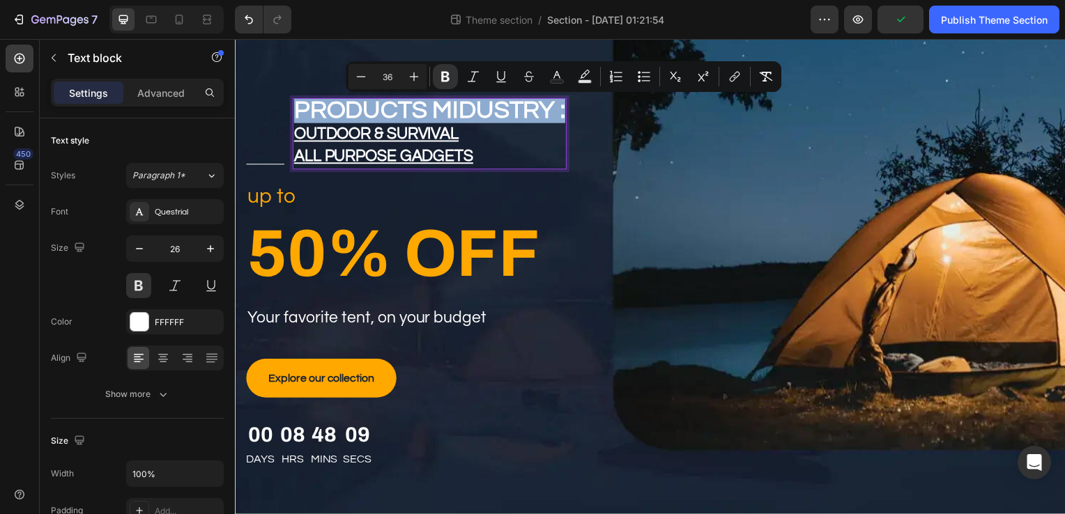
click at [564, 116] on strong "products midustry :" at bounding box center [430, 111] width 273 height 26
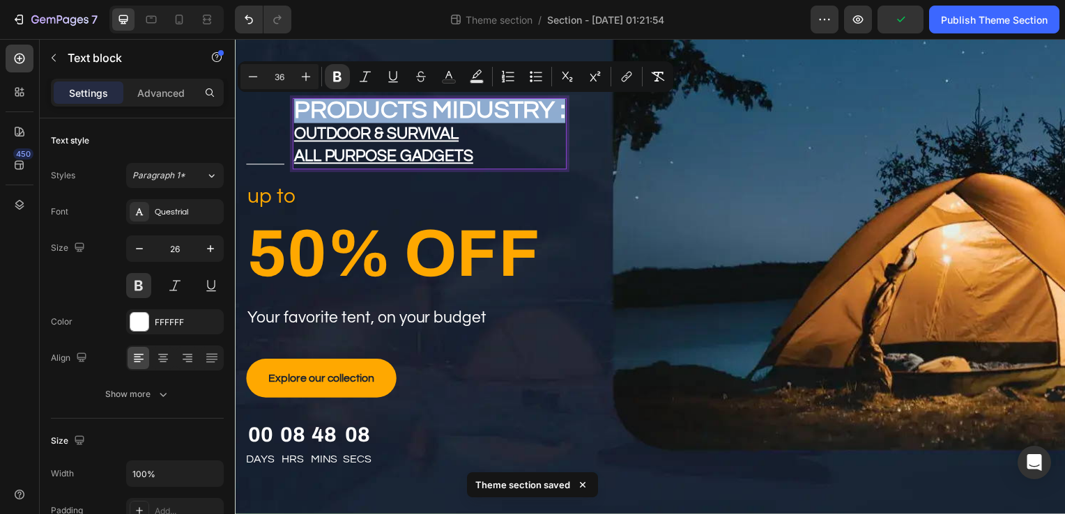
click at [564, 116] on strong "products midustry :" at bounding box center [430, 111] width 273 height 26
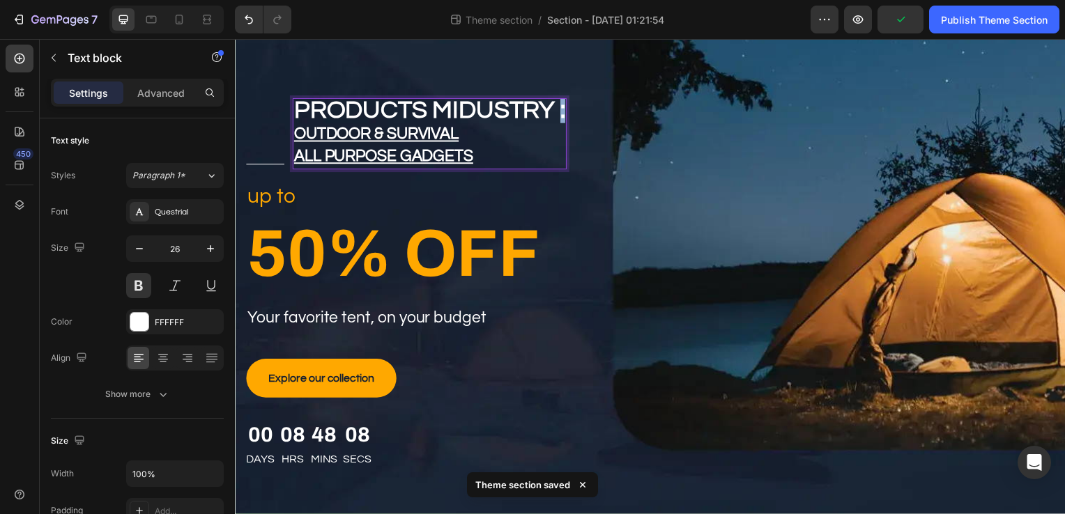
click at [564, 116] on strong "products midustry :" at bounding box center [430, 111] width 273 height 26
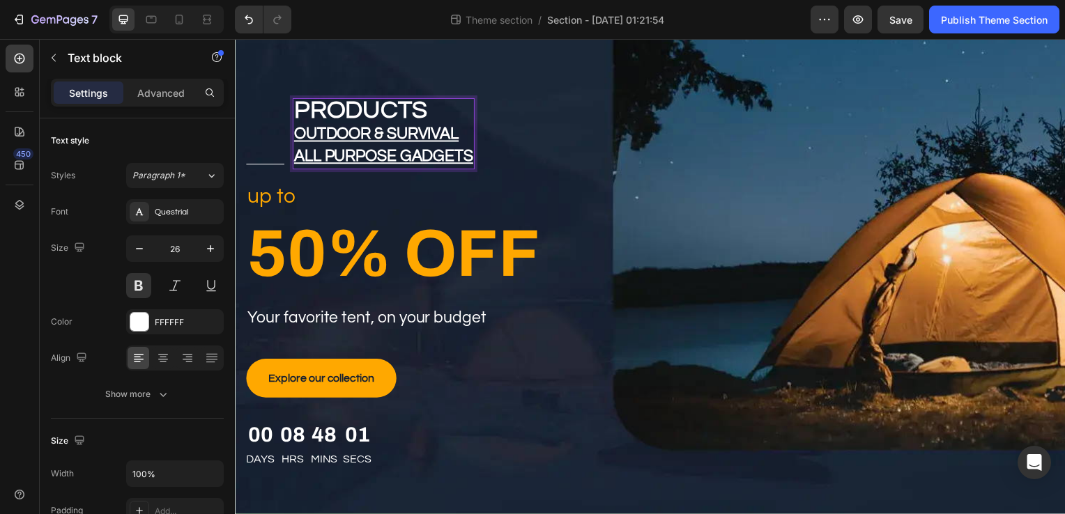
click at [305, 111] on strong "products" at bounding box center [361, 111] width 134 height 26
click at [425, 111] on strong "products" at bounding box center [361, 111] width 134 height 26
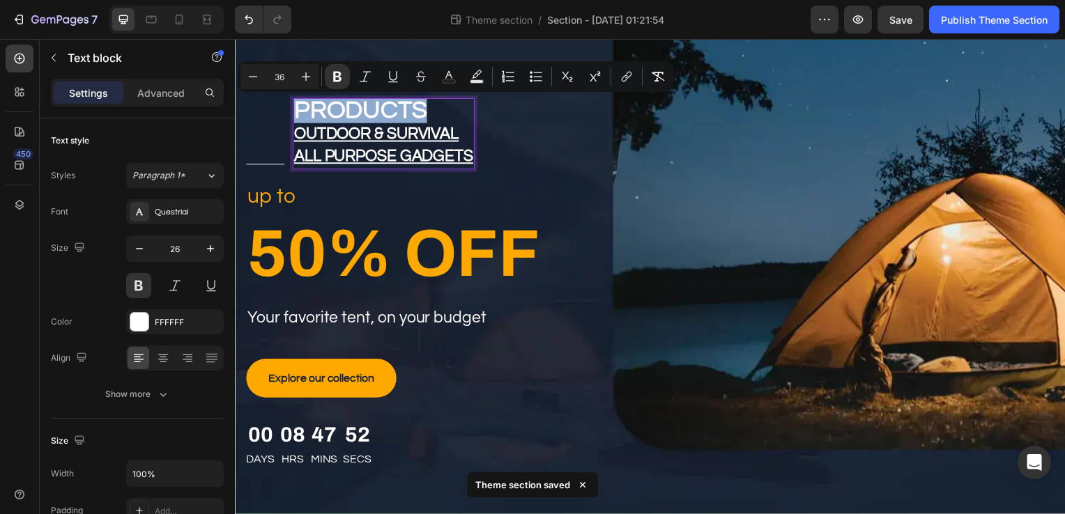
click at [425, 111] on strong "products" at bounding box center [361, 111] width 134 height 26
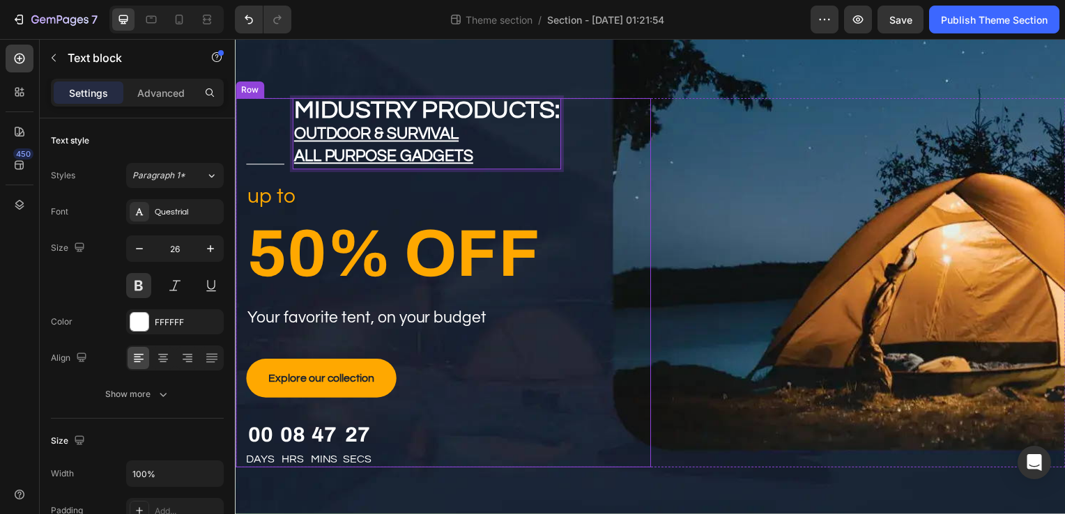
scroll to position [112, 0]
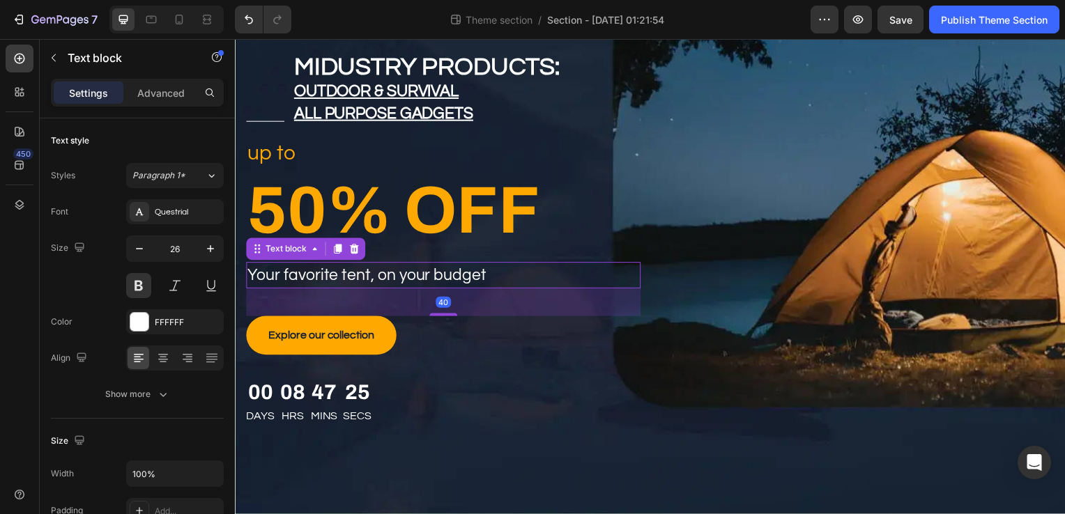
click at [454, 281] on p "Your favorite tent, on your budget" at bounding box center [444, 278] width 394 height 24
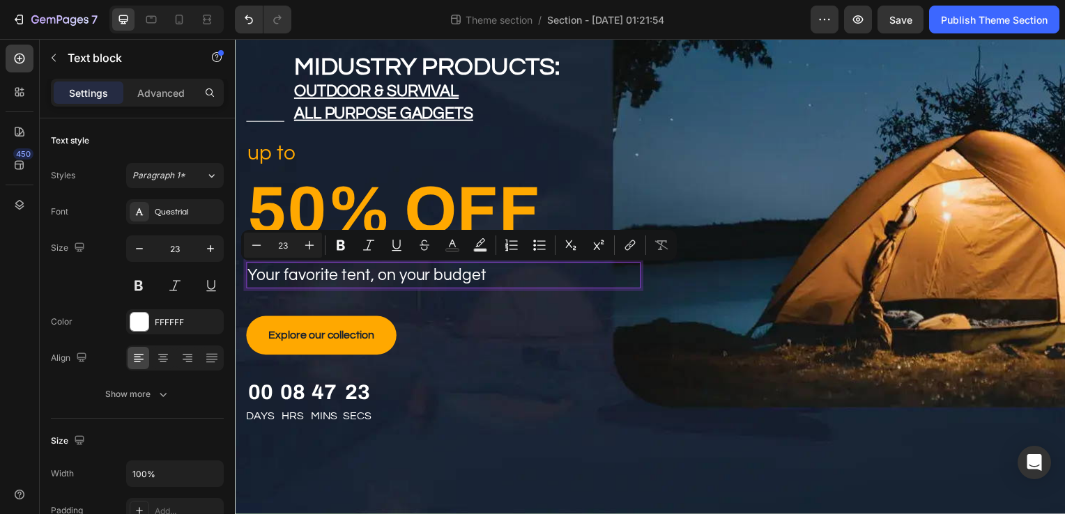
click at [454, 281] on p "Your favorite tent, on your budget" at bounding box center [444, 278] width 394 height 24
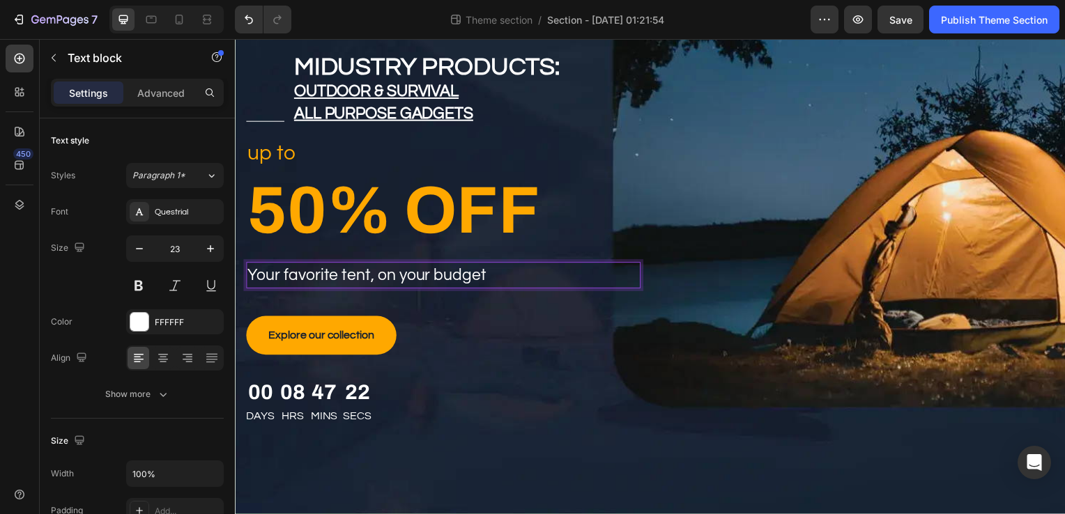
click at [454, 281] on p "Your favorite tent, on your budget" at bounding box center [444, 278] width 394 height 24
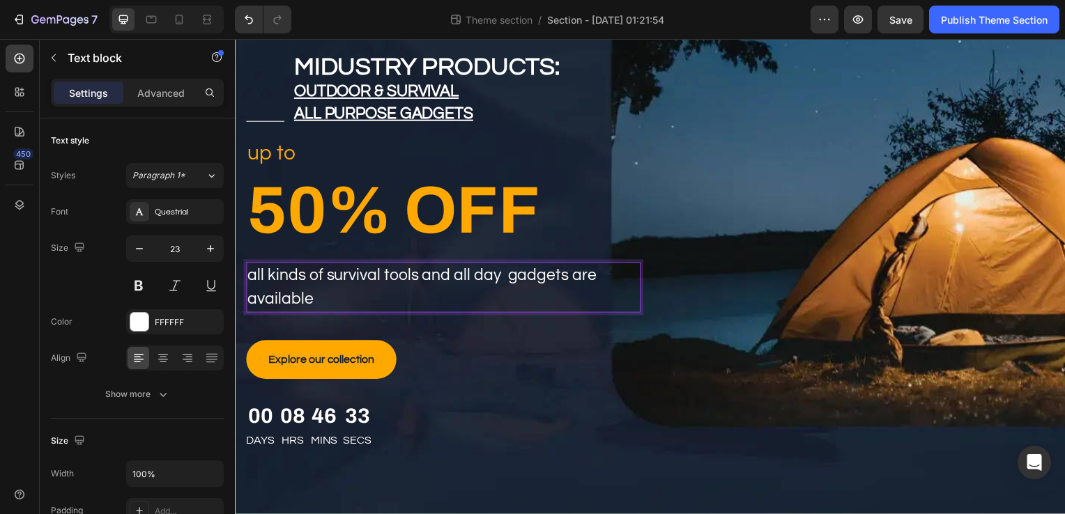
click at [505, 280] on p "all kinds of survival tools and all day gadgets are available" at bounding box center [444, 290] width 394 height 48
click at [472, 301] on p "all kinds of survival tools and all day gadgets are available" at bounding box center [444, 290] width 394 height 48
click at [314, 299] on p "all kinds of survival tools and all day gadgets are available for a low price" at bounding box center [444, 290] width 394 height 48
click at [529, 299] on p "all kinds of survival tools and all day gadgets are available at our store for …" at bounding box center [444, 290] width 394 height 48
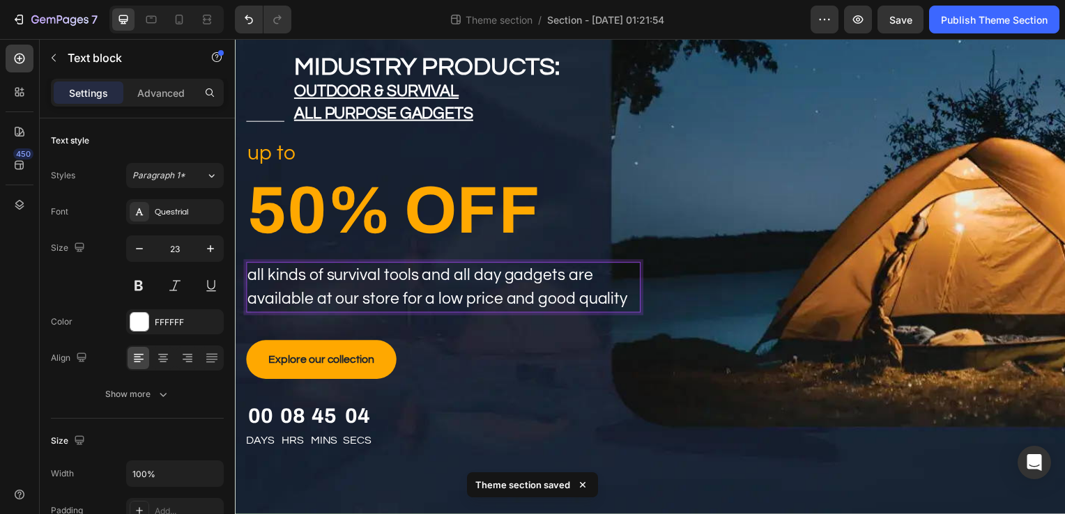
click at [431, 302] on p "all kinds of survival tools and all day gadgets are available at our store for …" at bounding box center [444, 290] width 394 height 48
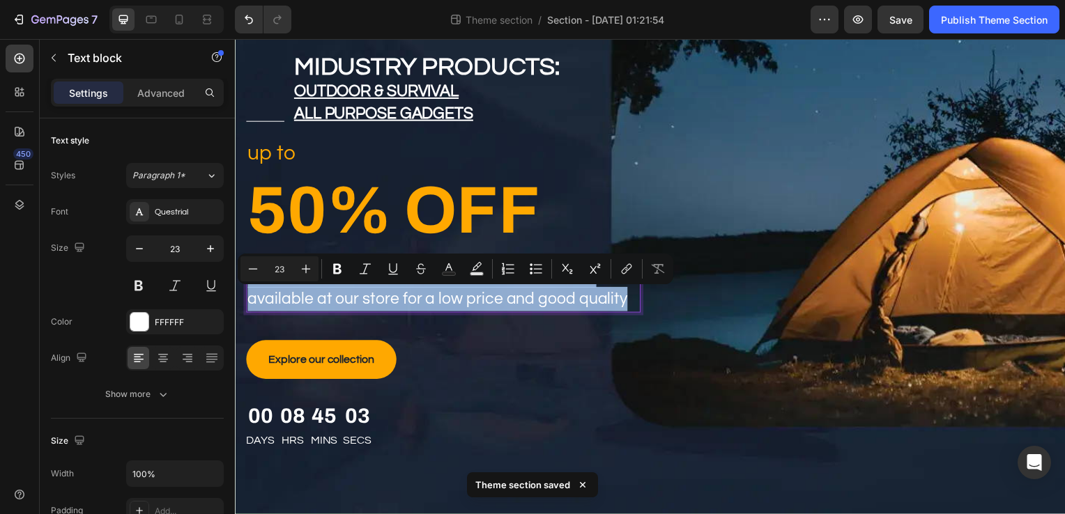
click at [431, 302] on p "all kinds of survival tools and all day gadgets are available at our store for …" at bounding box center [444, 290] width 394 height 48
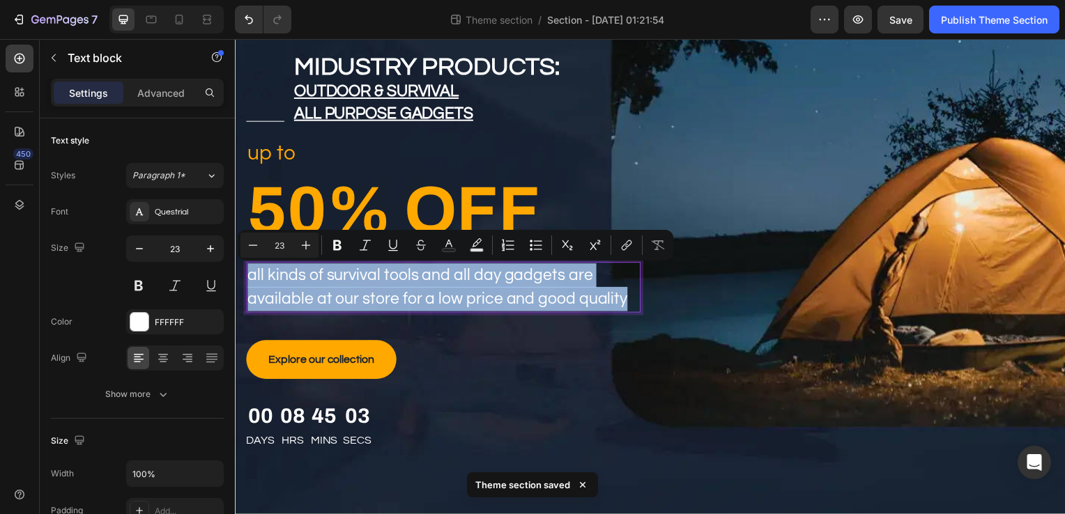
click at [431, 302] on p "all kinds of survival tools and all day gadgets are available at our store for …" at bounding box center [444, 290] width 394 height 48
click at [507, 365] on div "Explore our collection Button" at bounding box center [444, 362] width 397 height 39
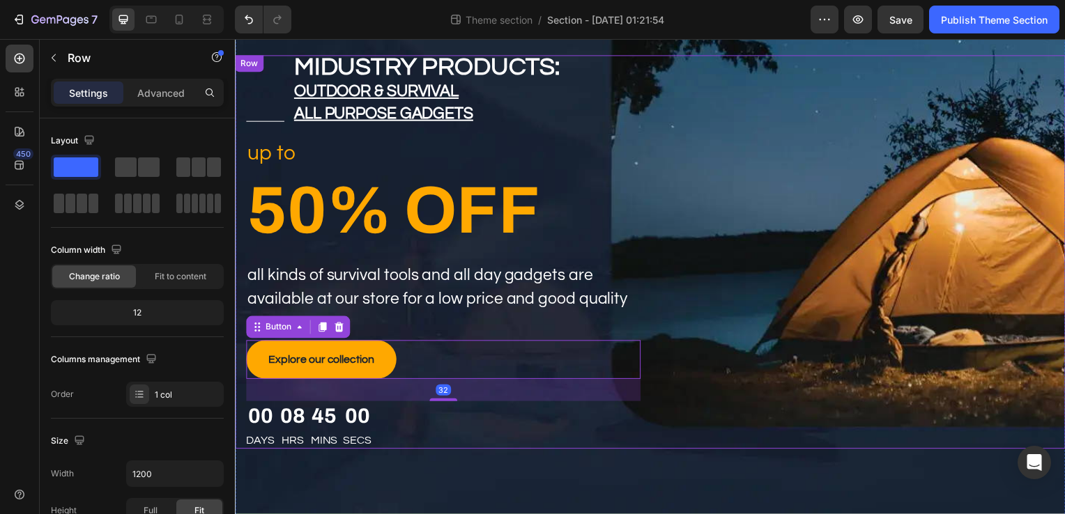
click at [929, 319] on div "Title Line midustry products: outdoor & survival all purpose gadgets Text block…" at bounding box center [653, 254] width 836 height 397
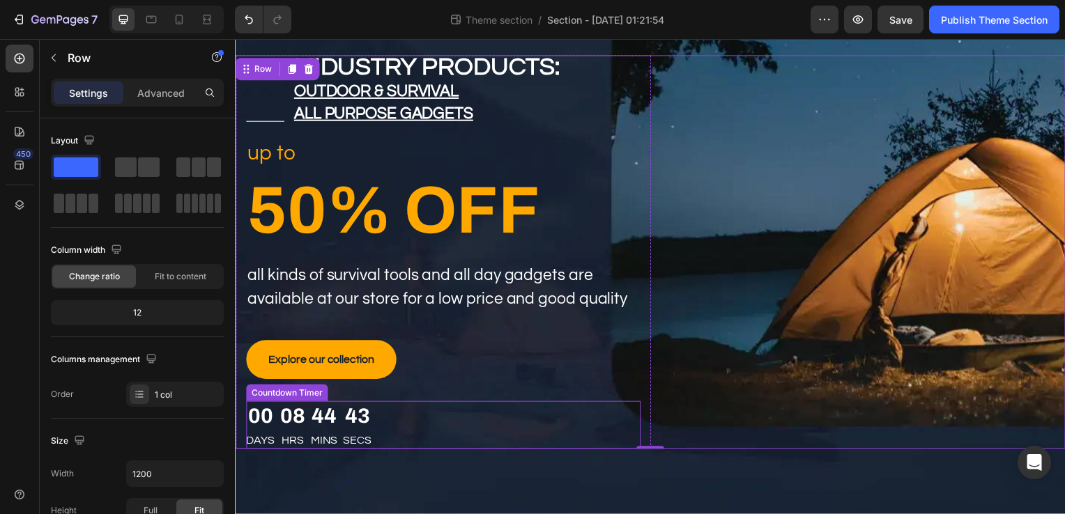
click at [313, 444] on p "Mins" at bounding box center [324, 444] width 27 height 17
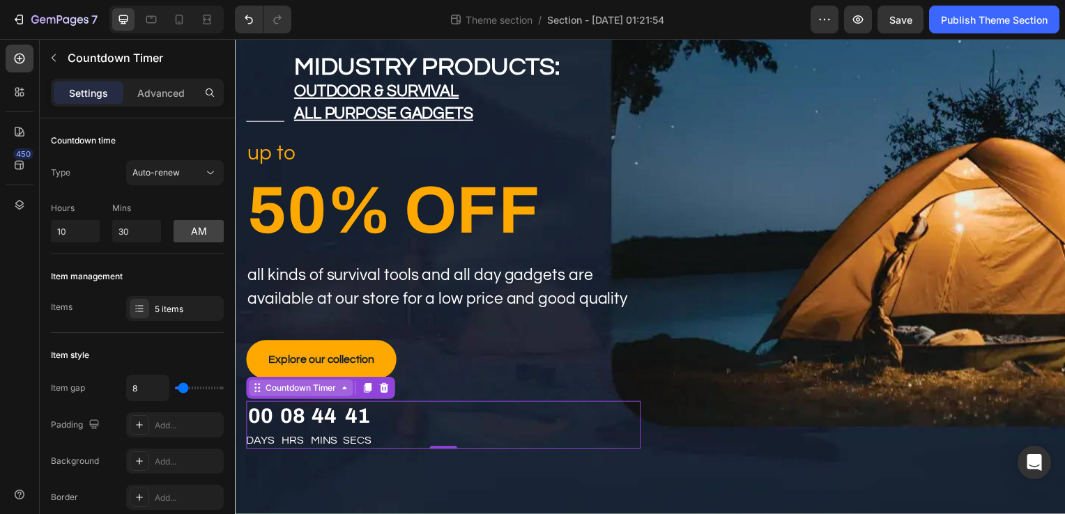
click at [337, 395] on div "Countdown Timer" at bounding box center [301, 391] width 77 height 13
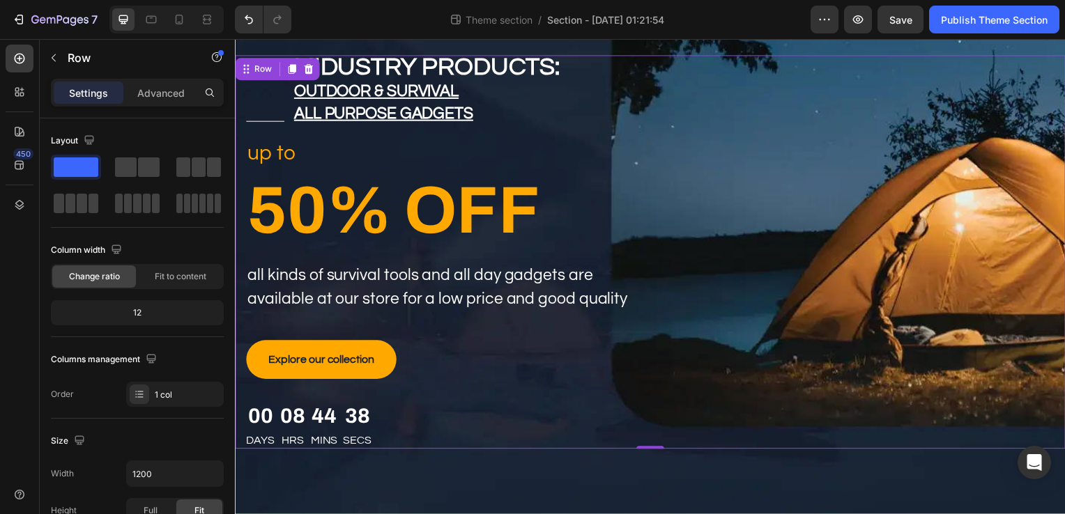
click at [970, 370] on div "Title Line midustry products: outdoor & survival all purpose gadgets Text block…" at bounding box center [653, 254] width 836 height 397
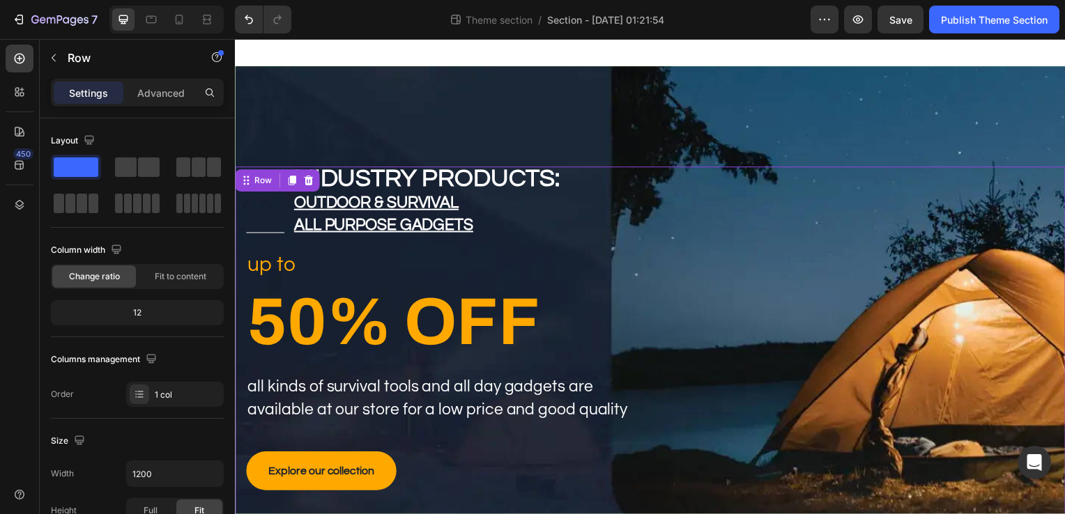
click at [928, 258] on div "Title Line midustry products: outdoor & survival all purpose gadgets Text block…" at bounding box center [653, 366] width 836 height 397
click at [967, 21] on div "Publish Theme Section" at bounding box center [994, 20] width 107 height 15
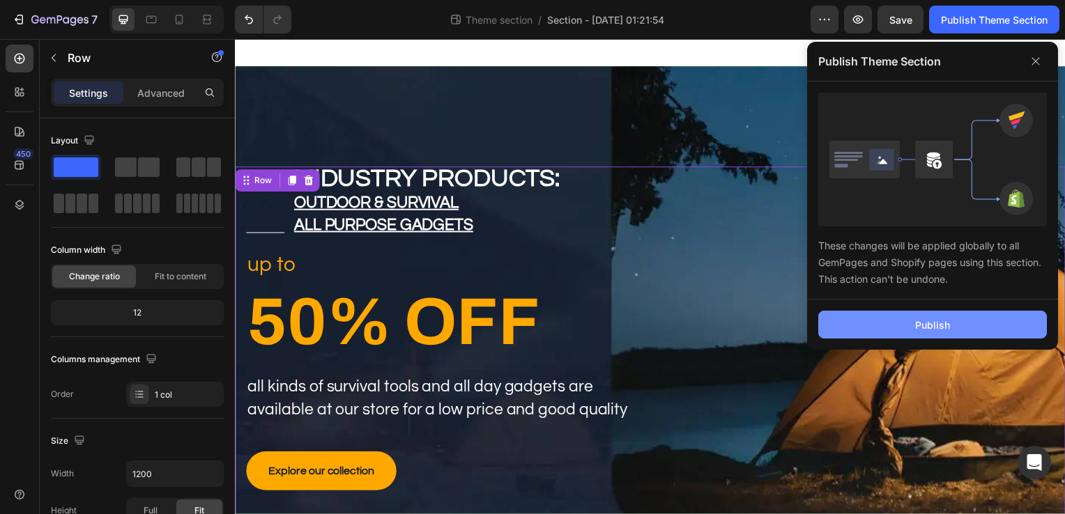
click at [912, 325] on button "Publish" at bounding box center [932, 325] width 229 height 28
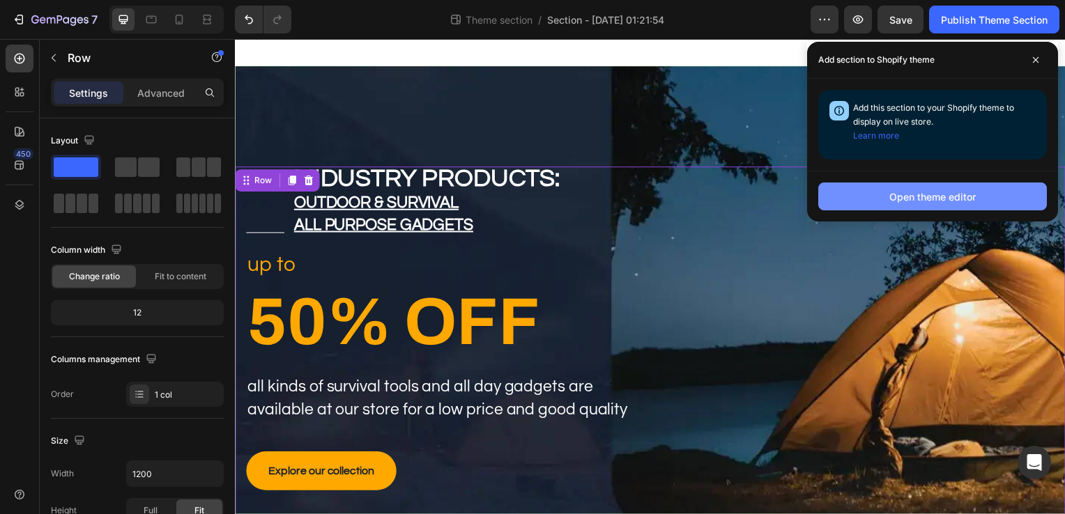
click at [948, 187] on button "Open theme editor" at bounding box center [932, 197] width 229 height 28
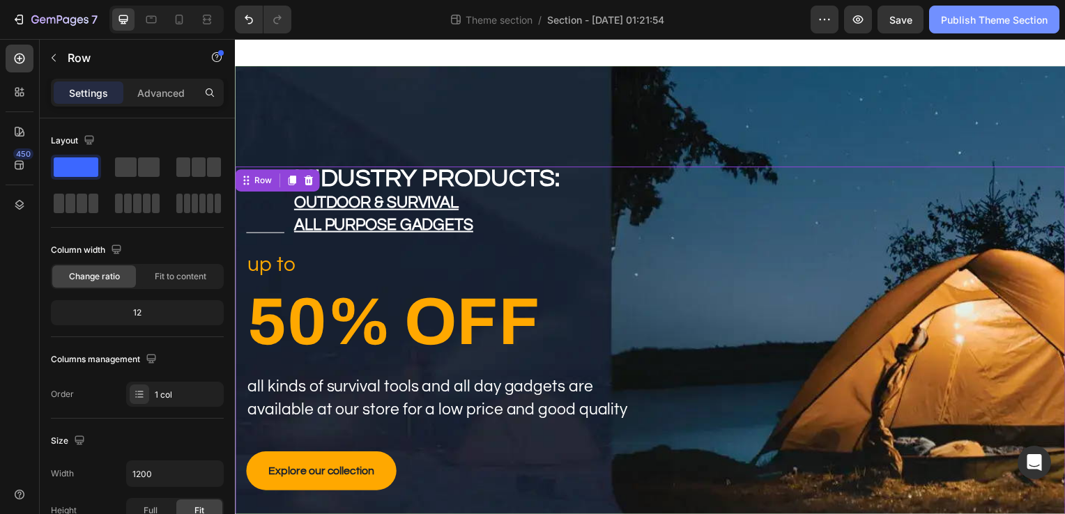
click at [1036, 22] on div "Publish Theme Section" at bounding box center [994, 20] width 107 height 15
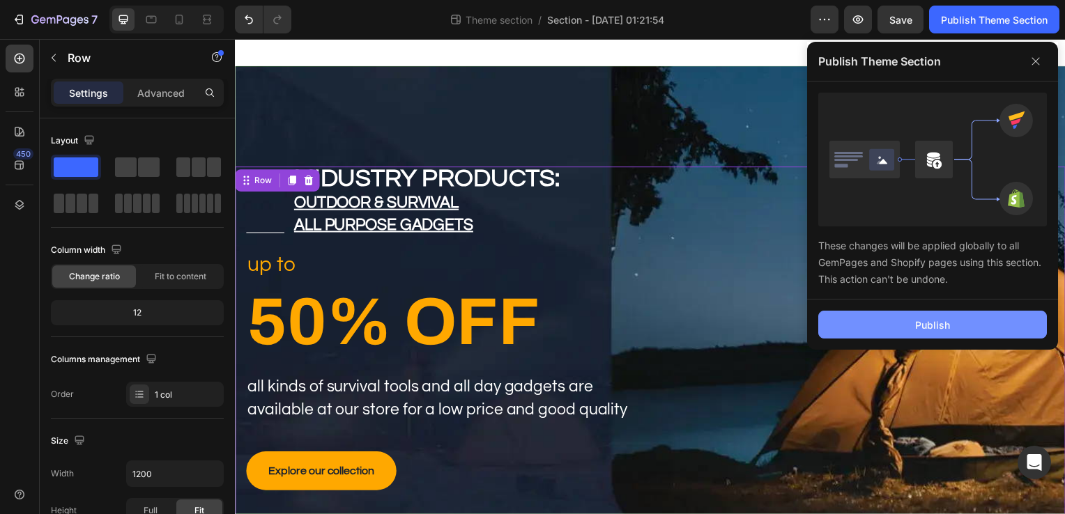
click at [953, 316] on button "Publish" at bounding box center [932, 325] width 229 height 28
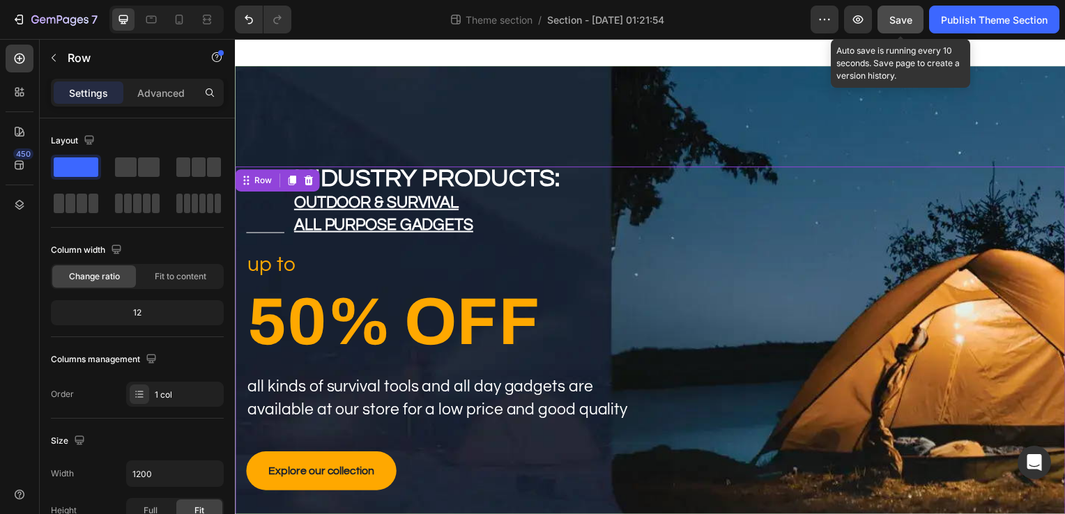
click at [892, 17] on span "Save" at bounding box center [900, 20] width 23 height 12
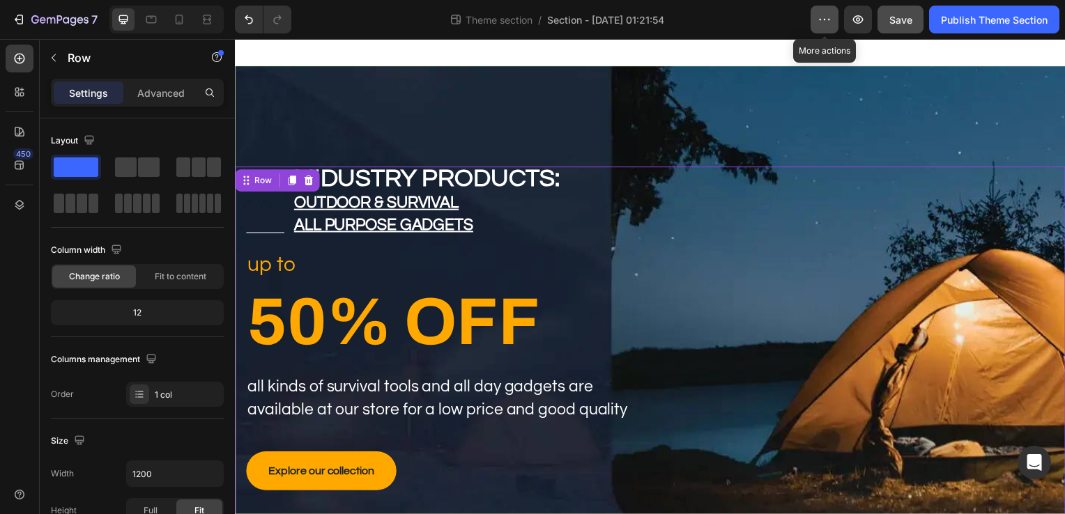
click at [822, 21] on icon "button" at bounding box center [824, 20] width 14 height 14
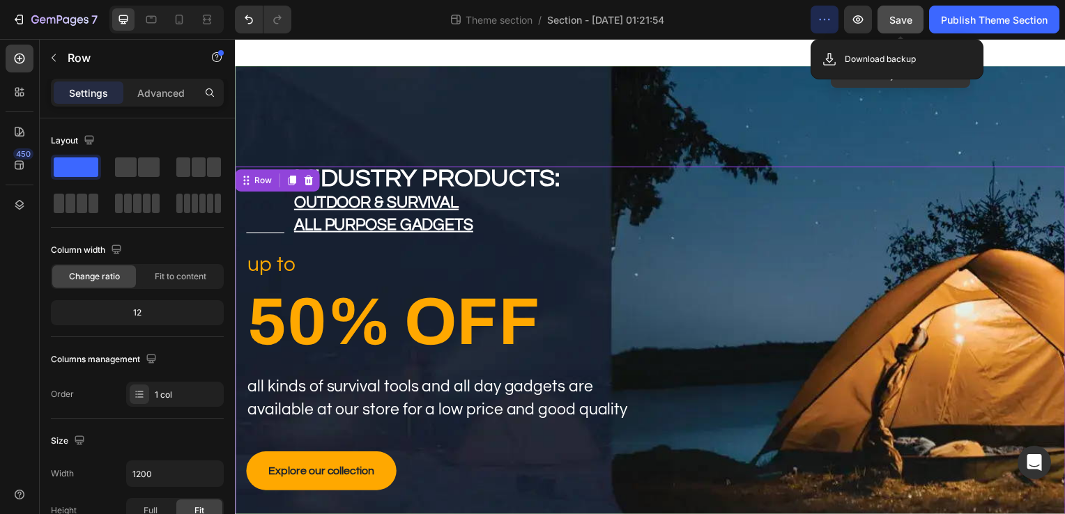
click at [902, 16] on span "Save" at bounding box center [900, 20] width 23 height 12
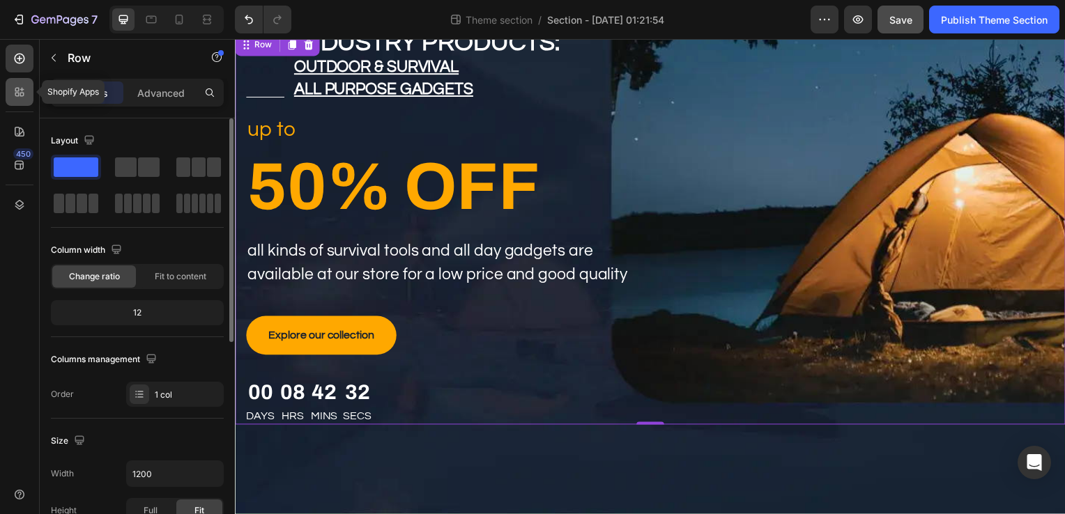
click at [22, 85] on icon at bounding box center [20, 92] width 14 height 14
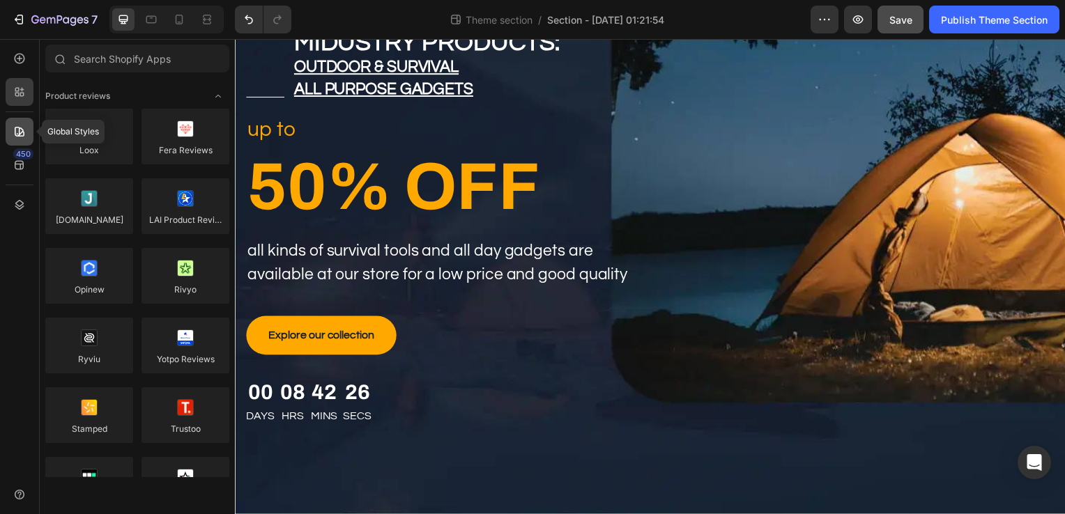
click at [11, 136] on div at bounding box center [20, 132] width 28 height 28
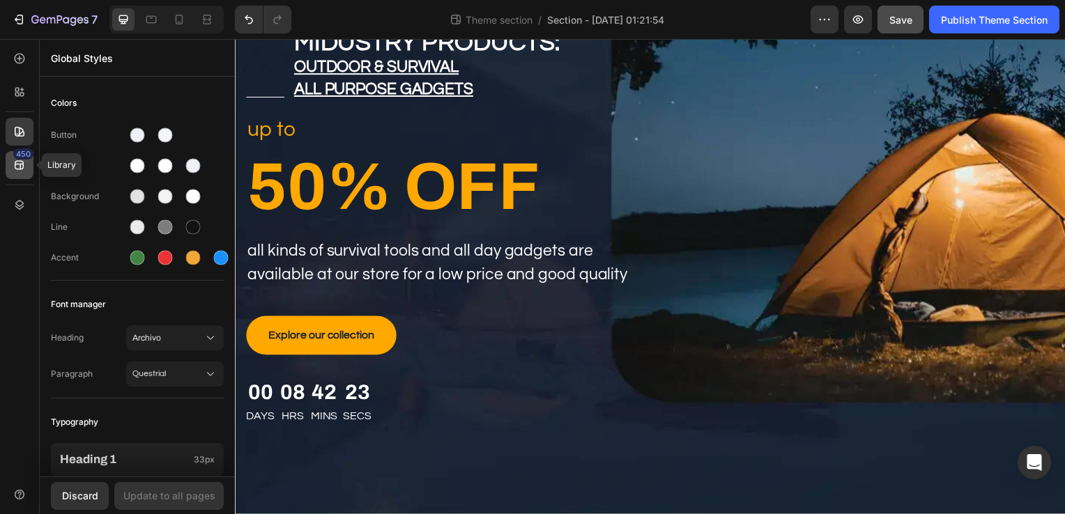
click at [26, 160] on icon at bounding box center [20, 165] width 14 height 14
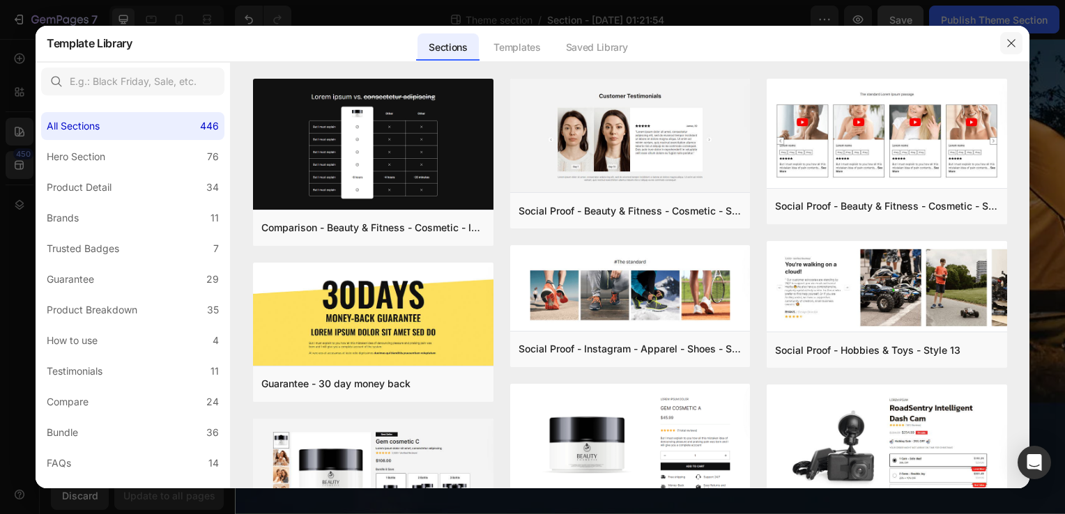
click at [1006, 38] on icon "button" at bounding box center [1011, 43] width 11 height 11
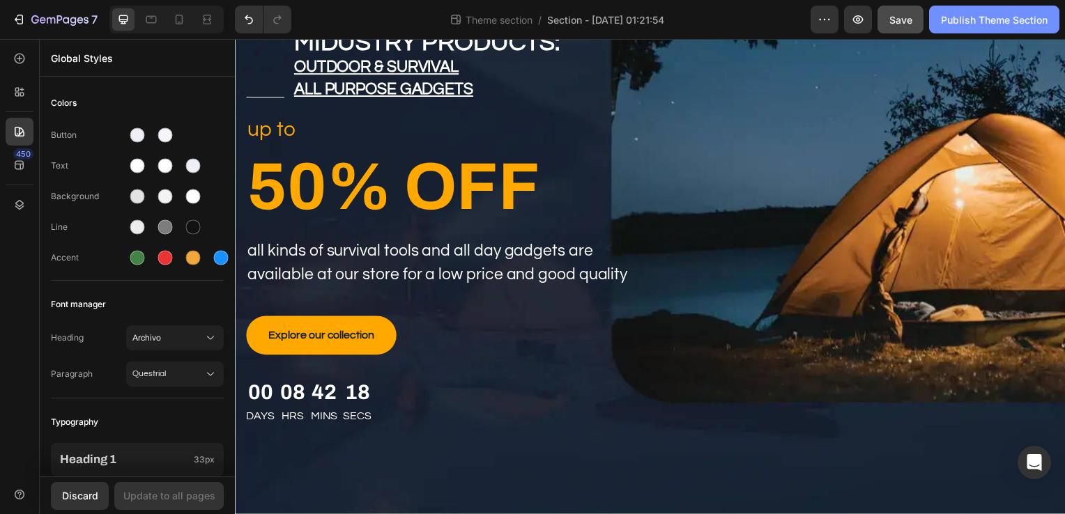
click at [1010, 32] on button "Publish Theme Section" at bounding box center [994, 20] width 130 height 28
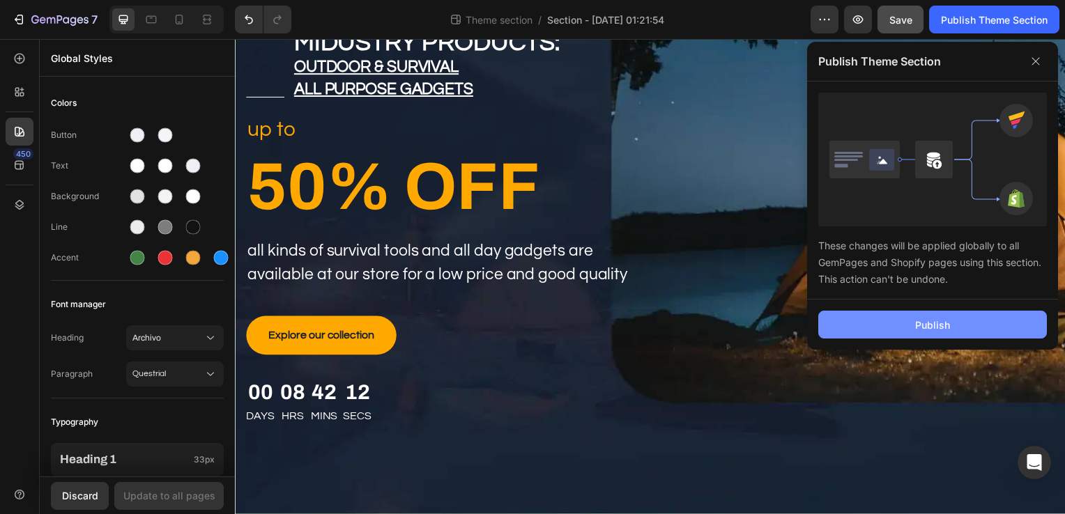
click at [898, 318] on button "Publish" at bounding box center [932, 325] width 229 height 28
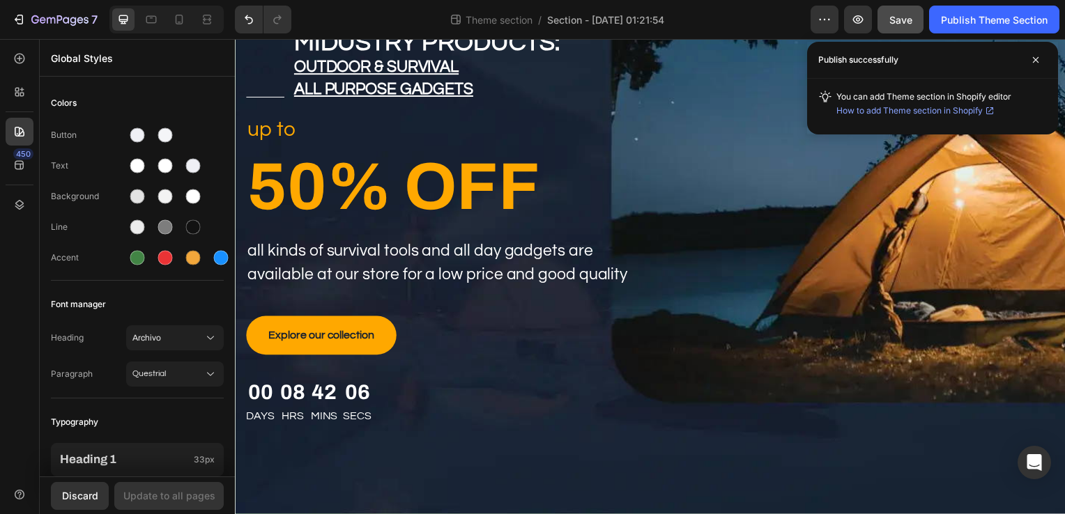
click at [902, 95] on span "You can add Theme section in Shopify editor How to add Theme section in Shopify" at bounding box center [923, 104] width 175 height 26
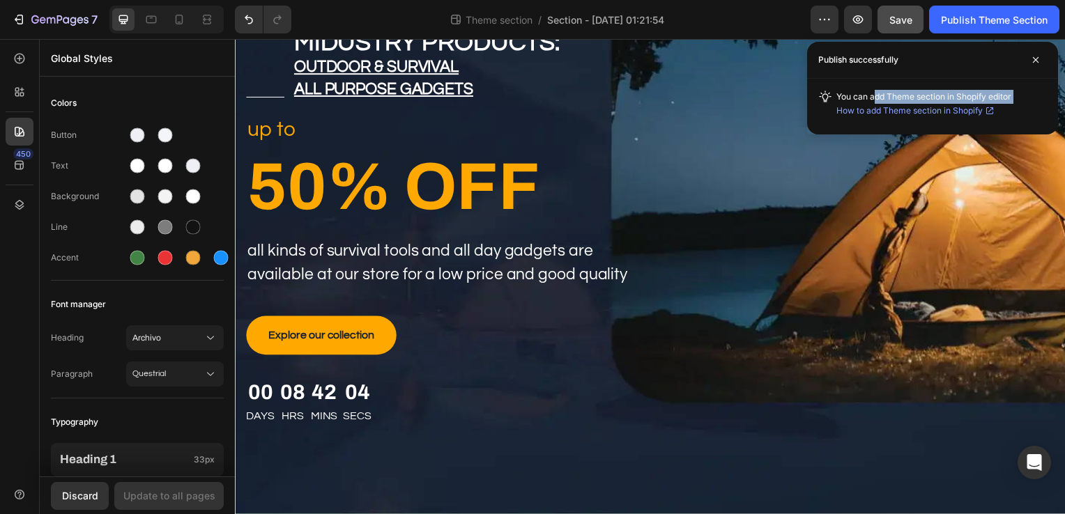
click at [900, 91] on div "You can add Theme section in Shopify editor How to add Theme section in Shopify" at bounding box center [923, 106] width 175 height 33
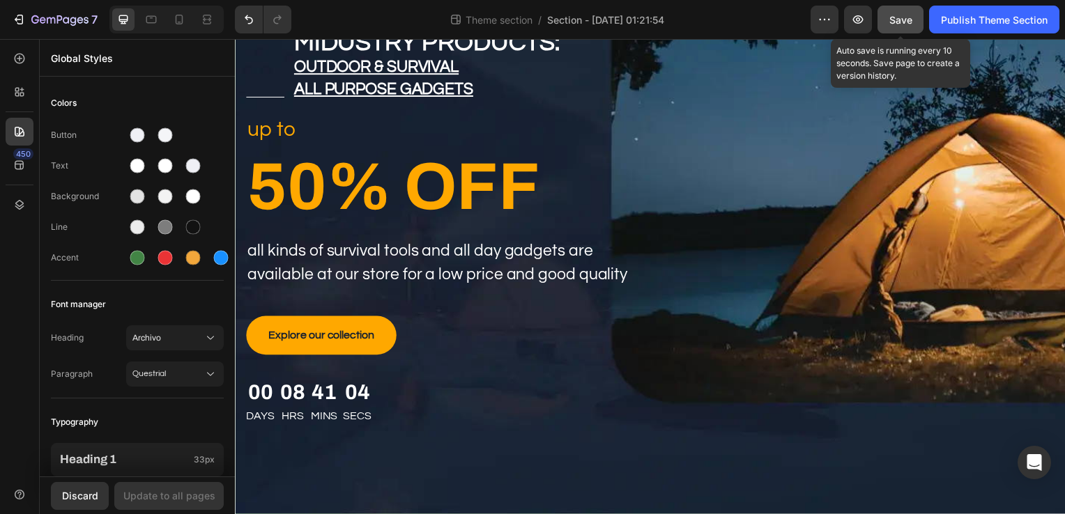
click at [893, 17] on span "Save" at bounding box center [900, 20] width 23 height 12
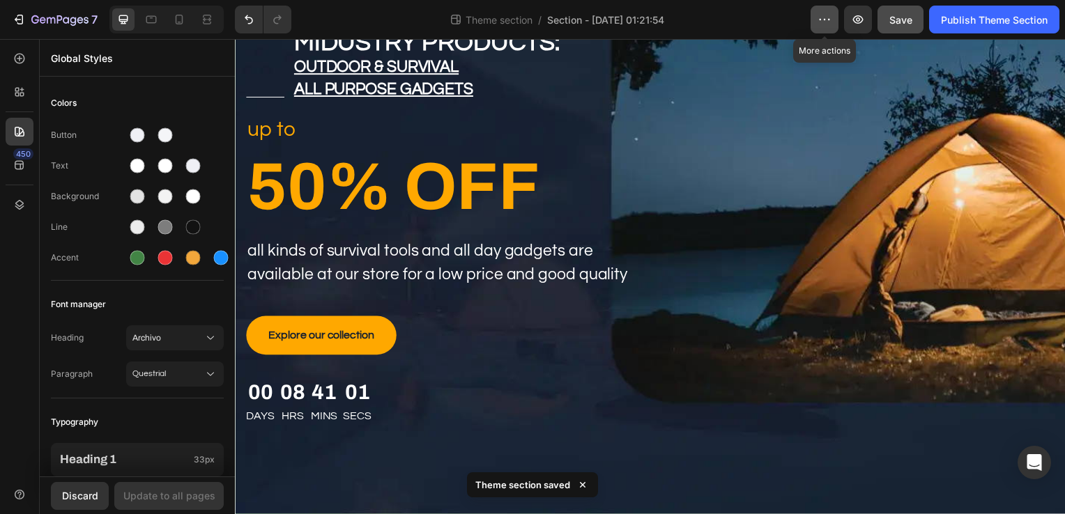
click at [825, 31] on button "button" at bounding box center [824, 20] width 28 height 28
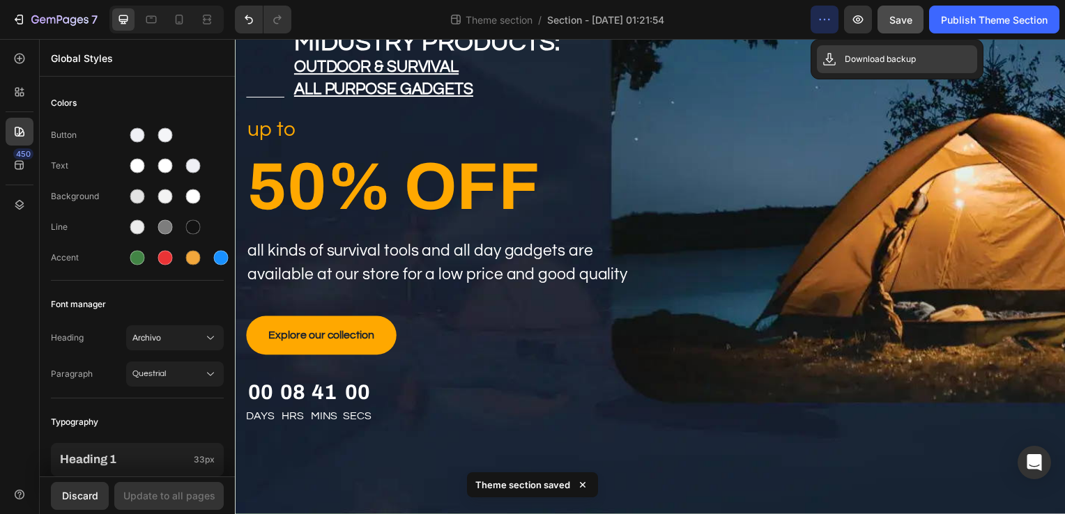
click at [864, 56] on p "Download backup" at bounding box center [880, 59] width 71 height 14
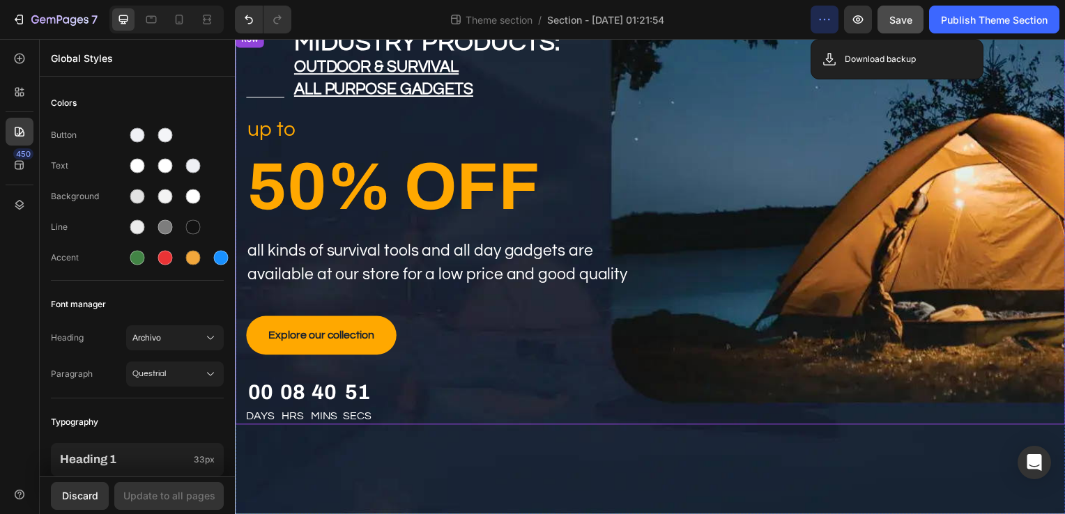
click at [726, 171] on div "Title Line midustry products: outdoor & survival all purpose gadgets Text block…" at bounding box center [653, 229] width 836 height 397
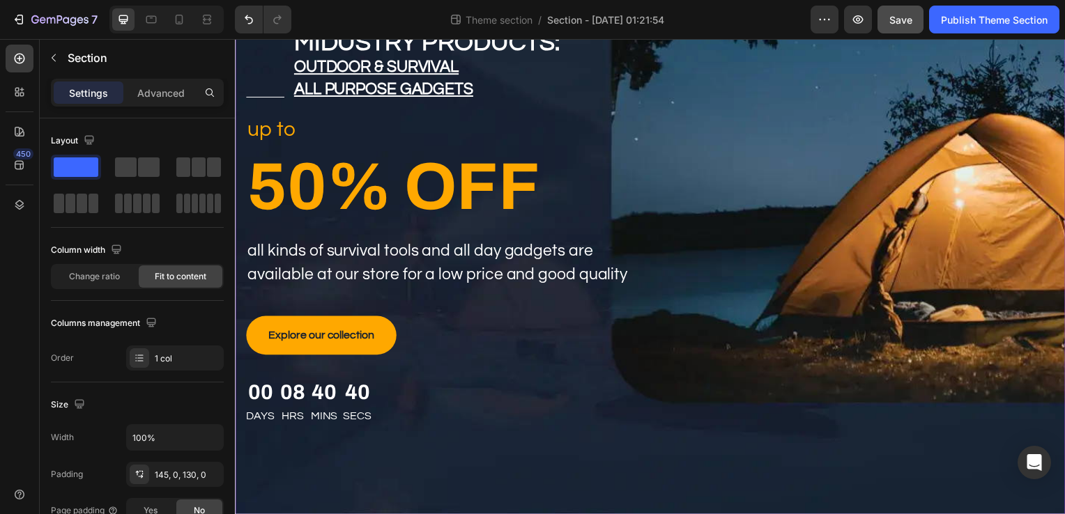
click at [712, 484] on div "Title Line midustry products: outdoor & survival all purpose gadgets Text block…" at bounding box center [653, 224] width 836 height 588
click at [25, 99] on div at bounding box center [20, 92] width 28 height 28
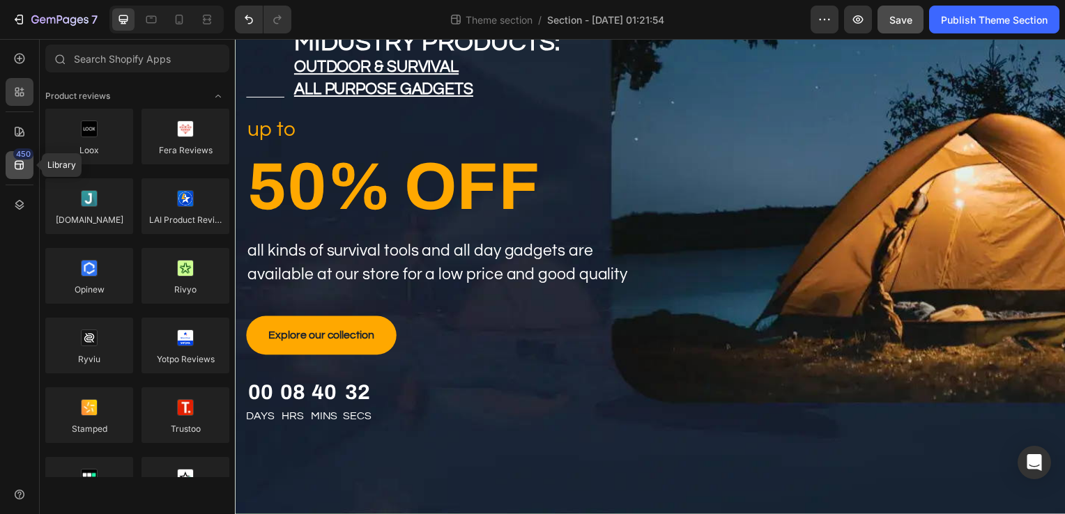
click at [31, 168] on div "450" at bounding box center [20, 165] width 28 height 28
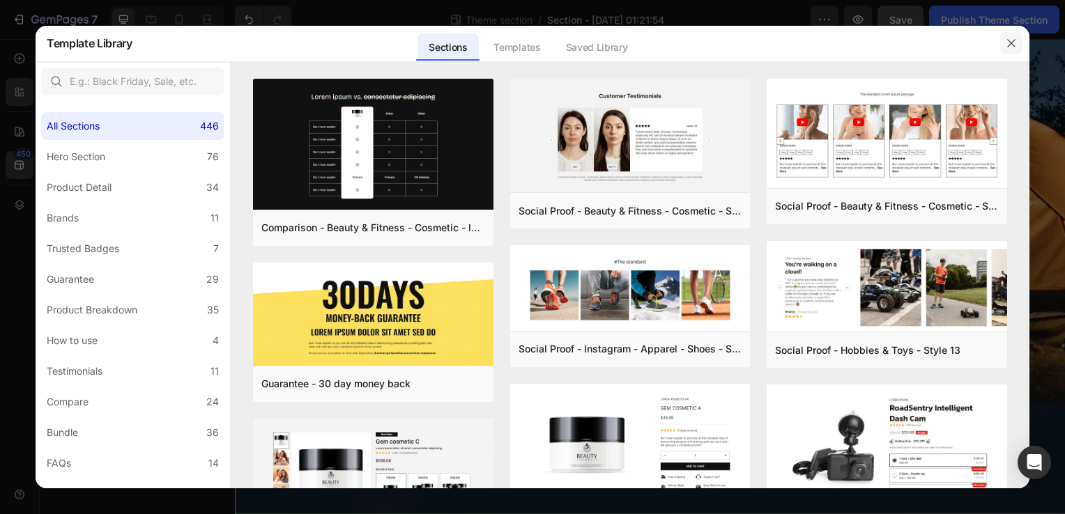
click at [1015, 42] on icon "button" at bounding box center [1011, 43] width 11 height 11
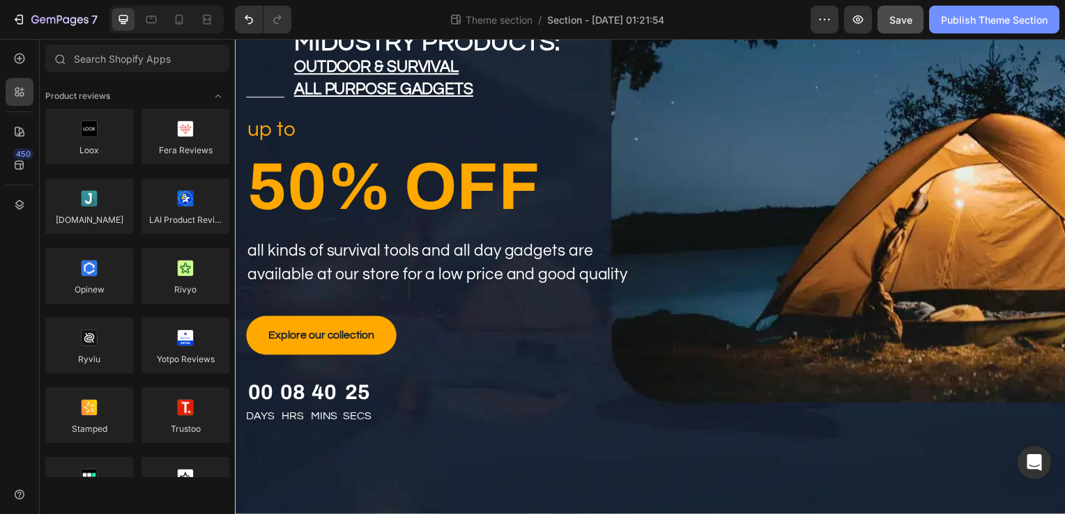
click at [987, 18] on div "Publish Theme Section" at bounding box center [994, 20] width 107 height 15
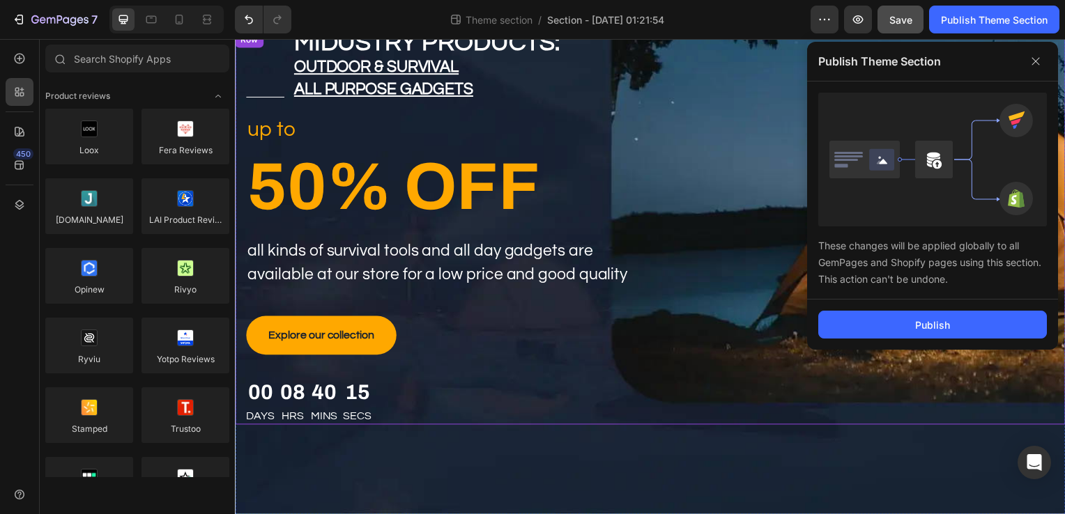
click at [756, 134] on div "Title Line midustry products: outdoor & survival all purpose gadgets Text block…" at bounding box center [653, 229] width 836 height 397
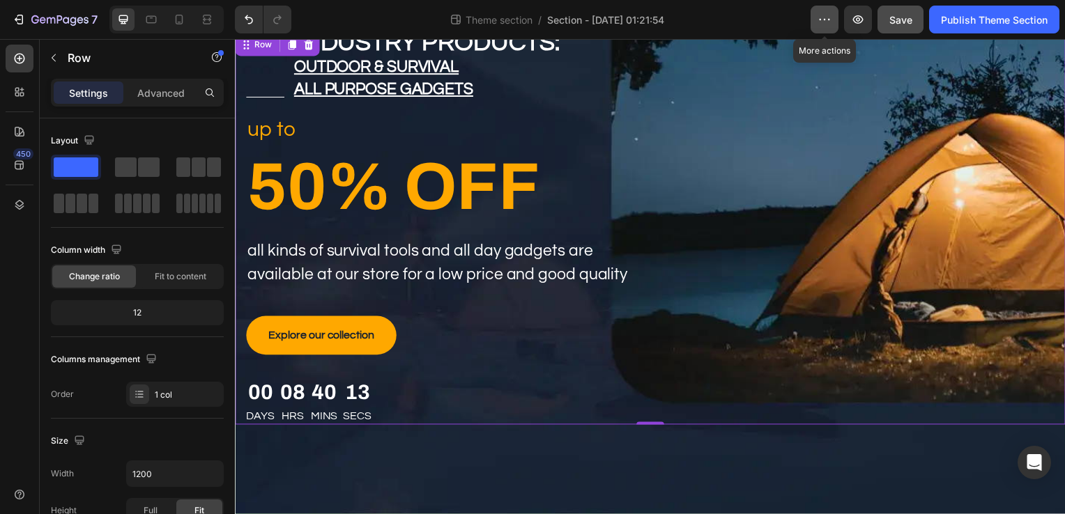
click at [825, 26] on icon "button" at bounding box center [824, 20] width 14 height 14
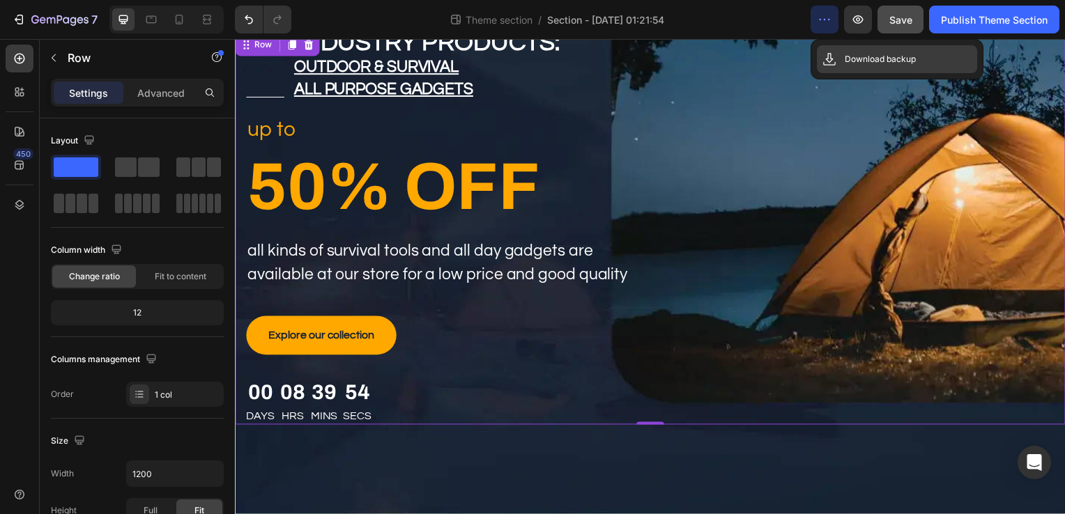
click at [834, 56] on icon at bounding box center [829, 59] width 14 height 14
